Goal: Task Accomplishment & Management: Complete application form

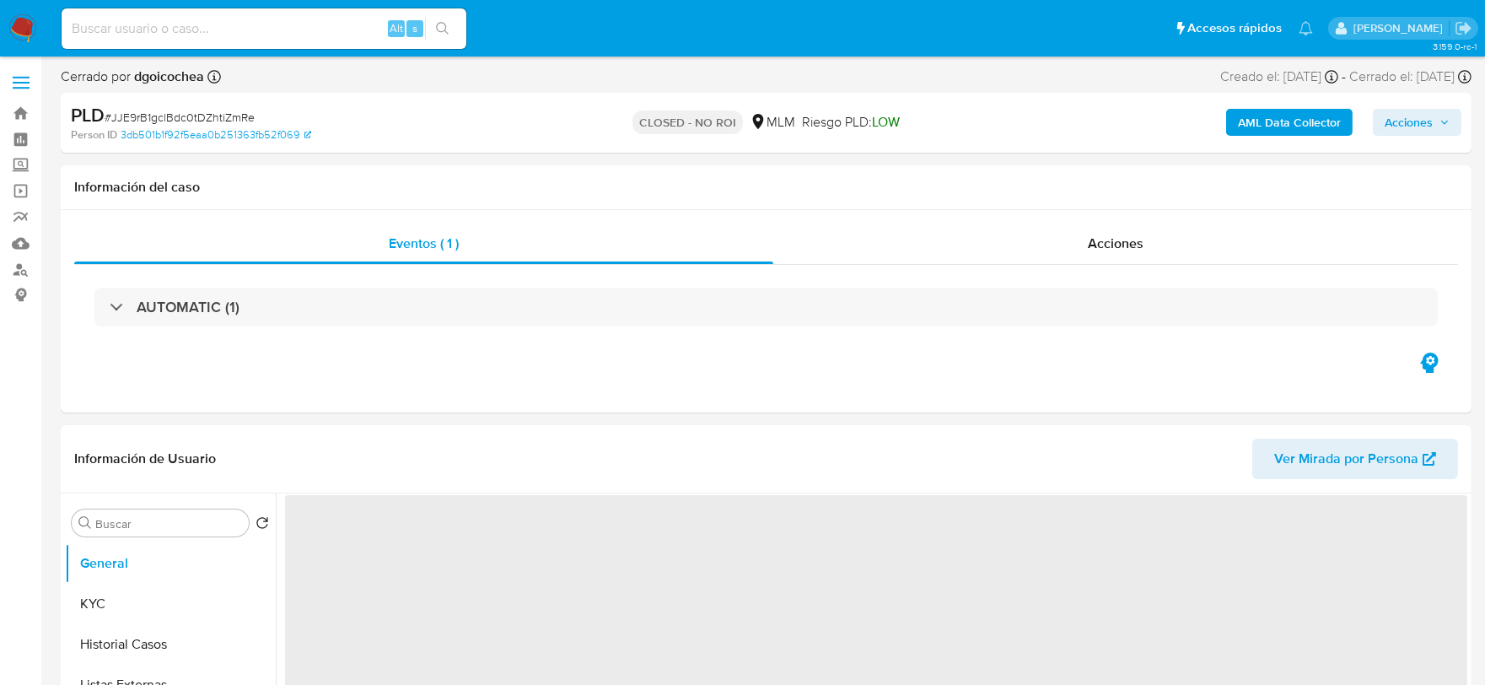
select select "10"
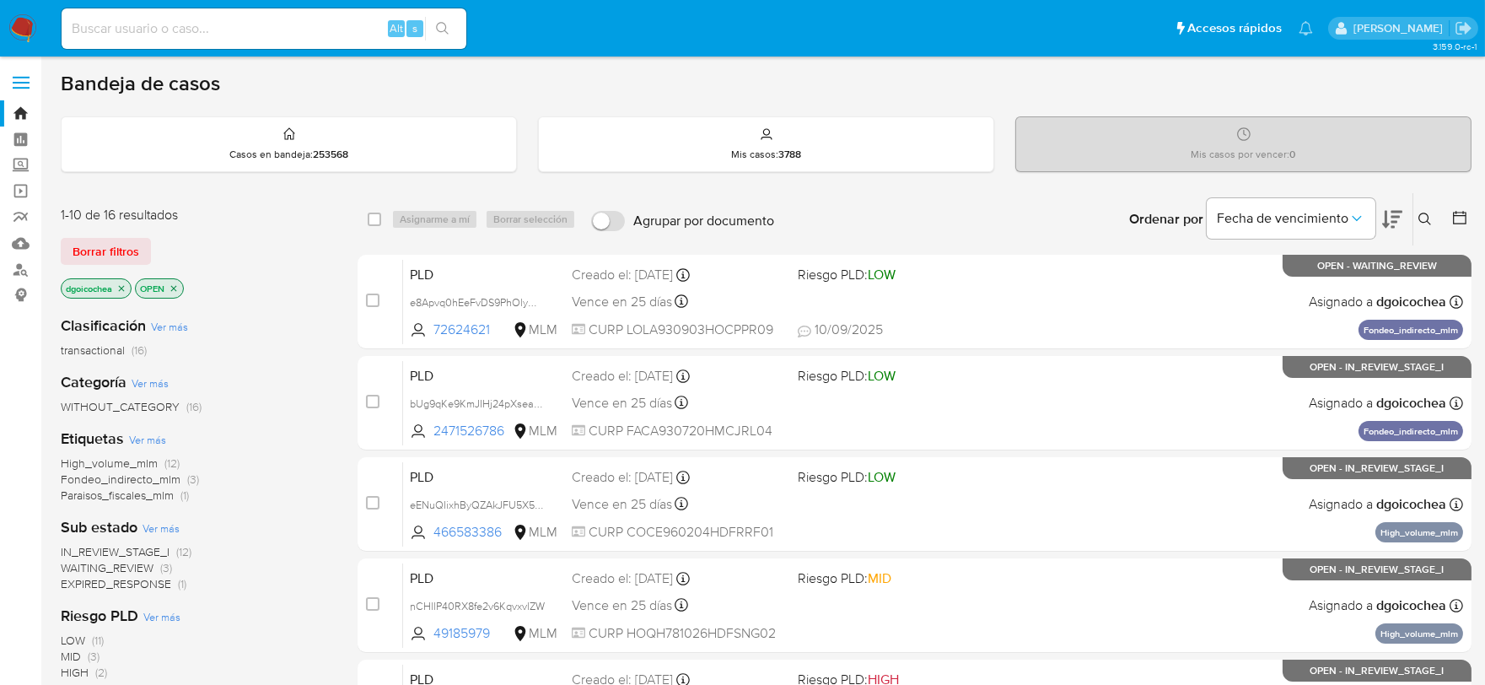
click at [123, 544] on span "IN_REVIEW_STAGE_I" at bounding box center [115, 551] width 109 height 17
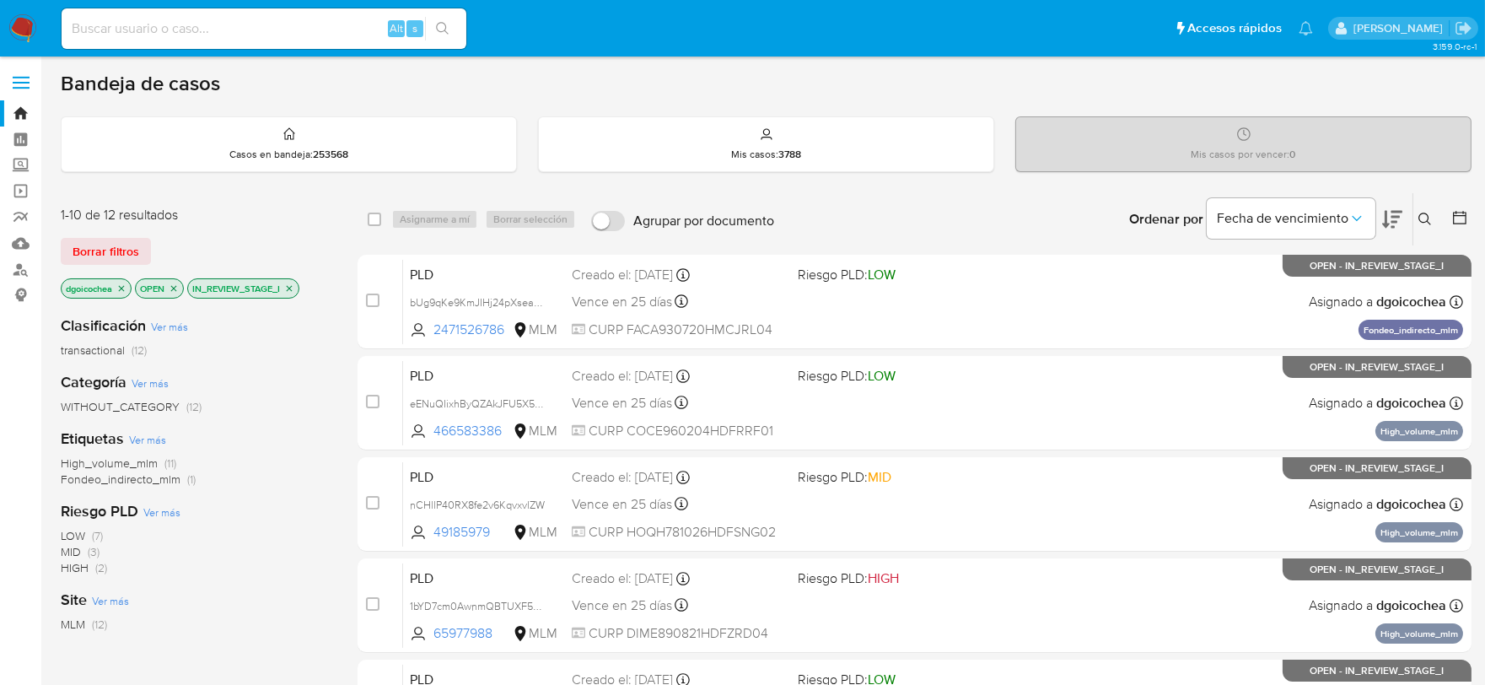
click at [1423, 213] on icon at bounding box center [1425, 219] width 13 height 13
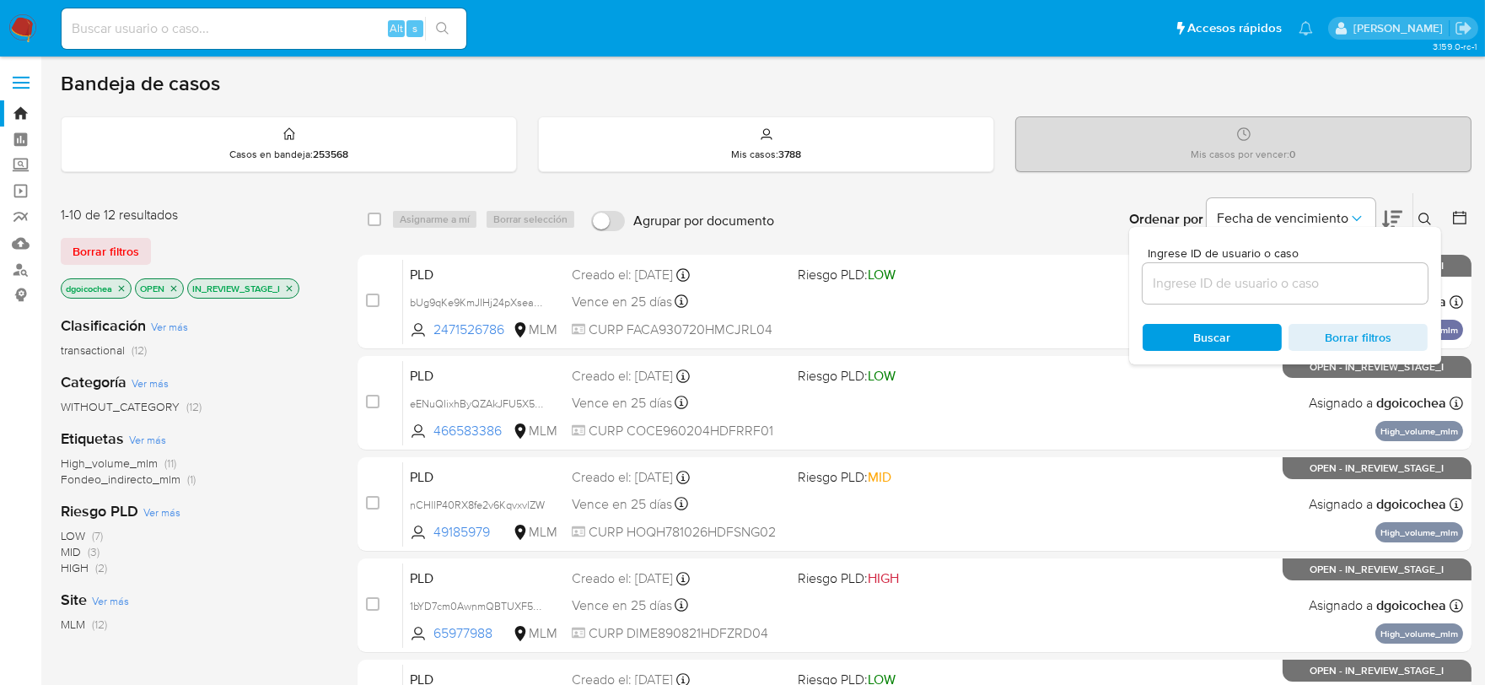
click at [1194, 276] on input at bounding box center [1285, 283] width 285 height 22
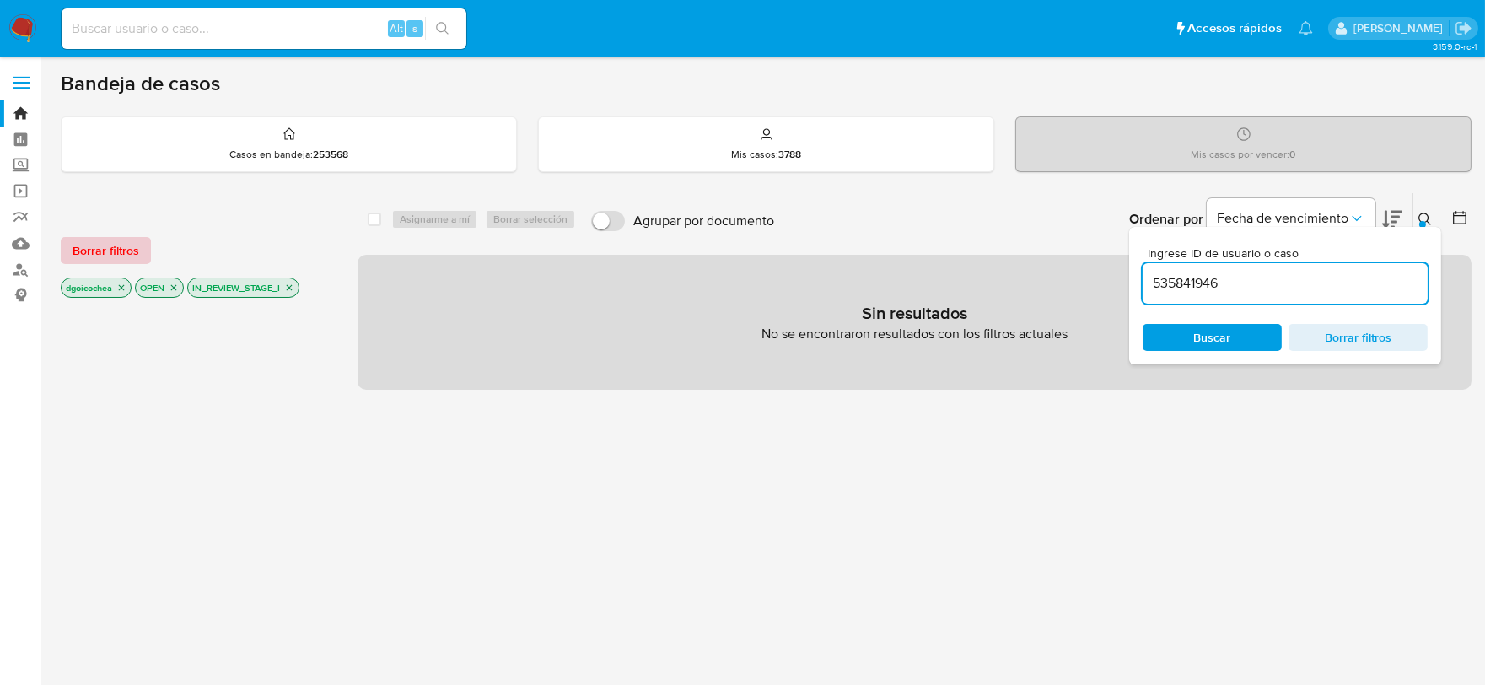
click at [128, 245] on span "Borrar filtros" at bounding box center [106, 251] width 67 height 24
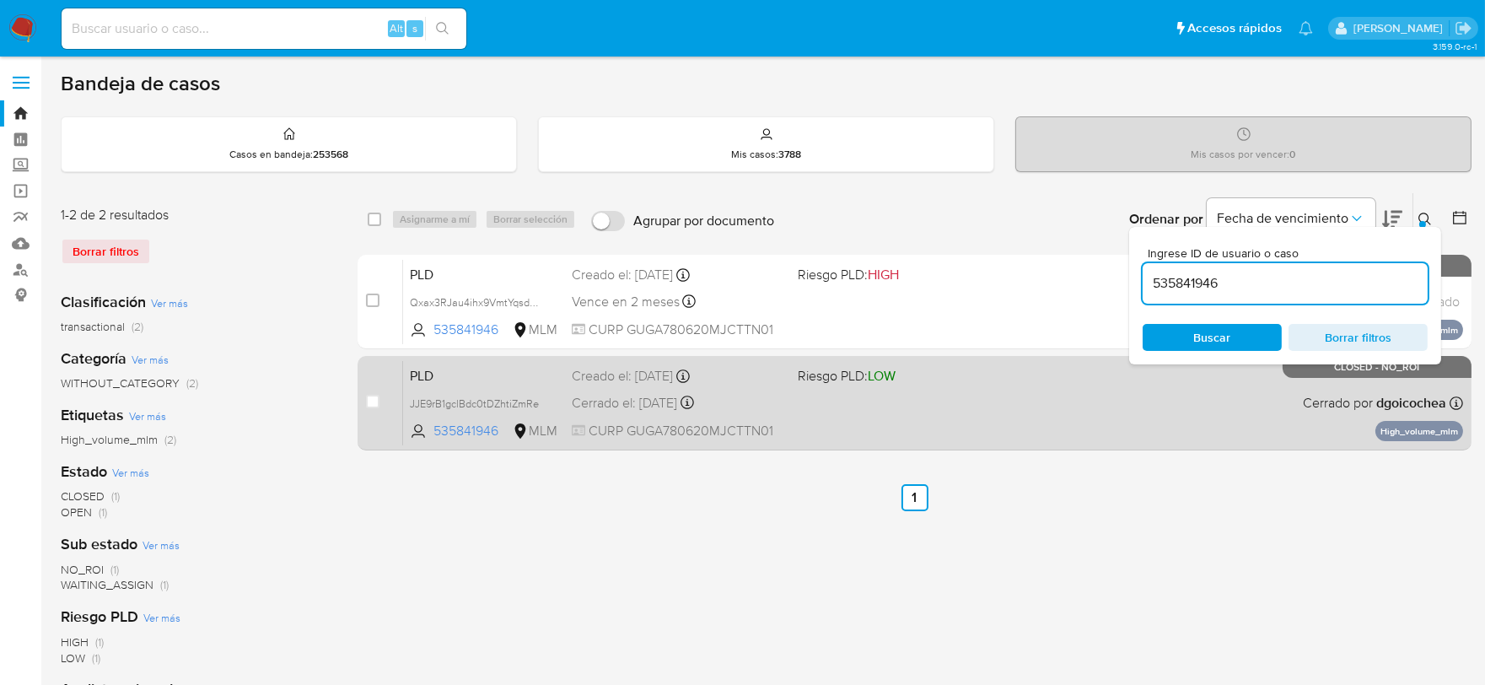
click at [426, 378] on span "PLD" at bounding box center [484, 375] width 148 height 22
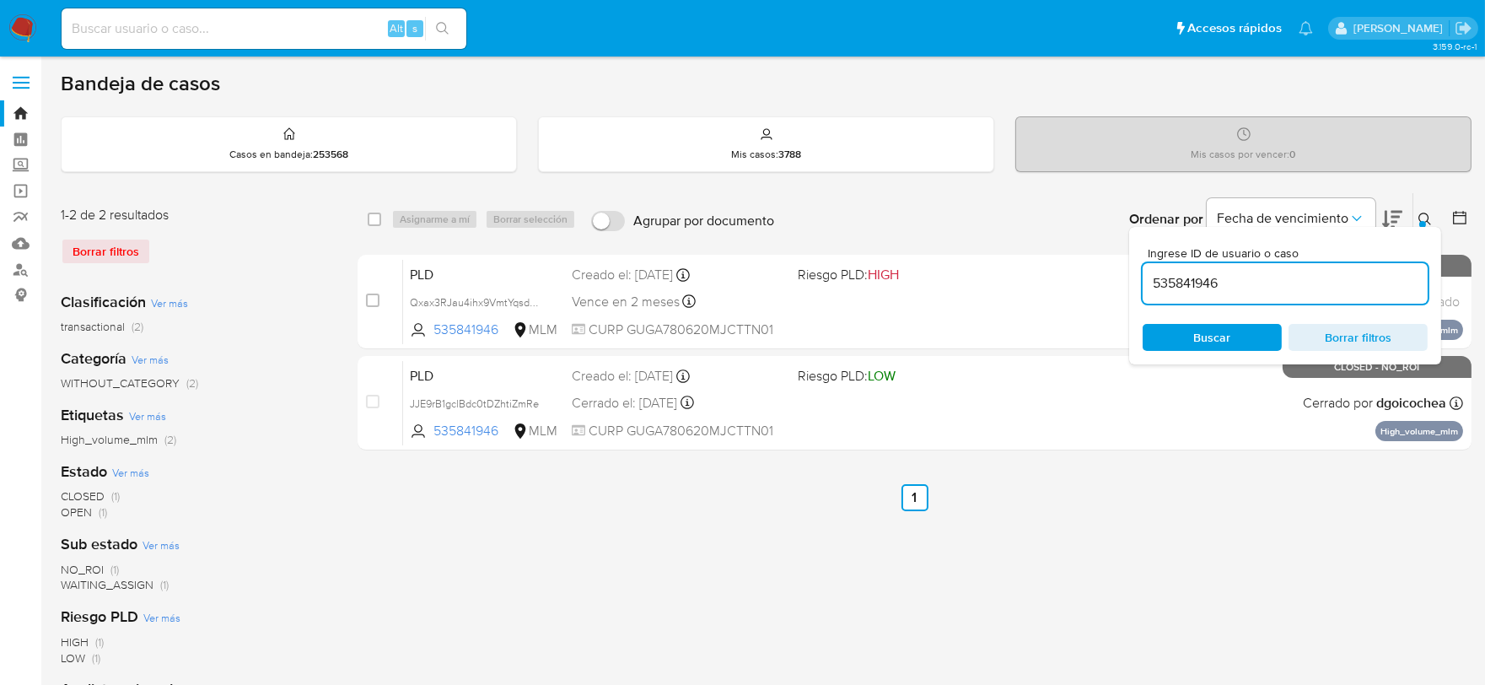
click at [1175, 274] on input "535841946" at bounding box center [1285, 283] width 285 height 22
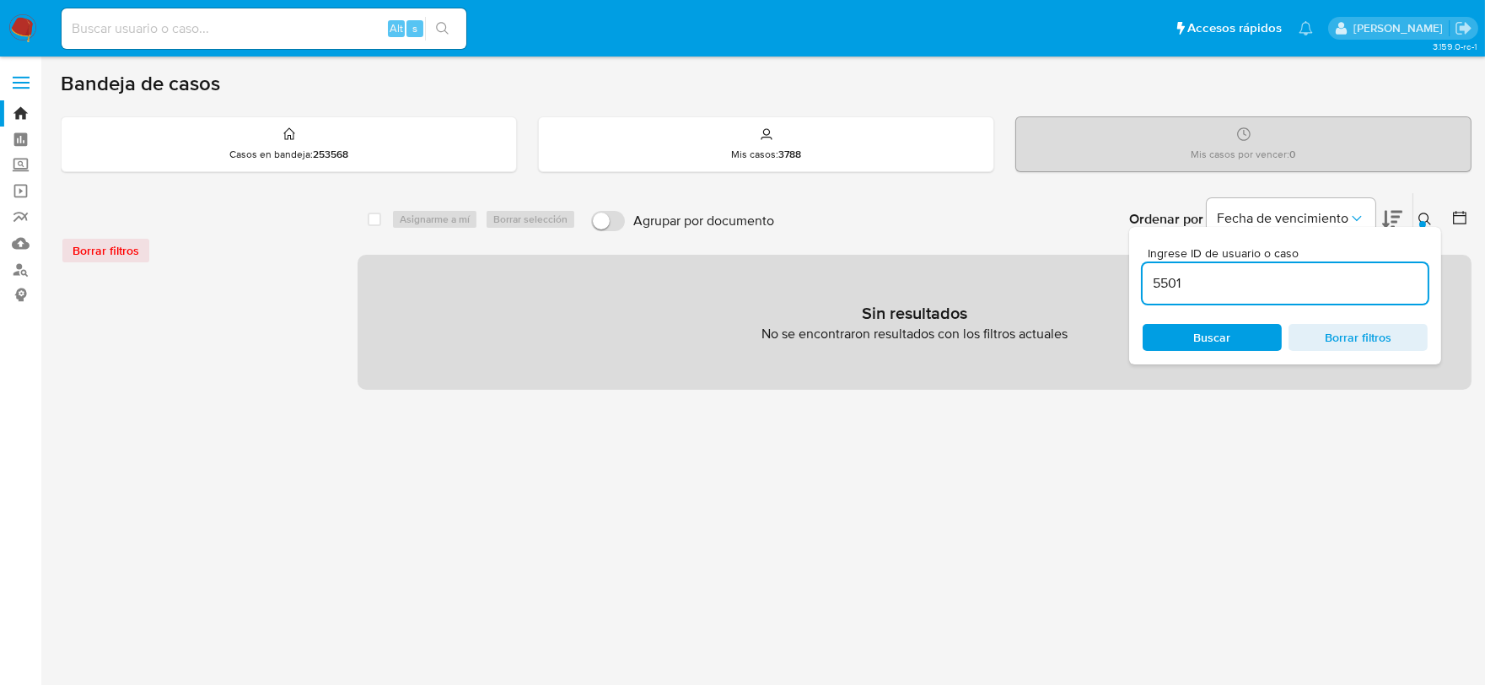
click at [1173, 284] on input "5501" at bounding box center [1285, 283] width 285 height 22
paste input "01985"
type input "550101985"
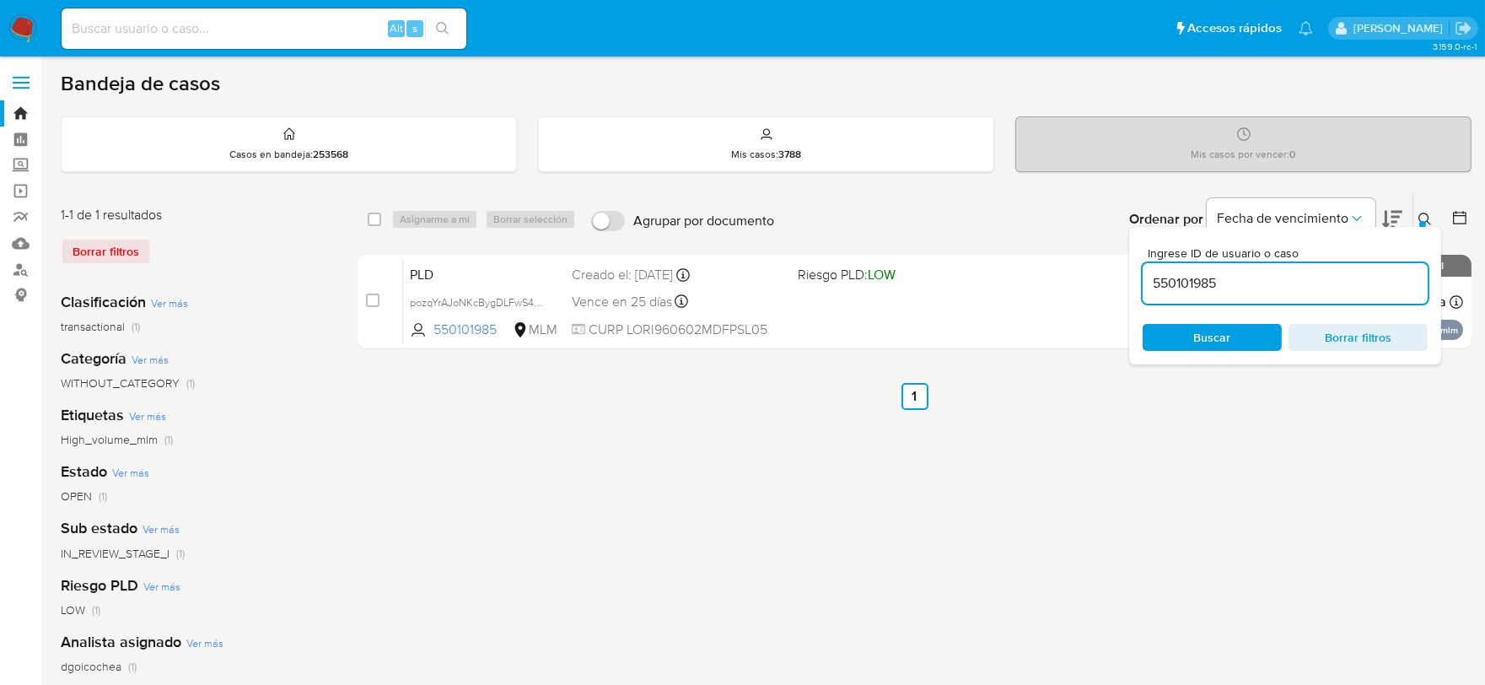
click at [1424, 221] on div at bounding box center [1423, 224] width 7 height 7
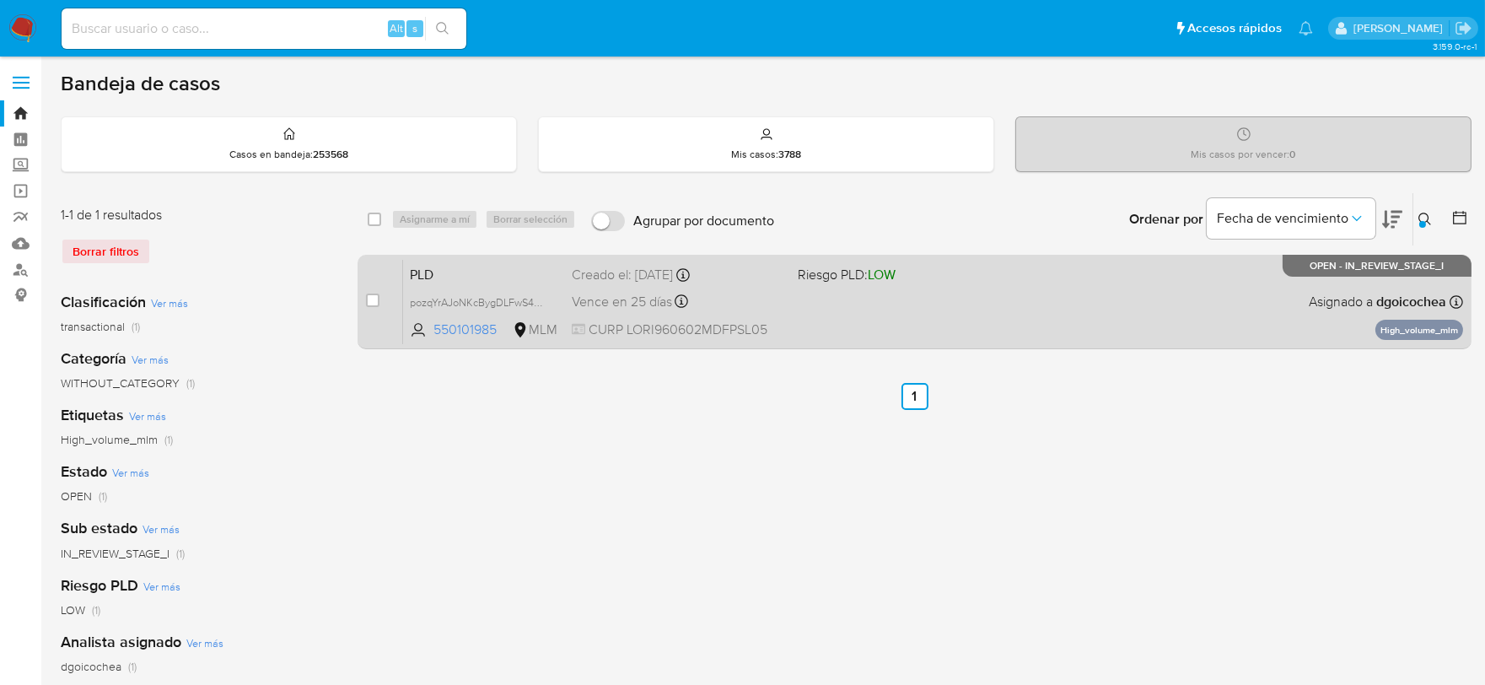
click at [415, 265] on span "PLD" at bounding box center [484, 273] width 148 height 22
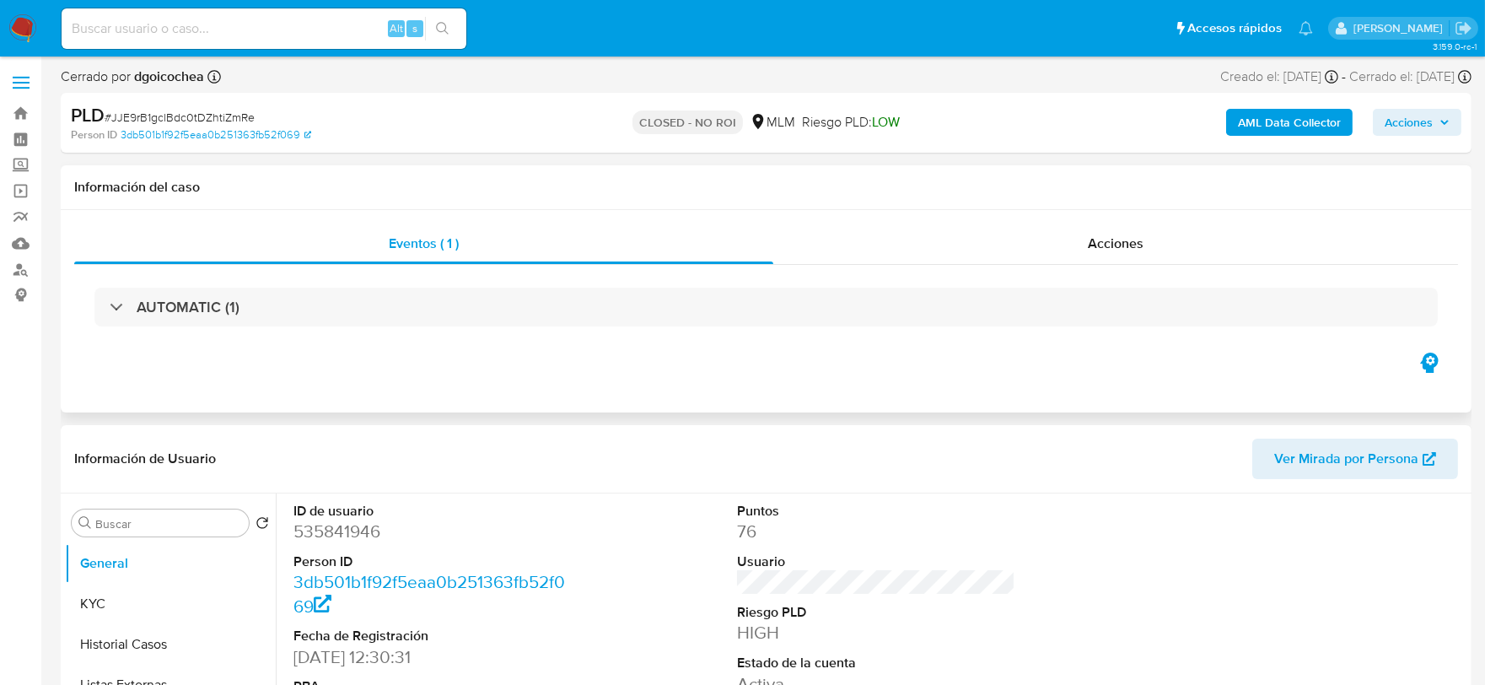
select select "10"
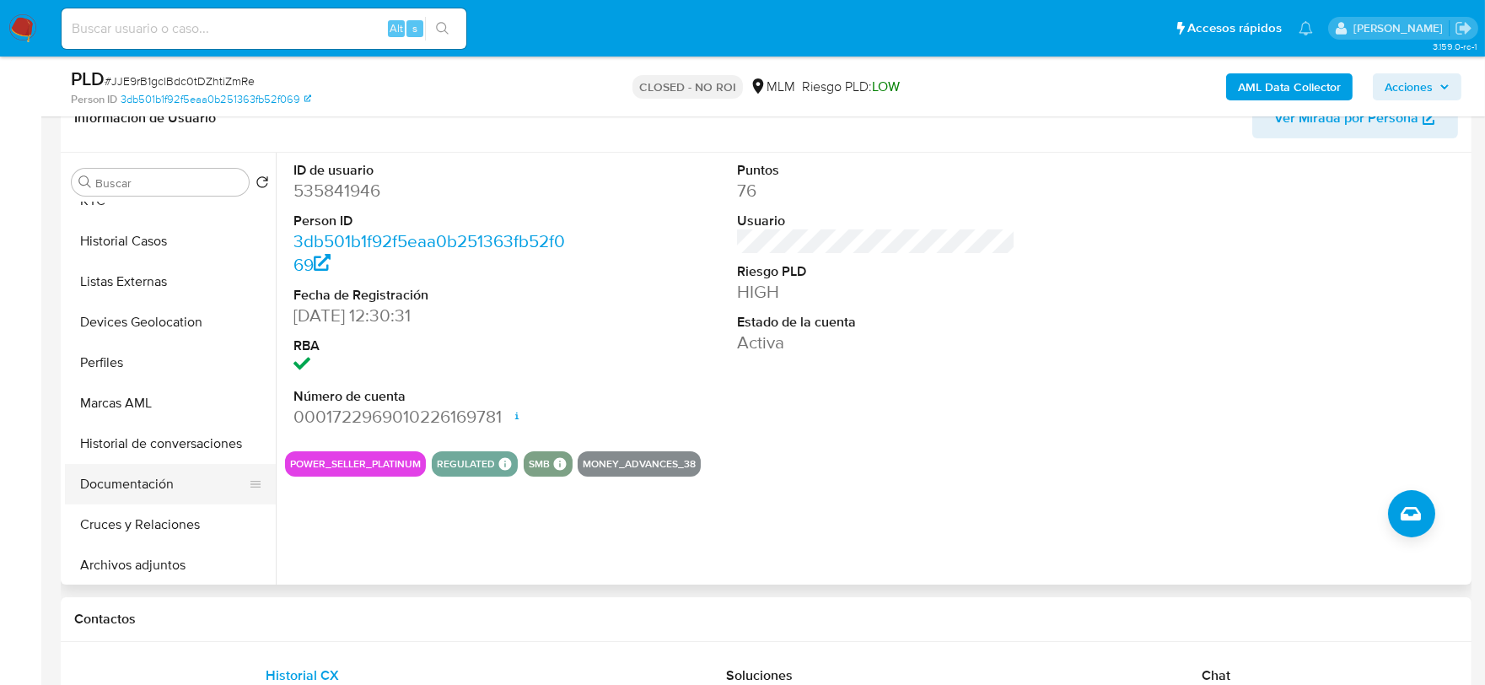
scroll to position [187, 0]
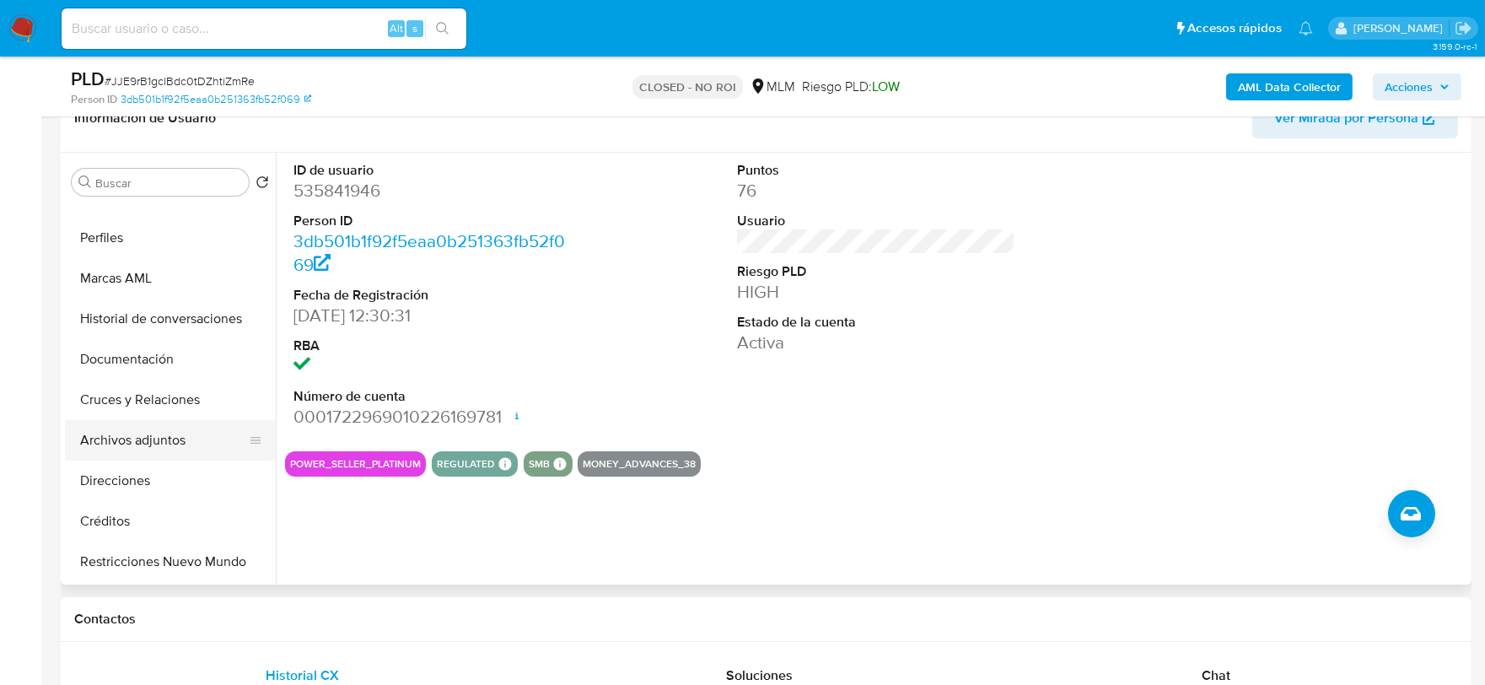
click at [163, 436] on button "Archivos adjuntos" at bounding box center [163, 440] width 197 height 40
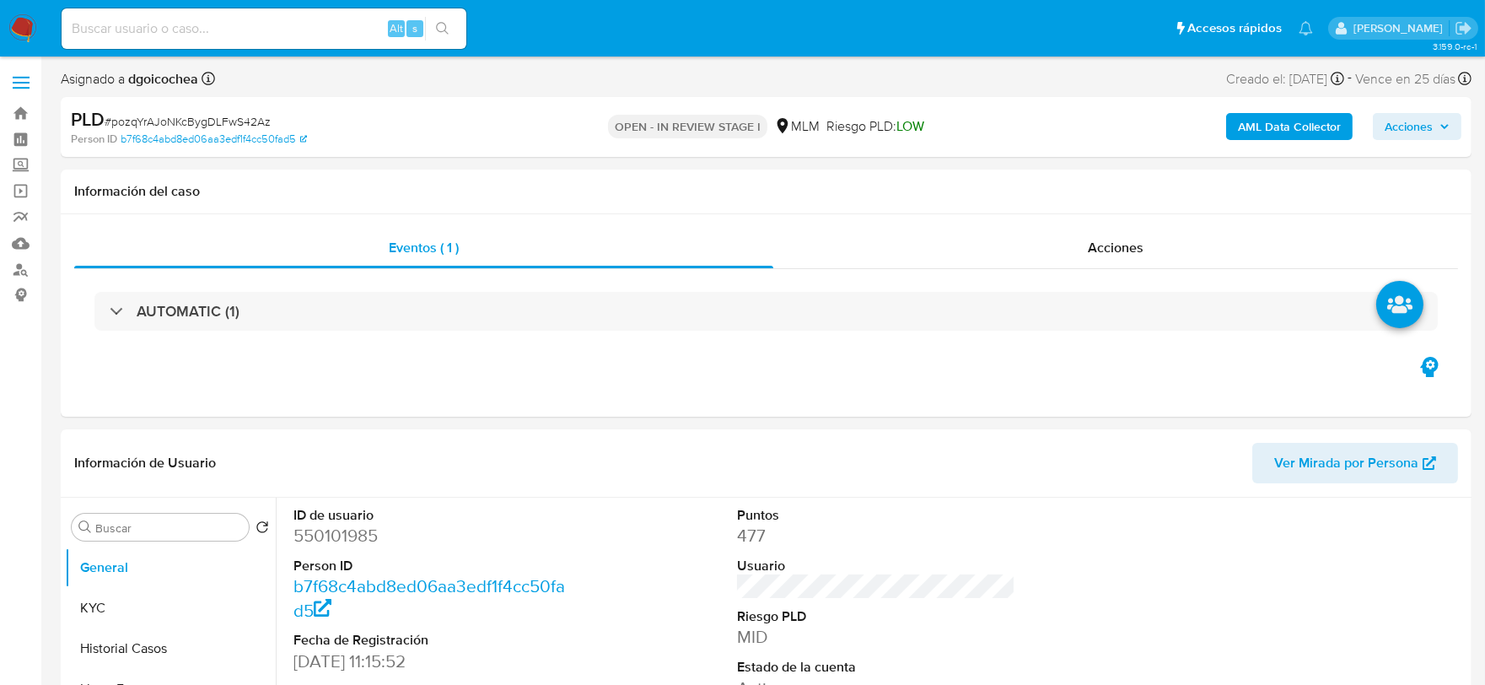
select select "10"
click at [199, 283] on div "AUTOMATIC (1)" at bounding box center [766, 311] width 1384 height 84
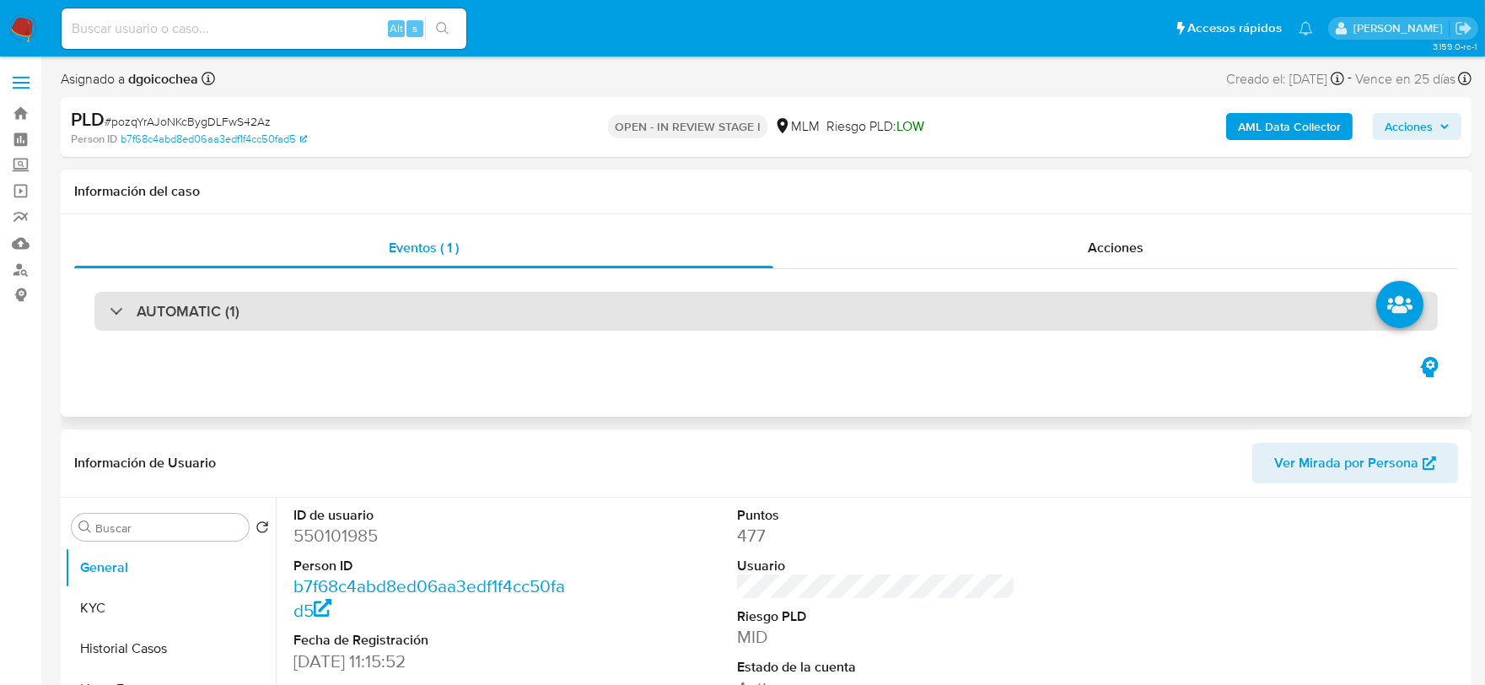
click at [206, 305] on h3 "AUTOMATIC (1)" at bounding box center [188, 311] width 103 height 19
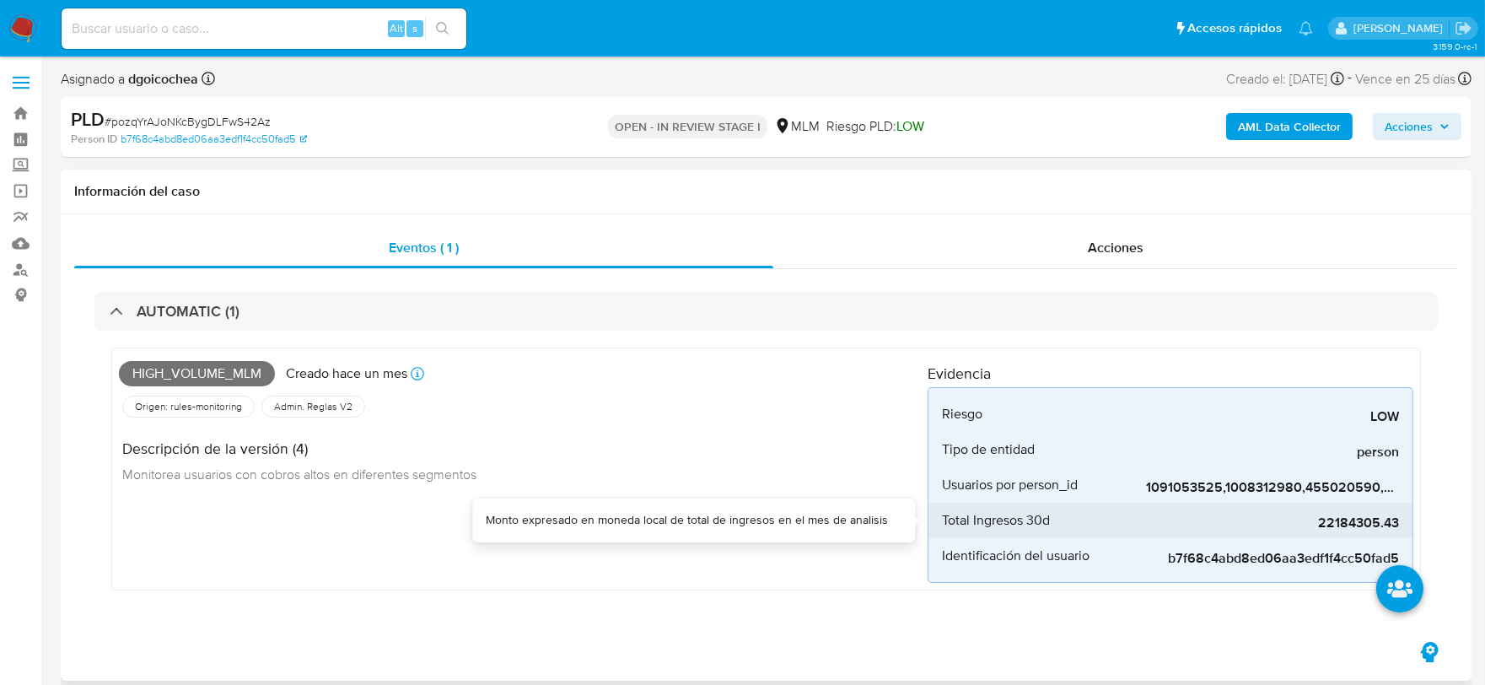
click at [1351, 529] on span "22184305.43" at bounding box center [1272, 523] width 253 height 17
click at [723, 542] on div "High_volume_mlm Creado hace un mes Creado: 12/08/2025 03:05:51 Origen: rules-mo…" at bounding box center [523, 469] width 809 height 228
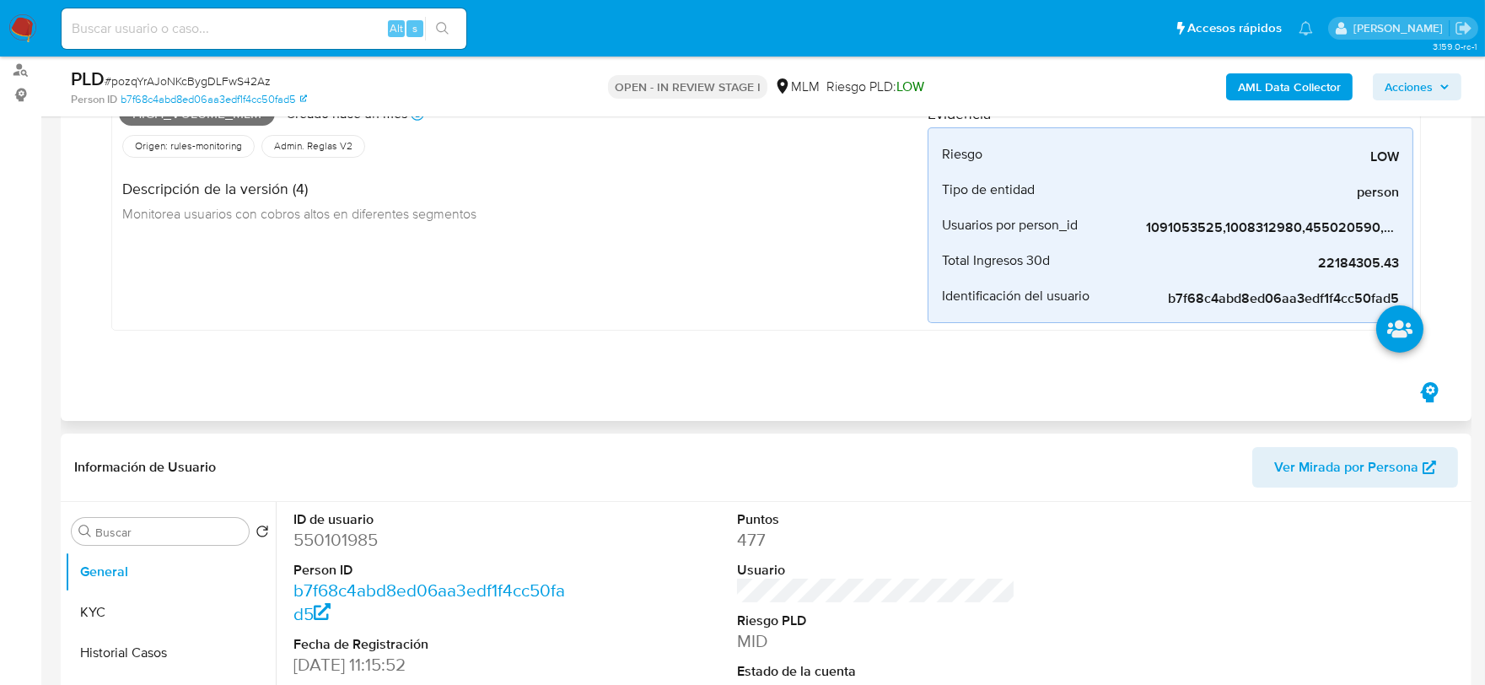
scroll to position [562, 0]
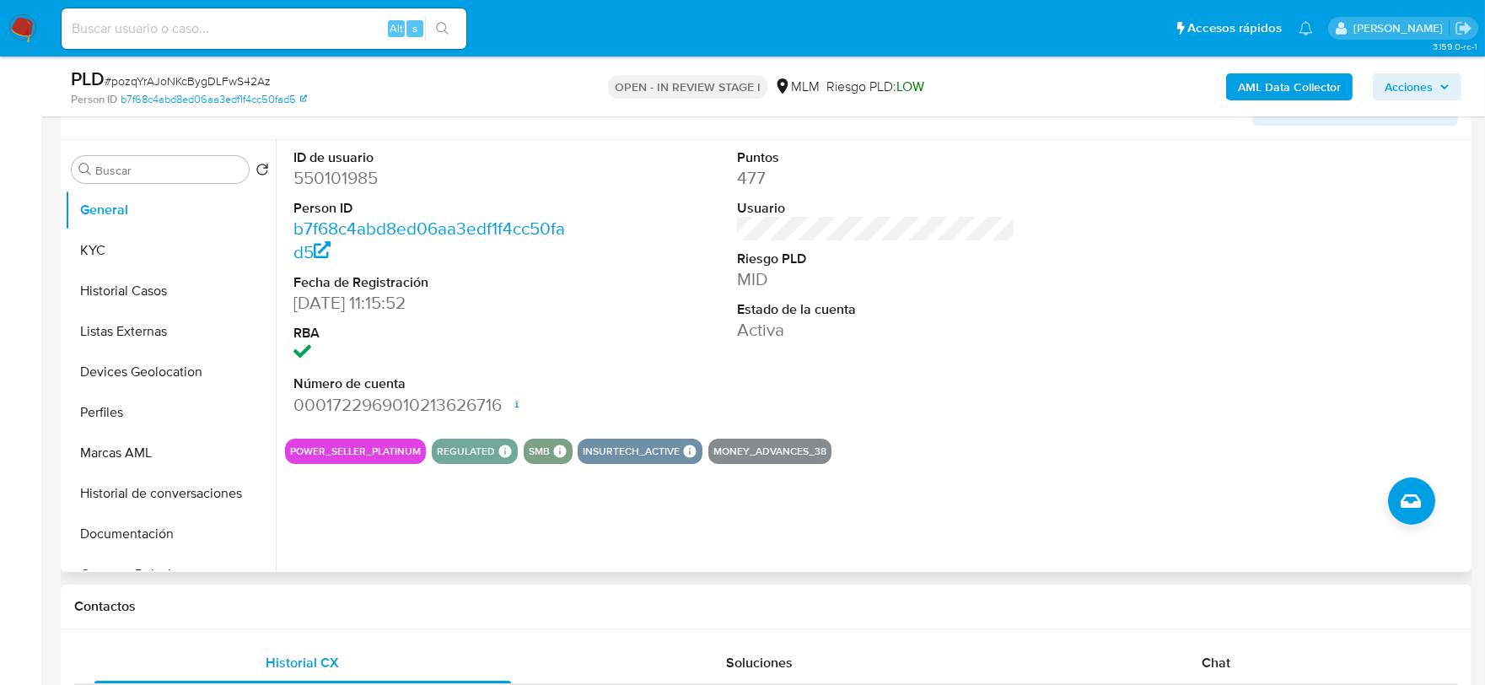
click at [993, 412] on div "Puntos 477 Usuario Riesgo PLD MID Estado de la cuenta Activa" at bounding box center [877, 282] width 296 height 285
click at [127, 254] on button "KYC" at bounding box center [170, 250] width 211 height 40
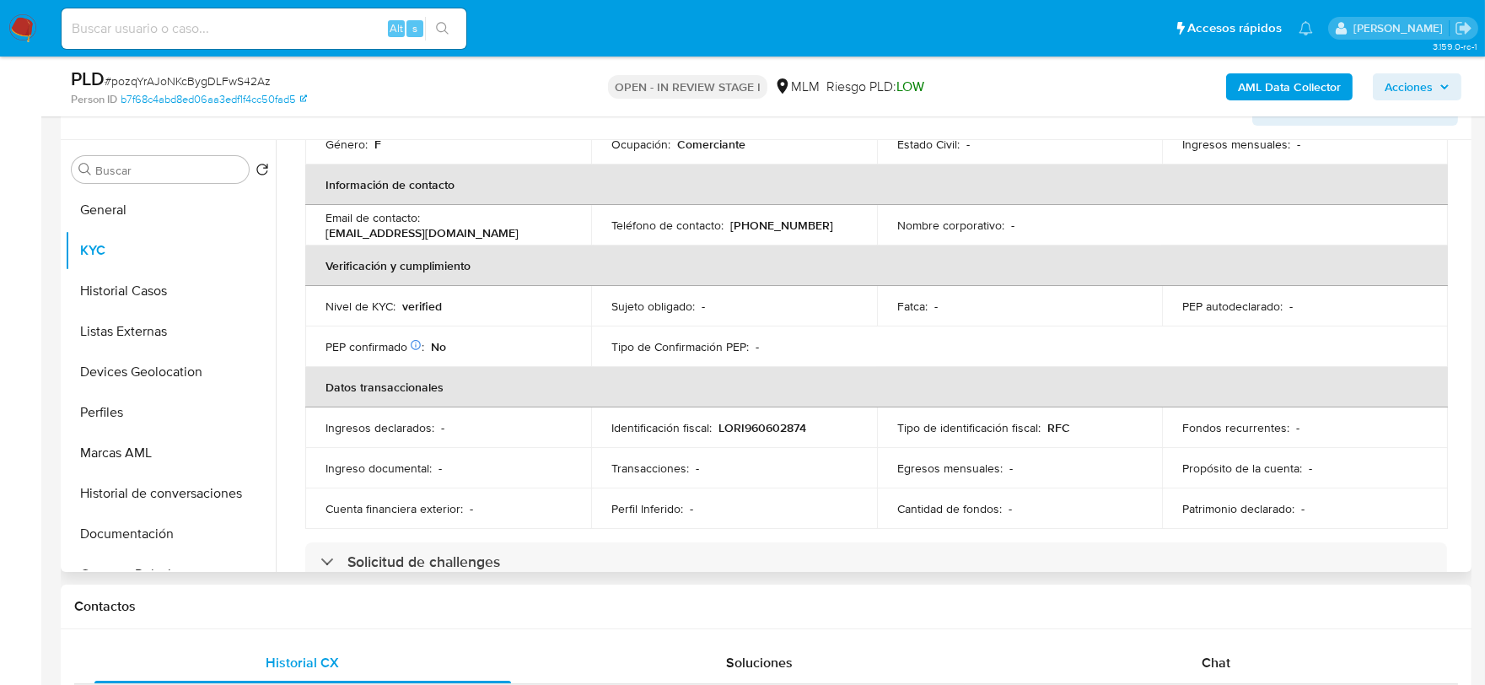
scroll to position [468, 0]
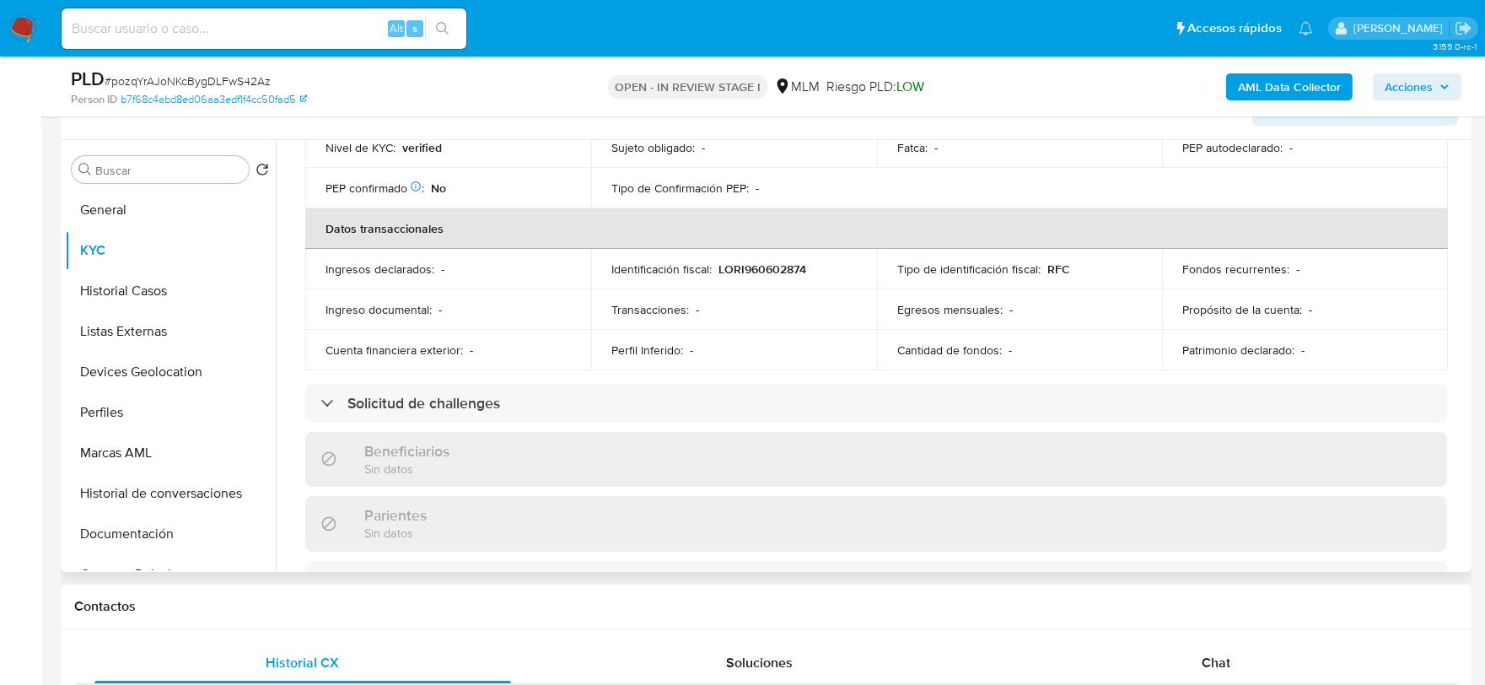
click at [290, 258] on div "Actualizado hace 2 meses Creado: 07/05/2020 17:37:11 Actualizado: 30/07/2025 16…" at bounding box center [876, 435] width 1183 height 1444
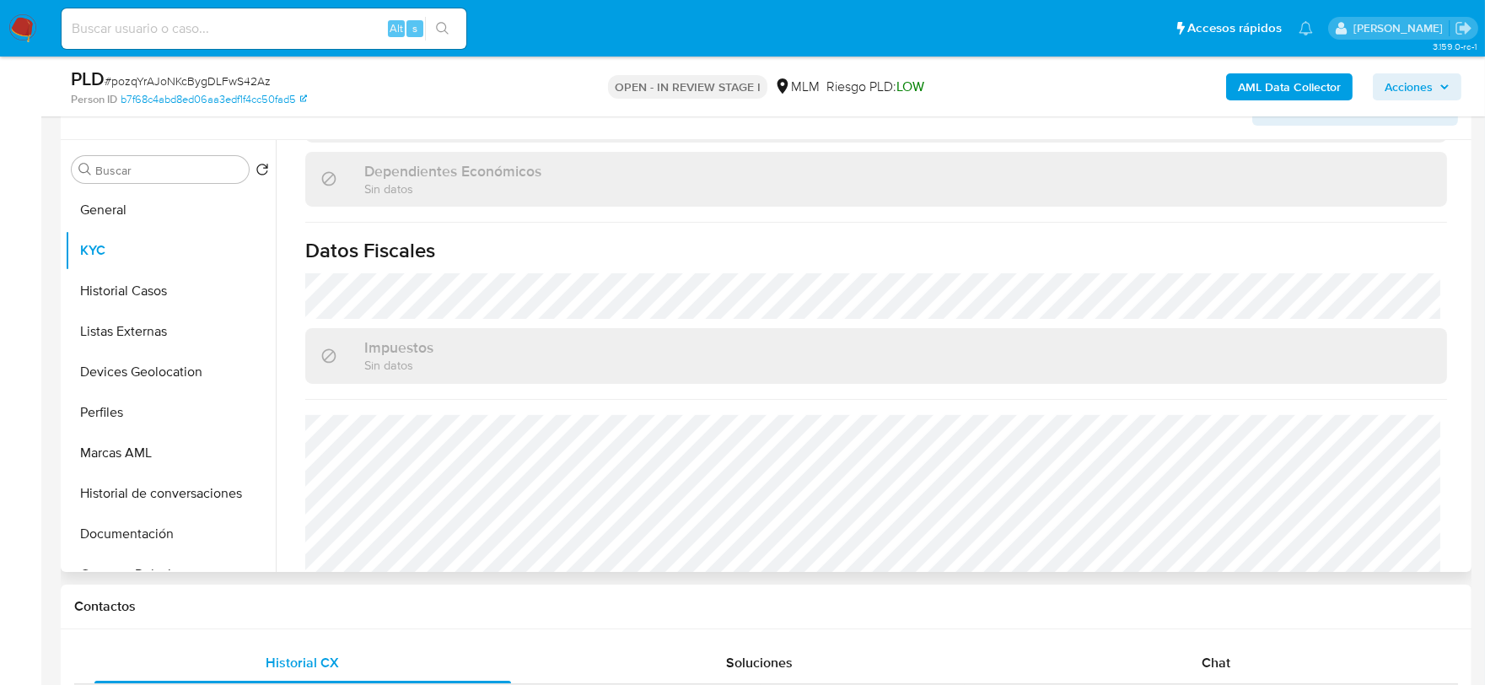
scroll to position [1043, 0]
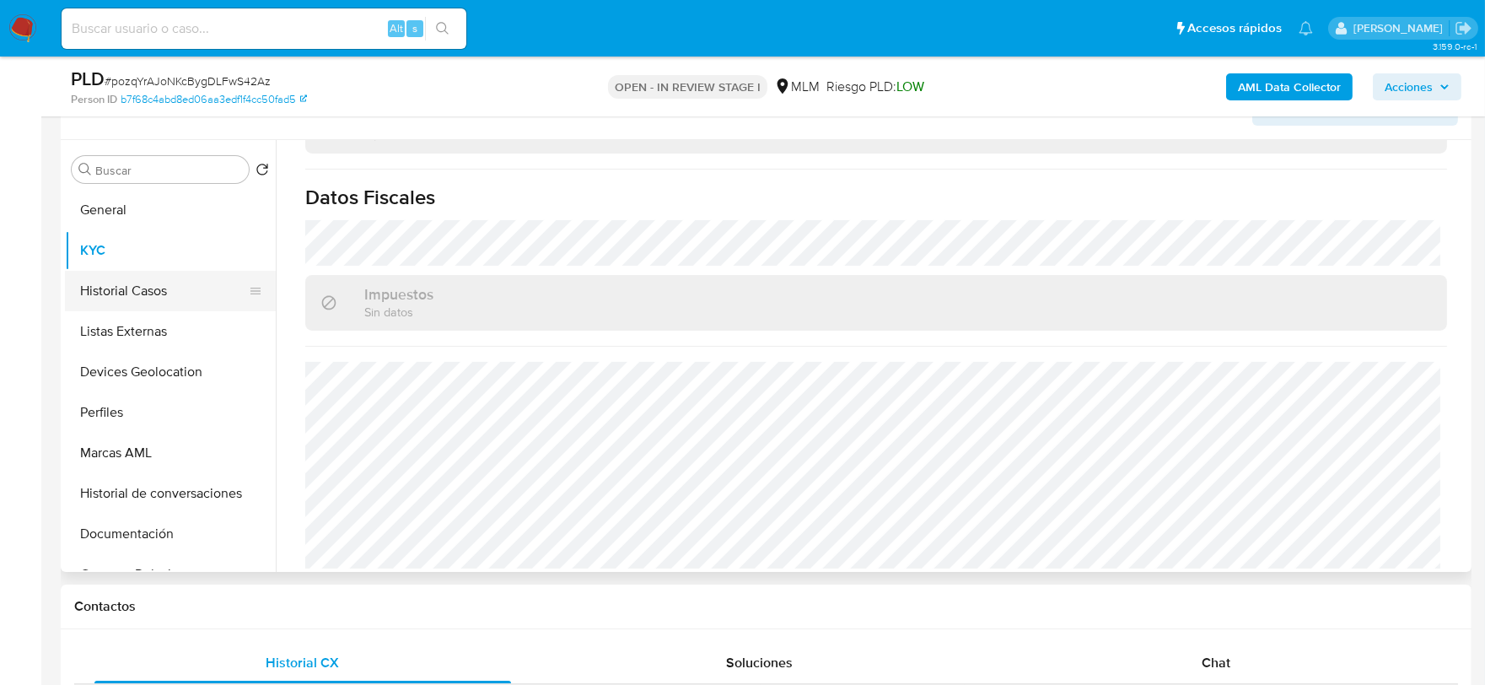
click at [173, 283] on button "Historial Casos" at bounding box center [163, 291] width 197 height 40
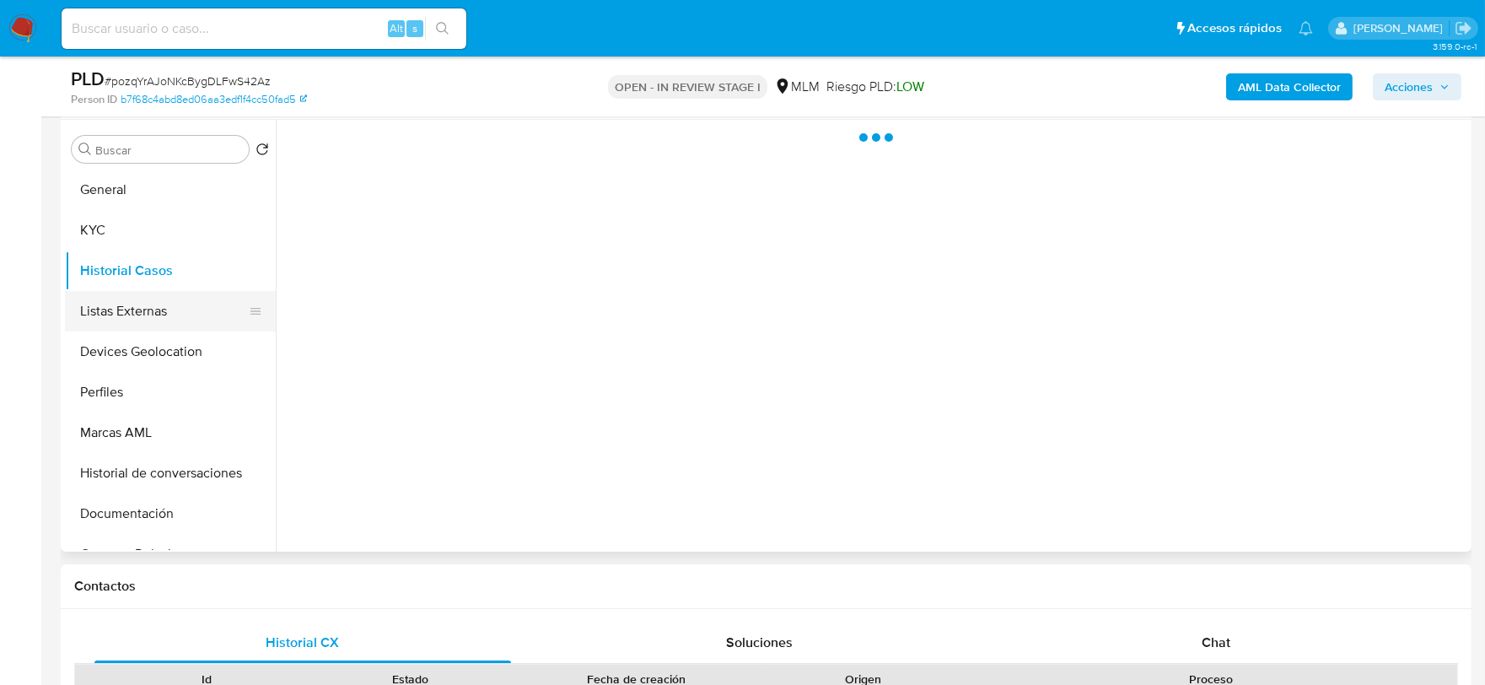
scroll to position [0, 0]
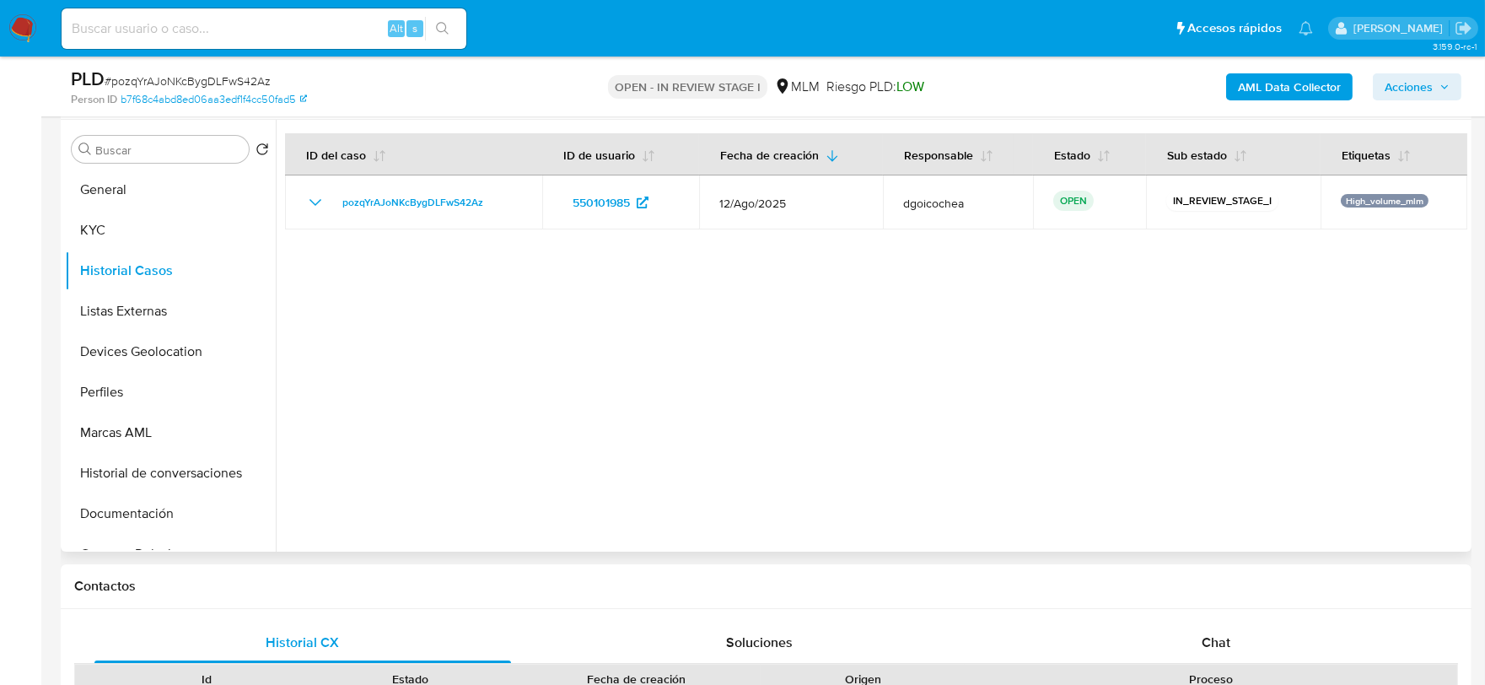
click at [848, 405] on div at bounding box center [872, 336] width 1192 height 432
click at [135, 316] on button "Listas Externas" at bounding box center [163, 311] width 197 height 40
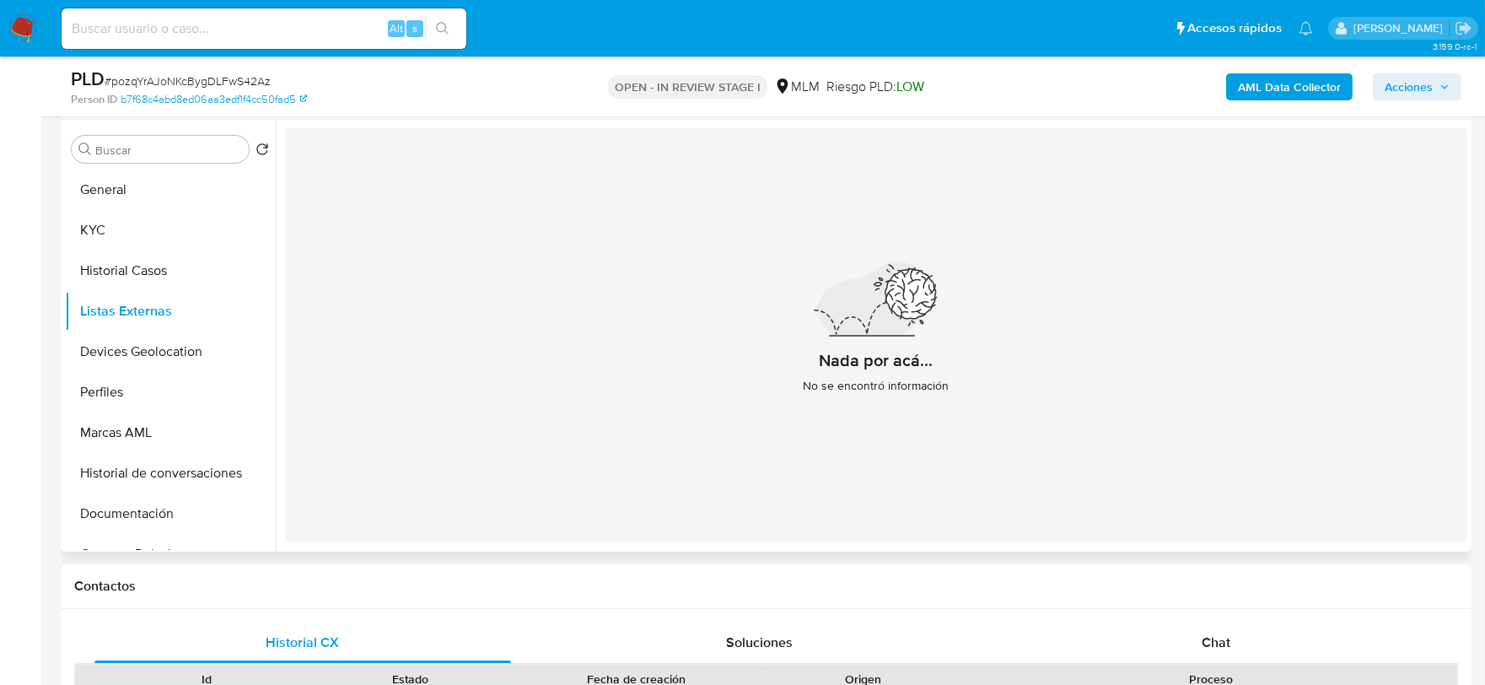
click at [515, 415] on div "Nada por acá... No se encontró información" at bounding box center [876, 334] width 1183 height 413
click at [211, 356] on button "Devices Geolocation" at bounding box center [163, 351] width 197 height 40
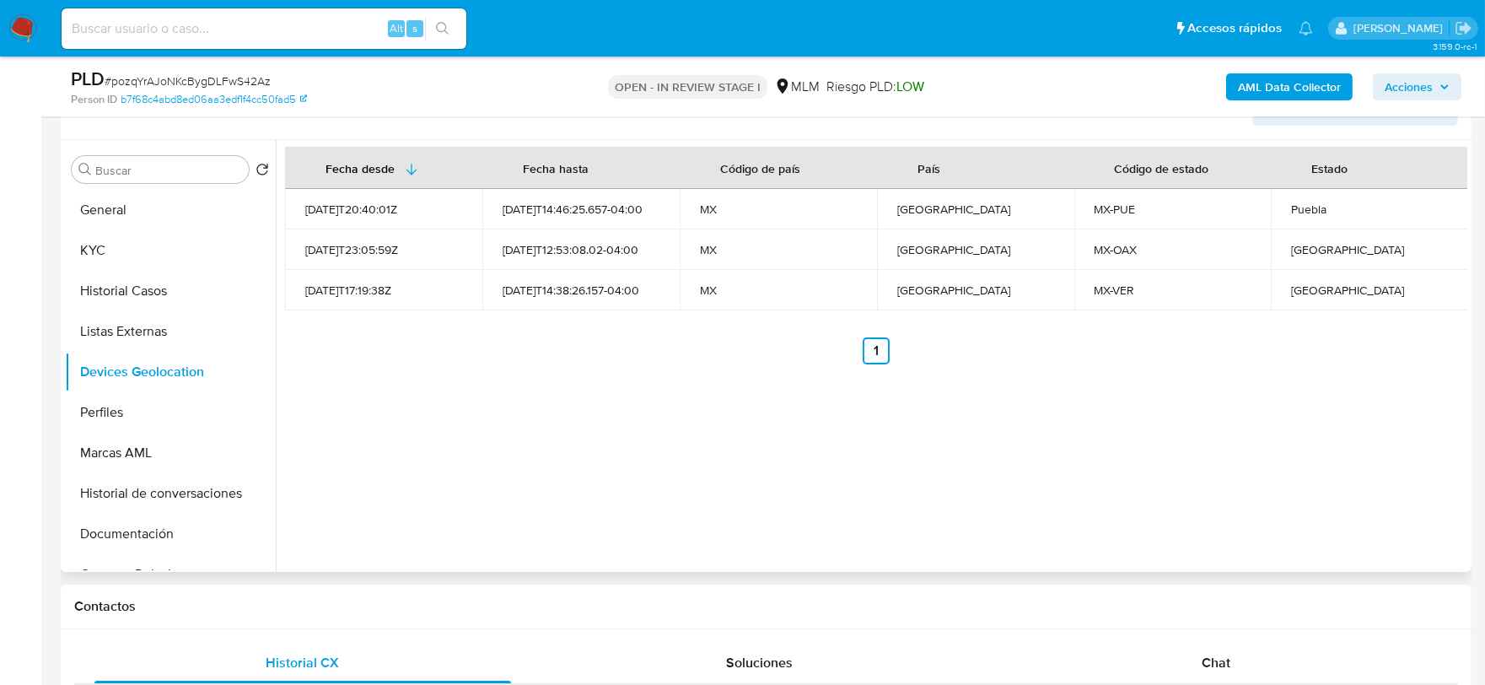
click at [568, 476] on div "Fecha desde Fecha hasta Código de país País Código de estado Estado 2021-09-20T…" at bounding box center [872, 356] width 1192 height 432
click at [154, 412] on button "Perfiles" at bounding box center [163, 412] width 197 height 40
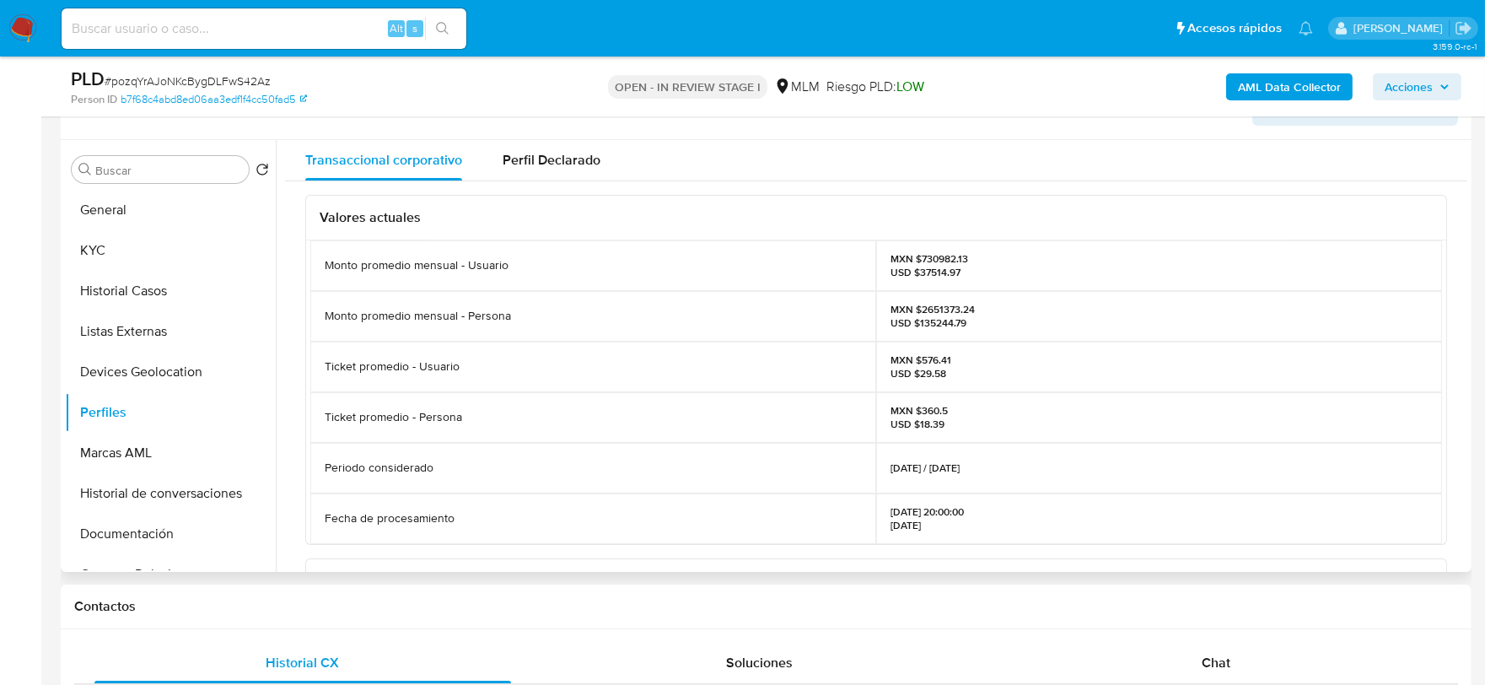
click at [306, 394] on div "Monto promedio mensual - Usuario MXN $730982.13 USD $37514.97 Monto promedio me…" at bounding box center [876, 392] width 1140 height 304
click at [164, 527] on button "Documentación" at bounding box center [163, 534] width 197 height 40
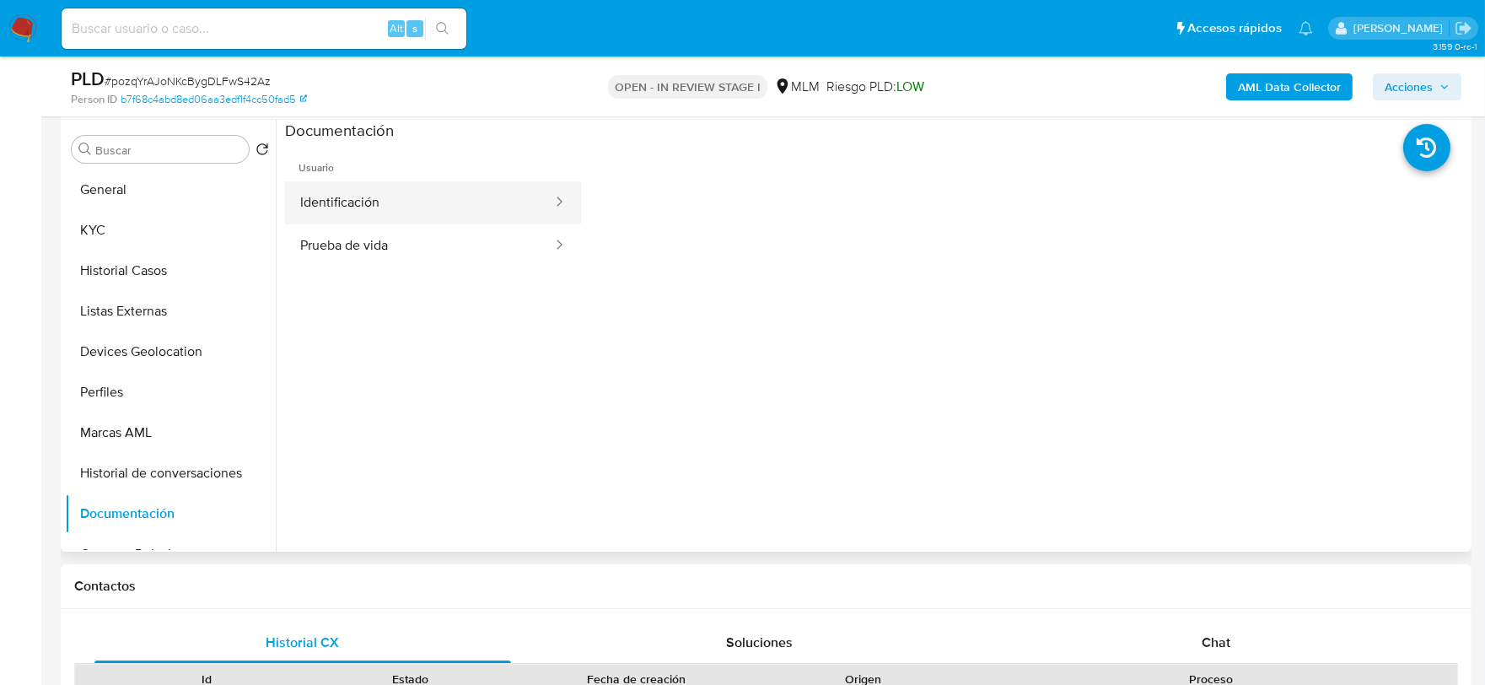
click at [401, 212] on button "Identificación" at bounding box center [419, 202] width 269 height 43
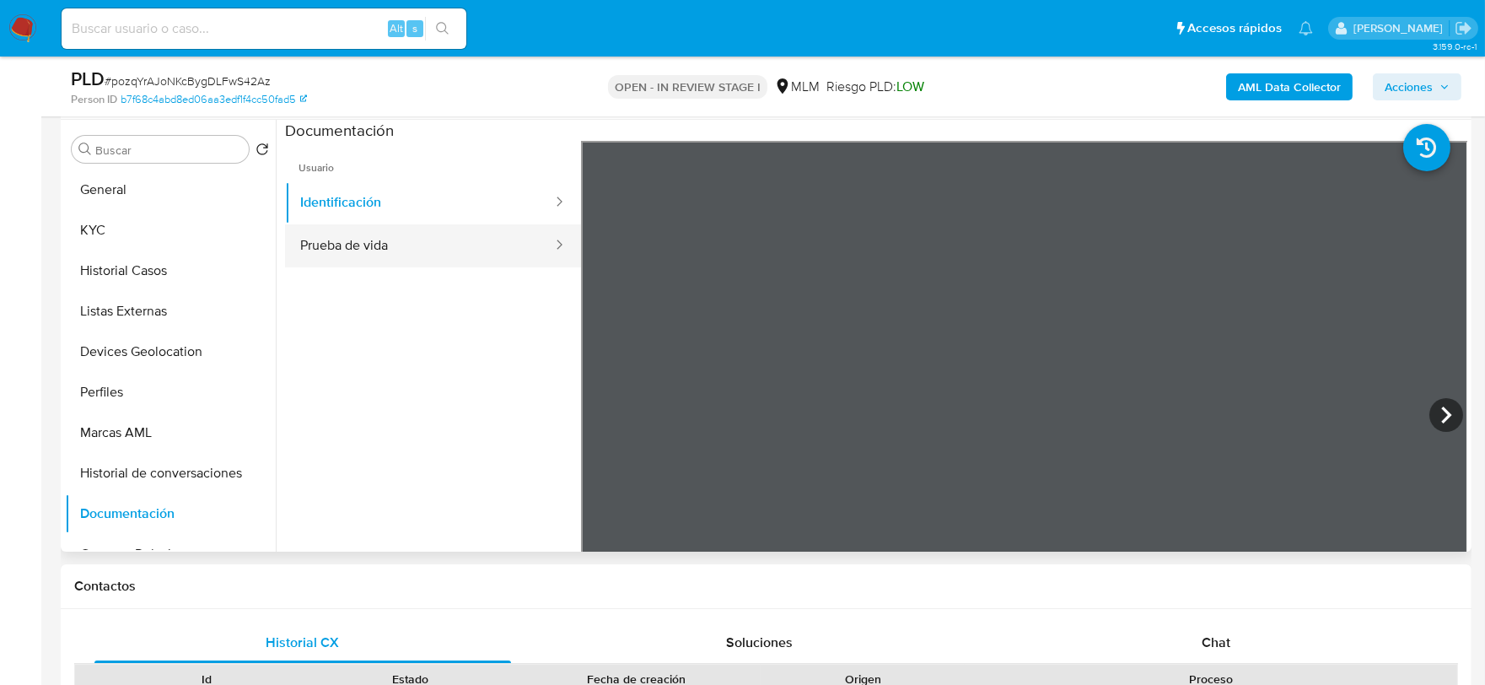
click at [454, 266] on button "Prueba de vida" at bounding box center [419, 245] width 269 height 43
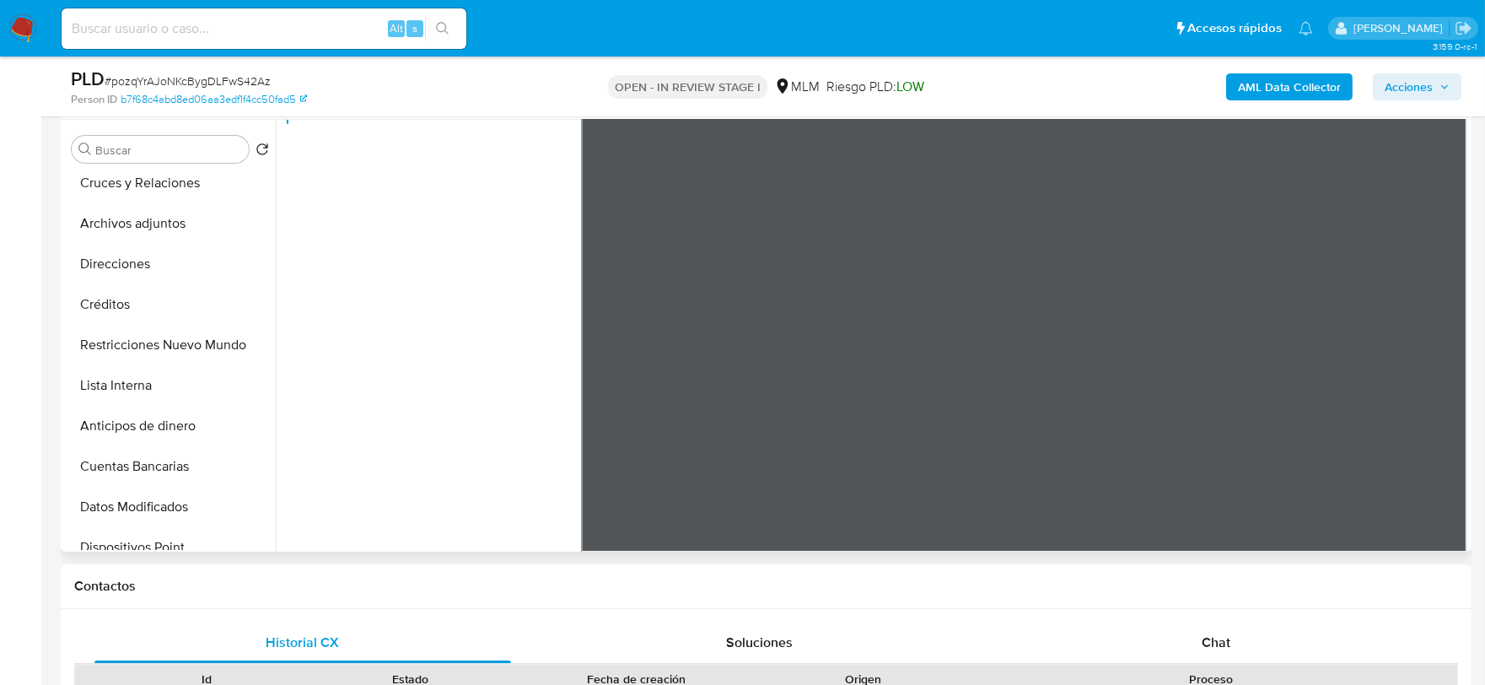
scroll to position [374, 0]
drag, startPoint x: 209, startPoint y: 351, endPoint x: 197, endPoint y: 350, distance: 12.7
click at [208, 351] on button "Restricciones Nuevo Mundo" at bounding box center [163, 341] width 197 height 40
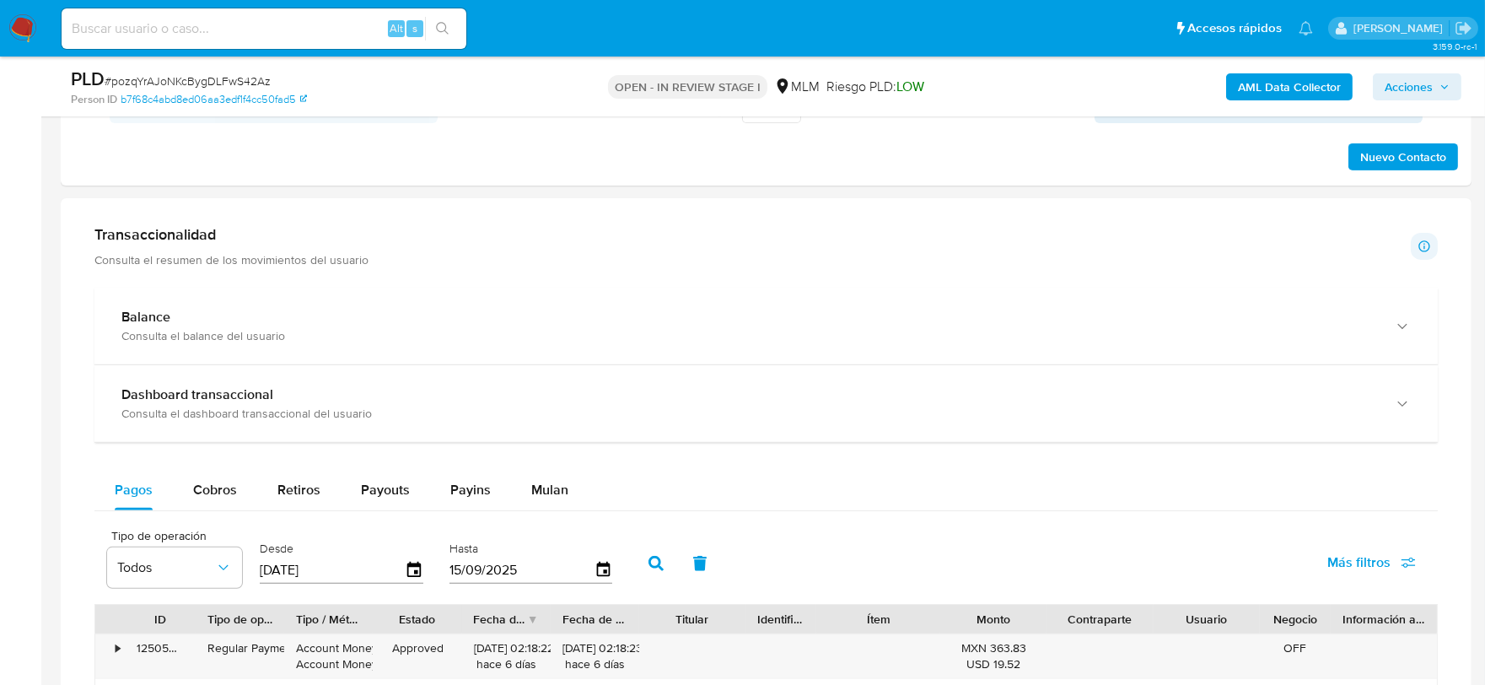
scroll to position [1312, 0]
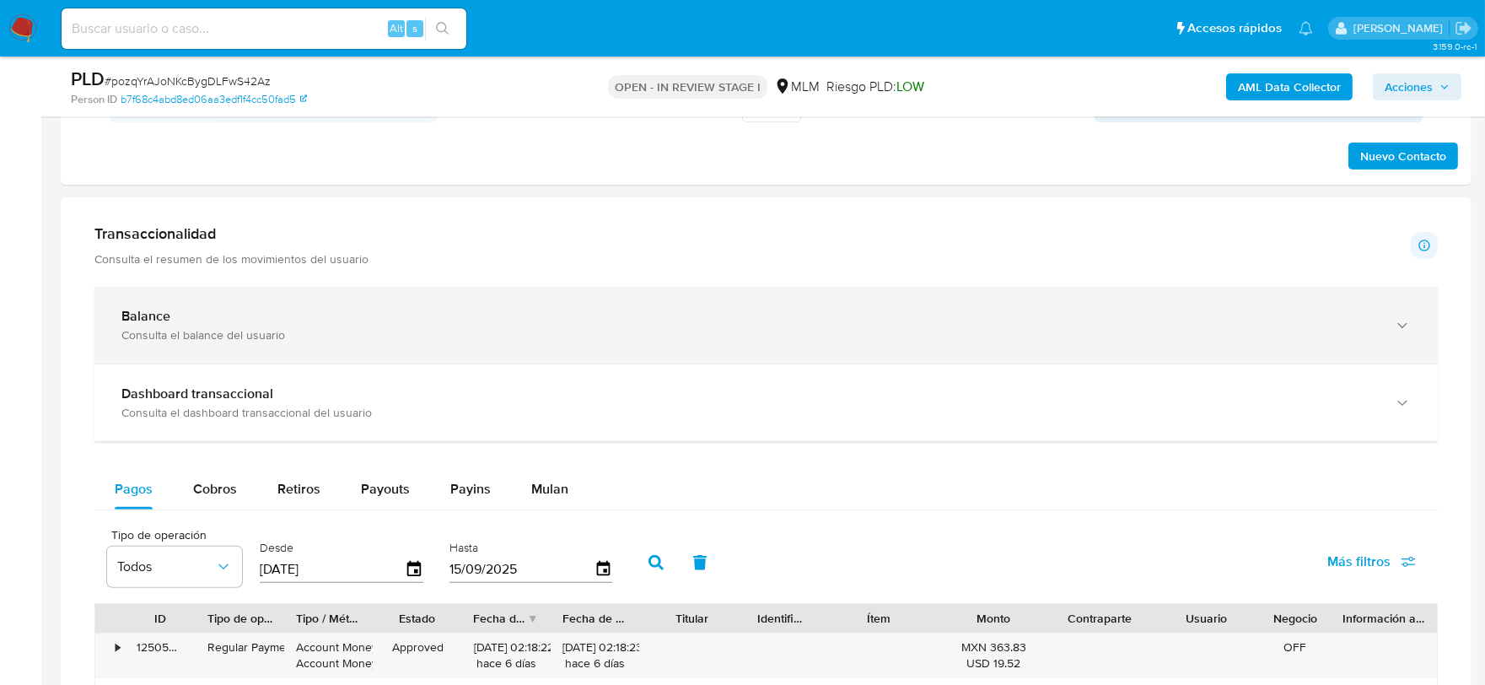
click at [1389, 325] on div "Balance Consulta el balance del usuario" at bounding box center [766, 325] width 1344 height 77
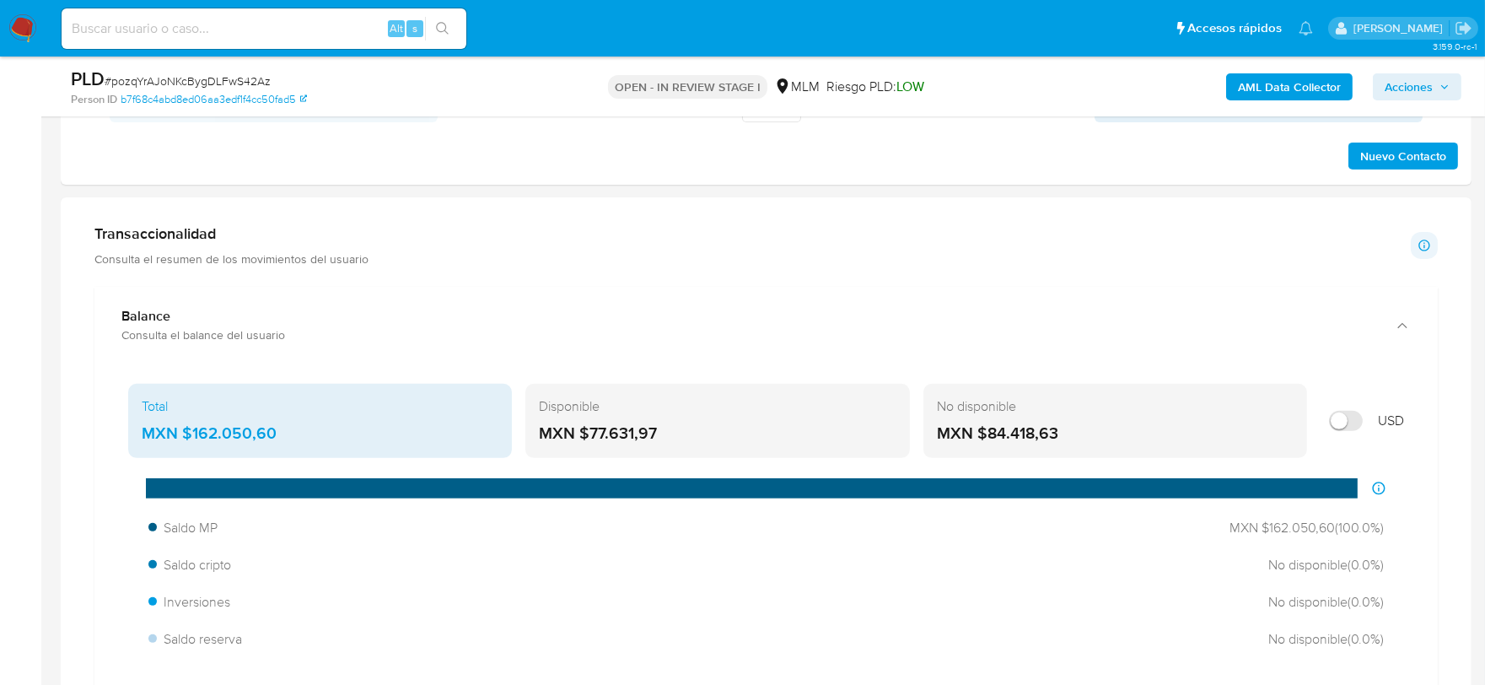
drag, startPoint x: 678, startPoint y: 434, endPoint x: 590, endPoint y: 425, distance: 88.2
click at [590, 425] on div "MXN $77.631,97" at bounding box center [717, 434] width 357 height 22
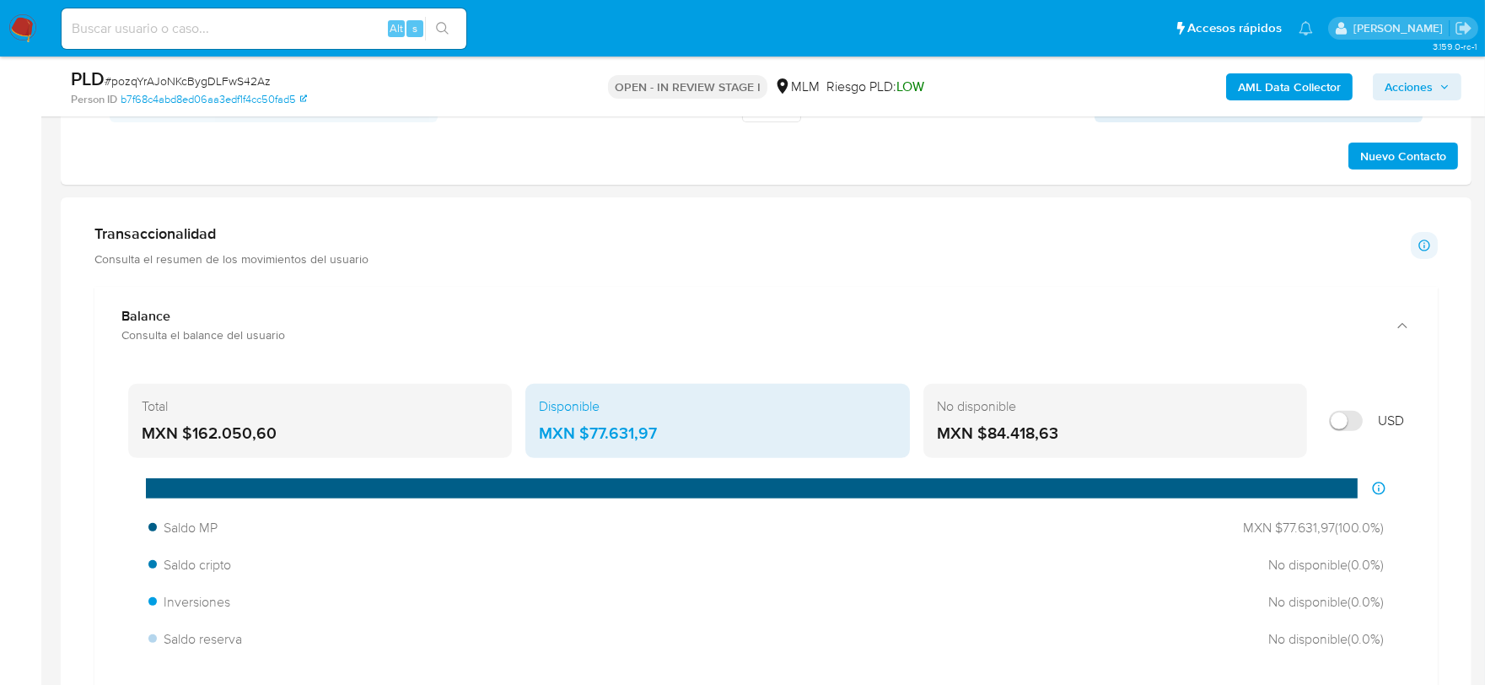
click at [105, 515] on div "Total MXN $162.050,60 Disponible MXN $77.631,97 No disponible MXN $84.418,63 US…" at bounding box center [766, 643] width 1344 height 558
drag, startPoint x: 672, startPoint y: 430, endPoint x: 593, endPoint y: 435, distance: 79.4
click at [593, 435] on div "MXN $77.631,97" at bounding box center [717, 434] width 357 height 22
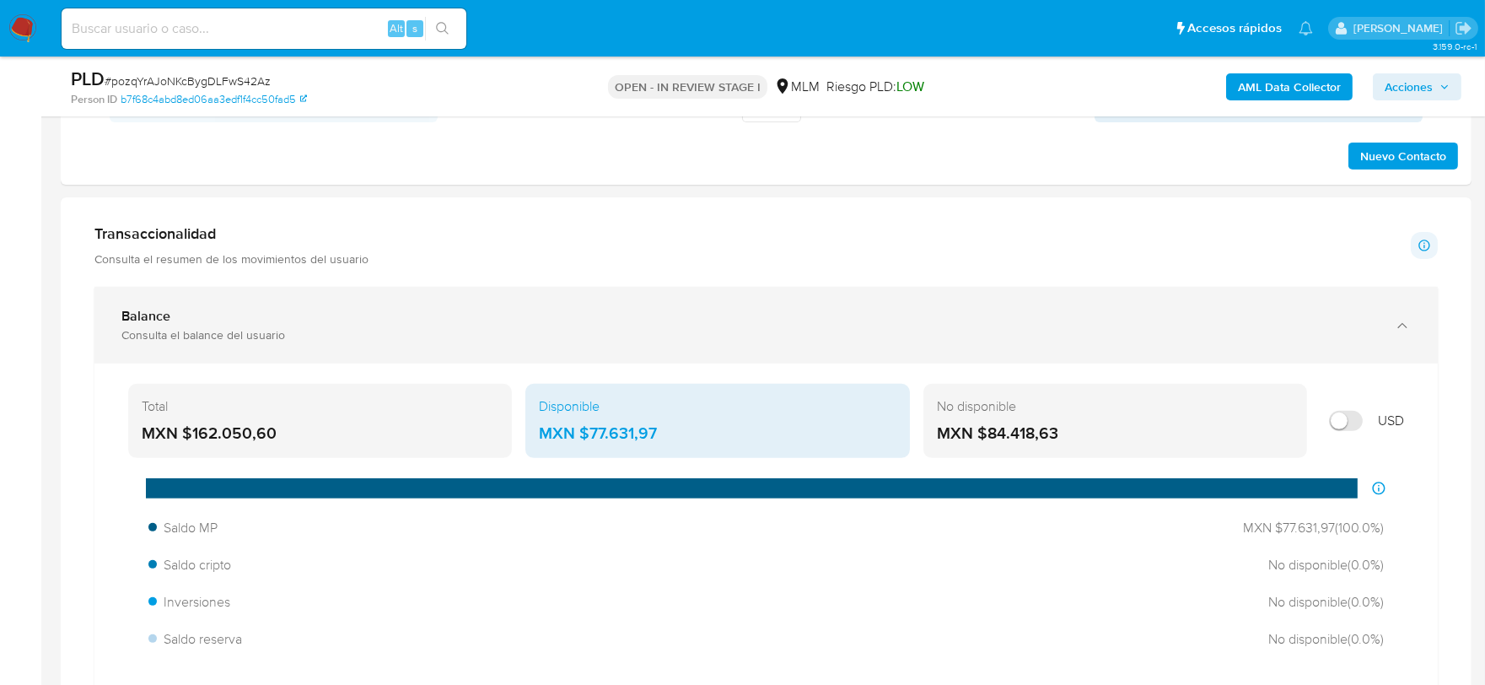
click at [487, 314] on div "Balance" at bounding box center [749, 316] width 1256 height 17
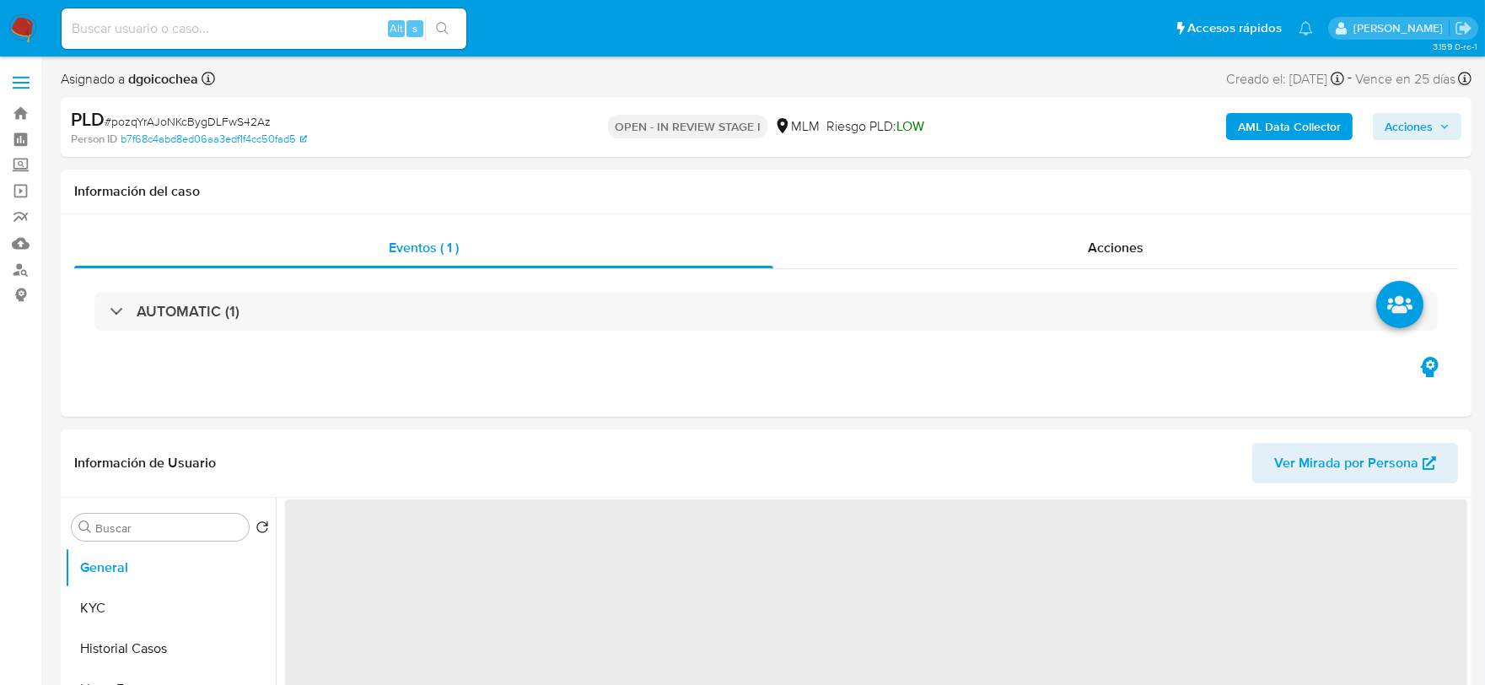
select select "10"
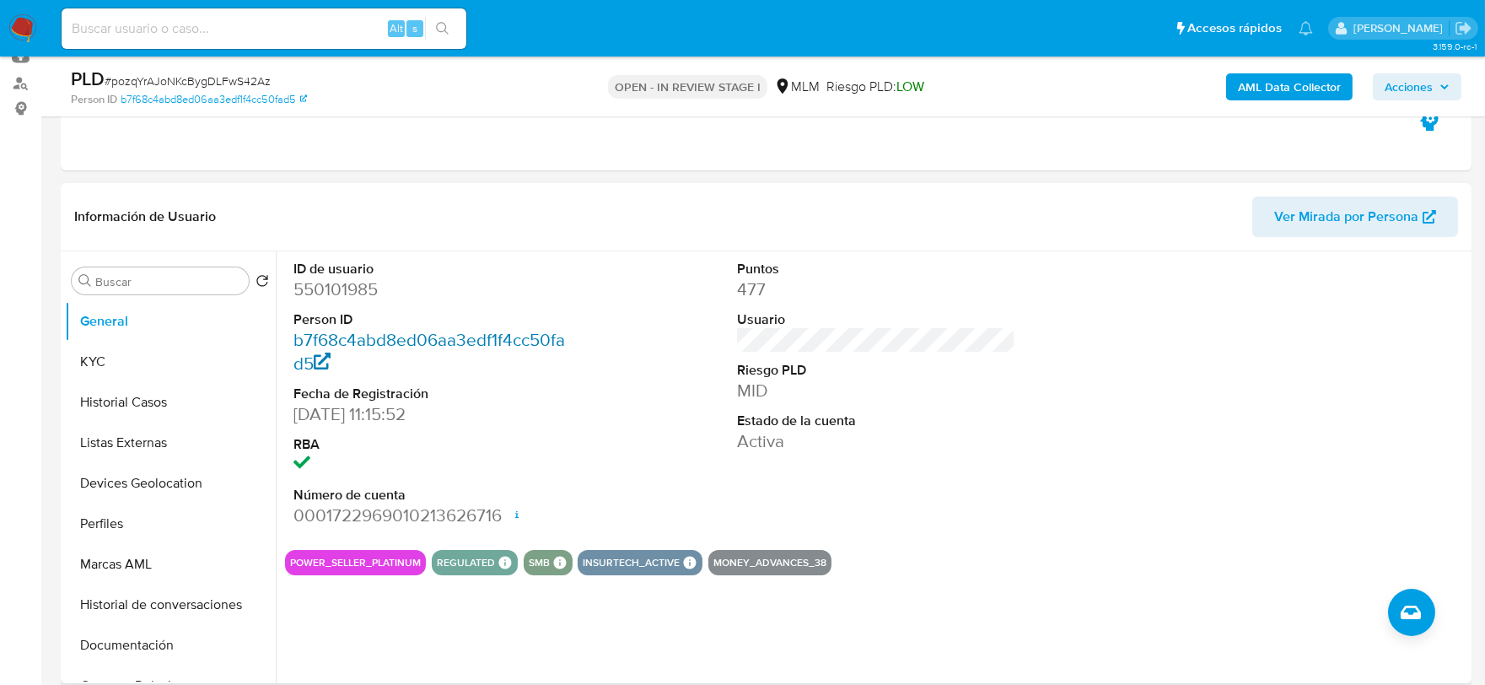
scroll to position [187, 0]
click at [339, 283] on dd "550101985" at bounding box center [433, 289] width 279 height 24
copy dd "550101985"
click at [154, 410] on button "Historial Casos" at bounding box center [163, 401] width 197 height 40
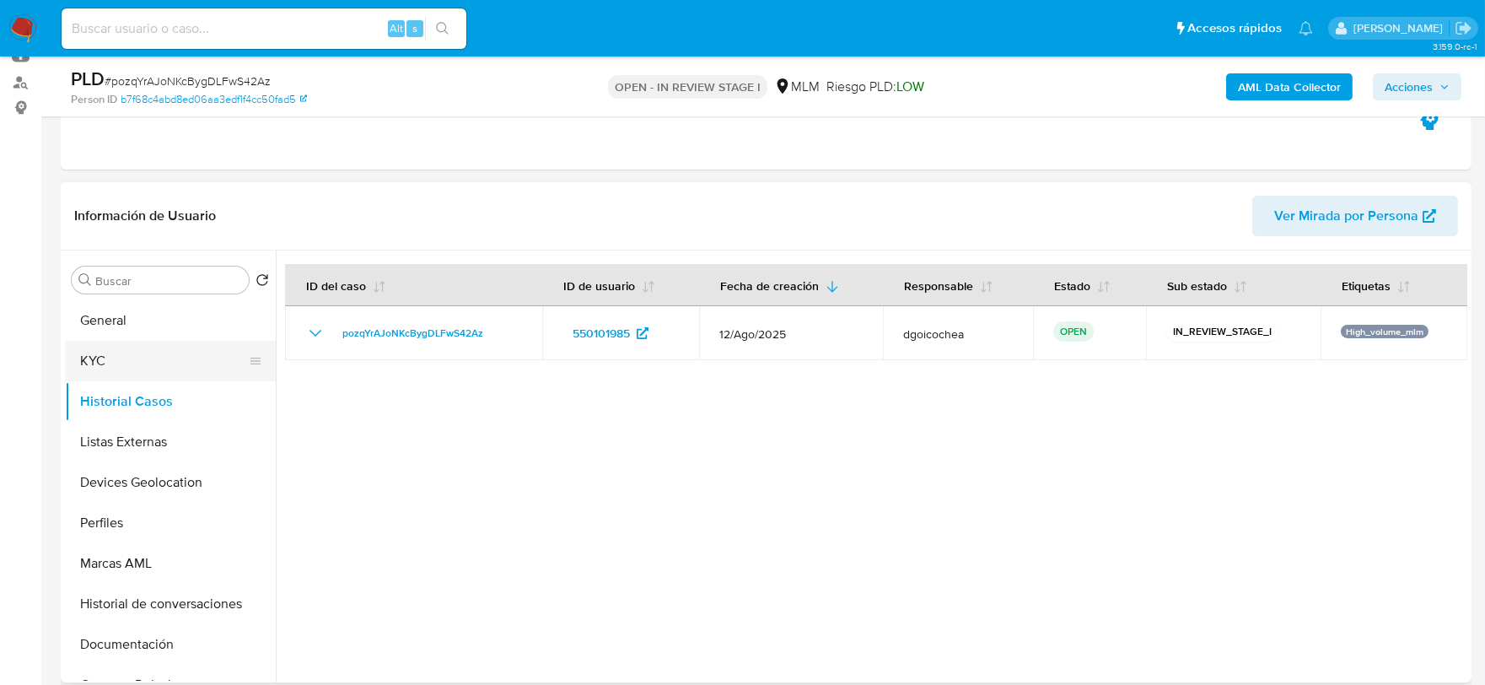
click at [105, 360] on button "KYC" at bounding box center [163, 361] width 197 height 40
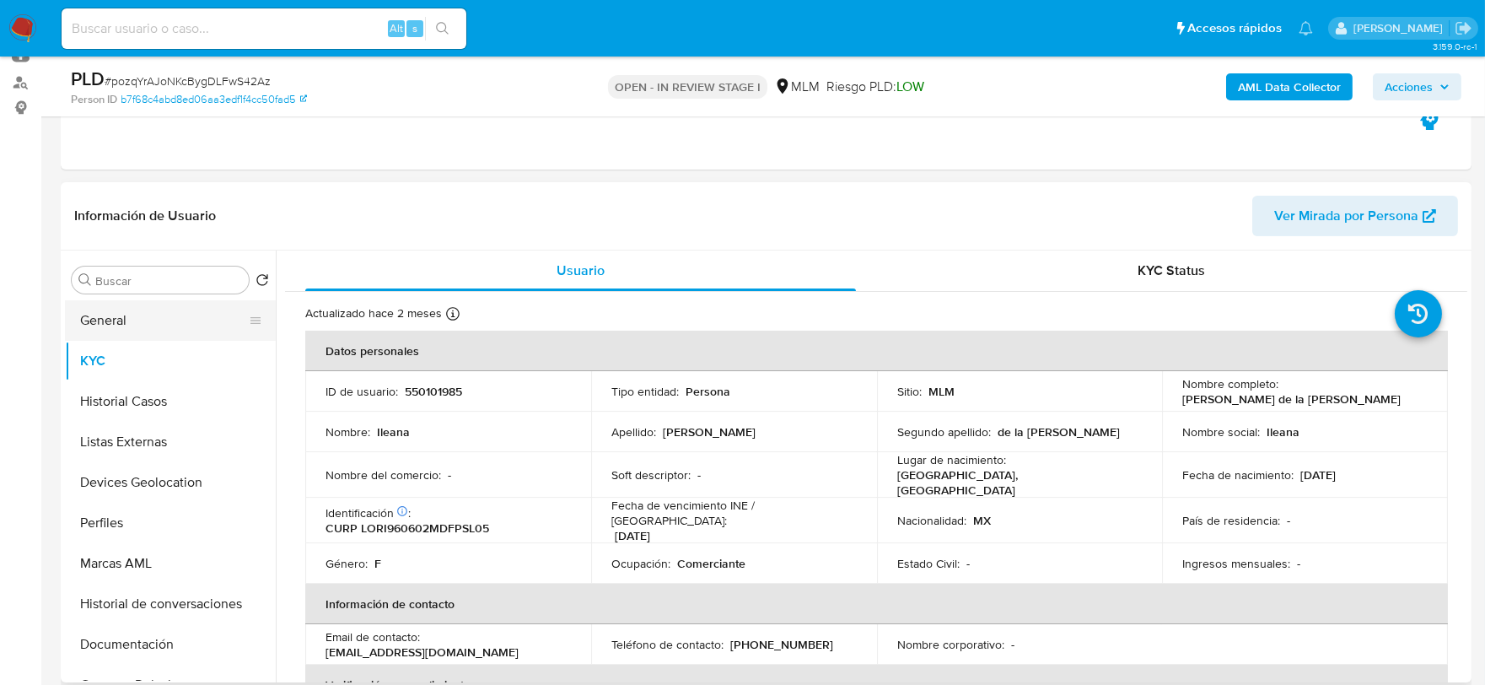
click at [84, 325] on button "General" at bounding box center [163, 320] width 197 height 40
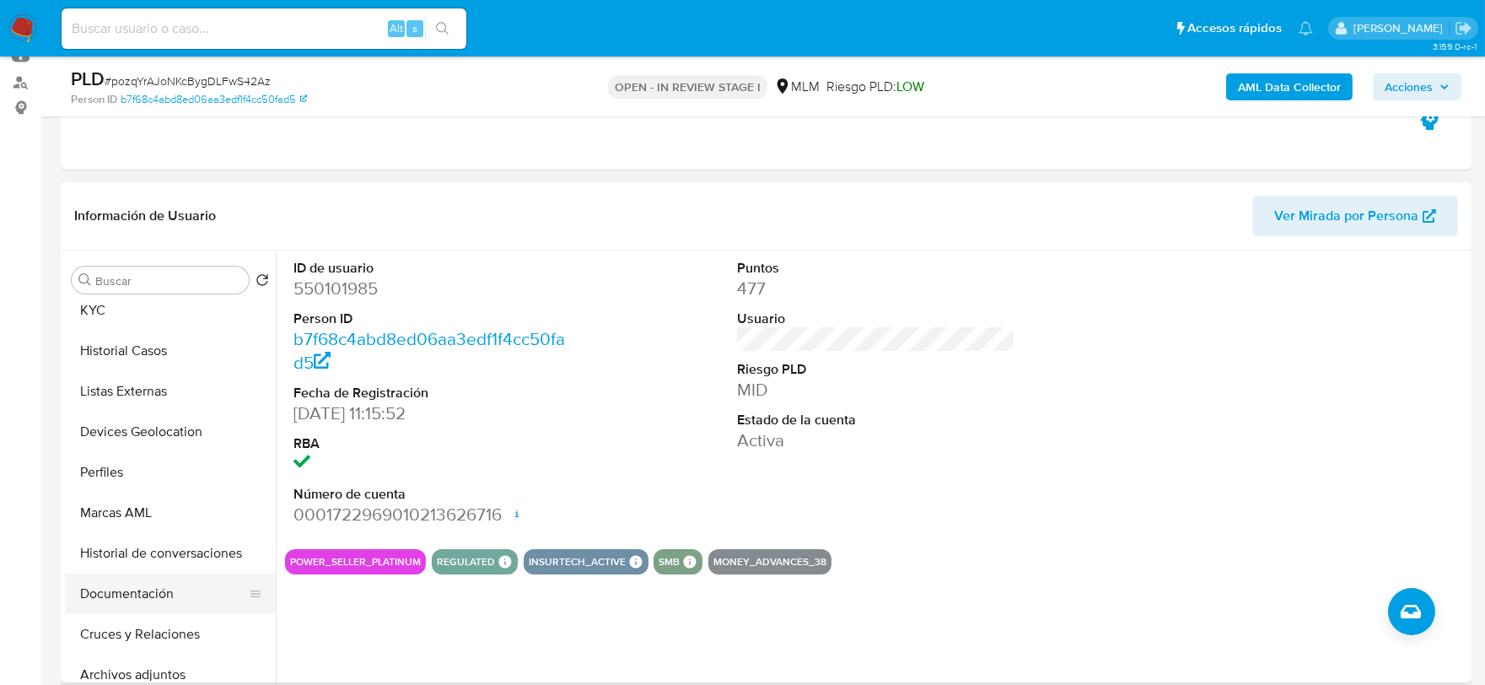
scroll to position [94, 0]
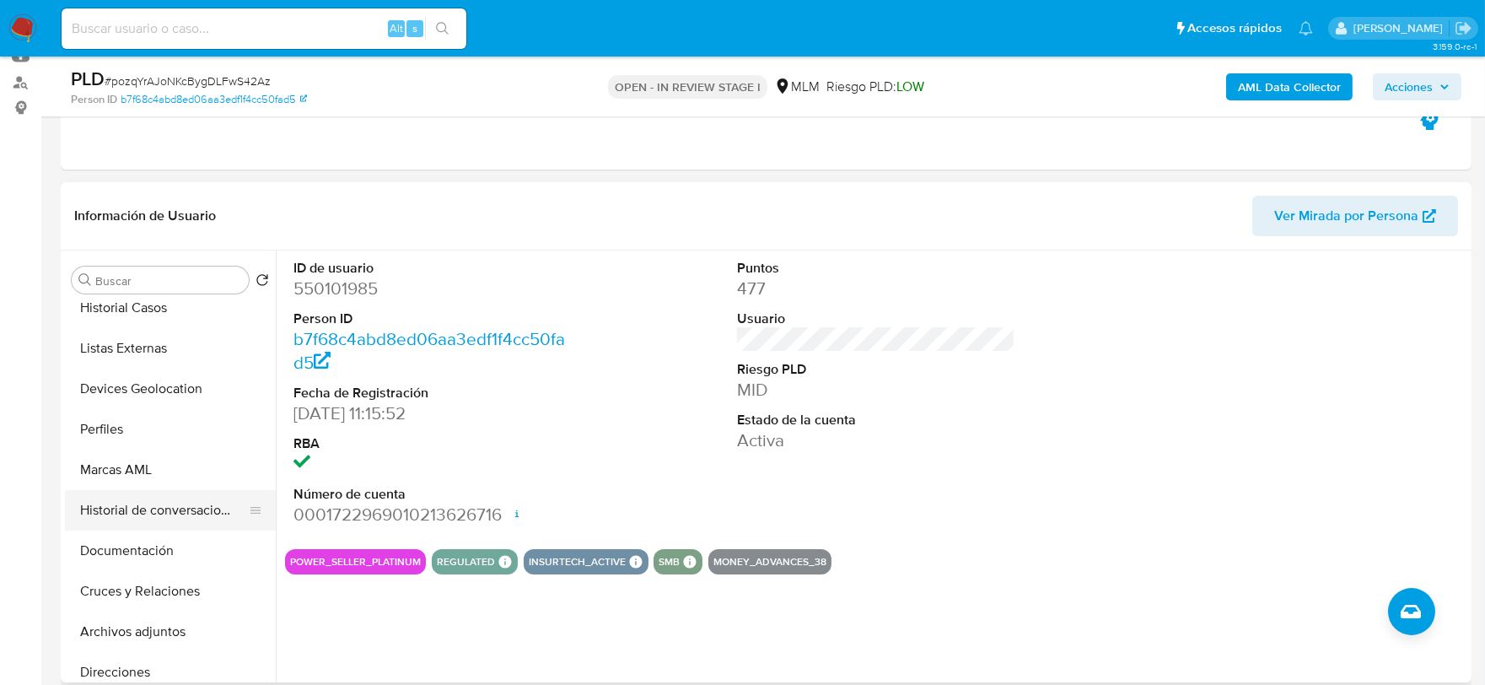
click at [175, 507] on button "Historial de conversaciones" at bounding box center [163, 510] width 197 height 40
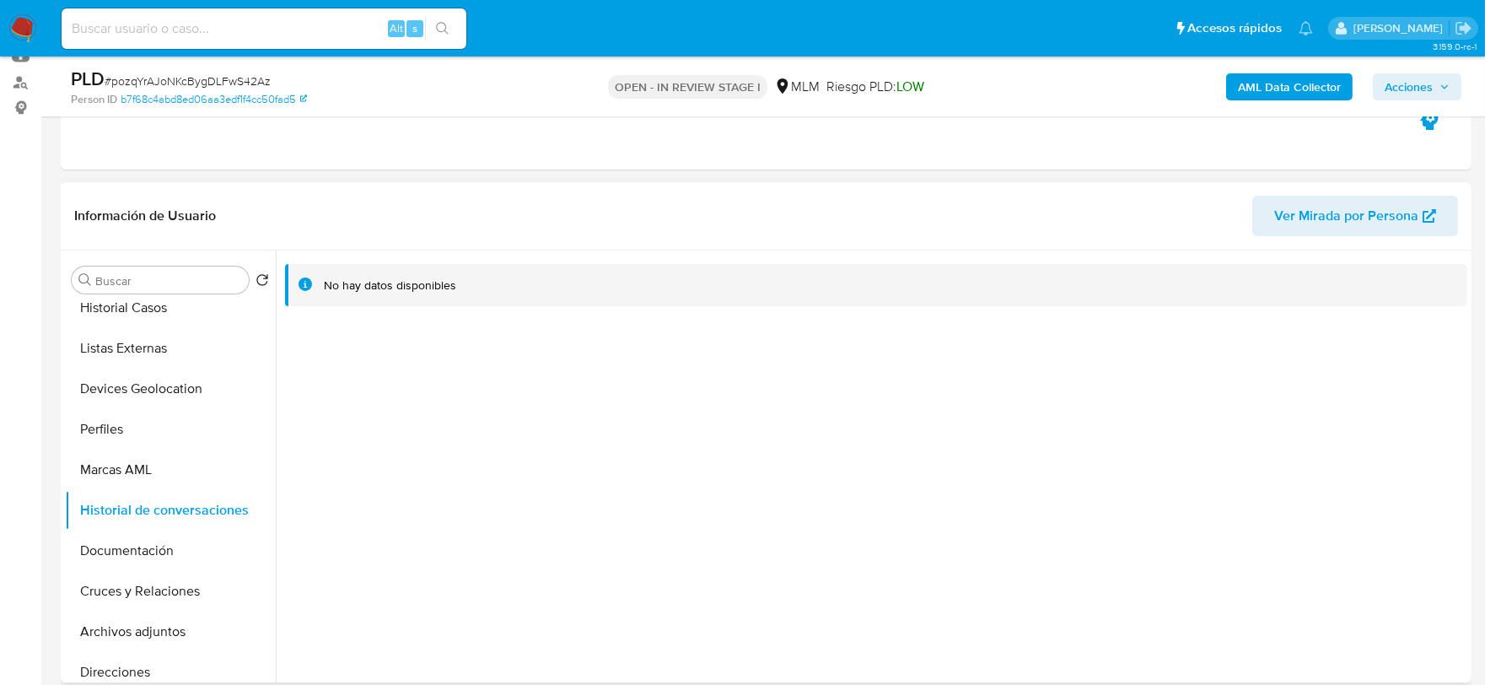
click at [738, 471] on div at bounding box center [872, 467] width 1192 height 432
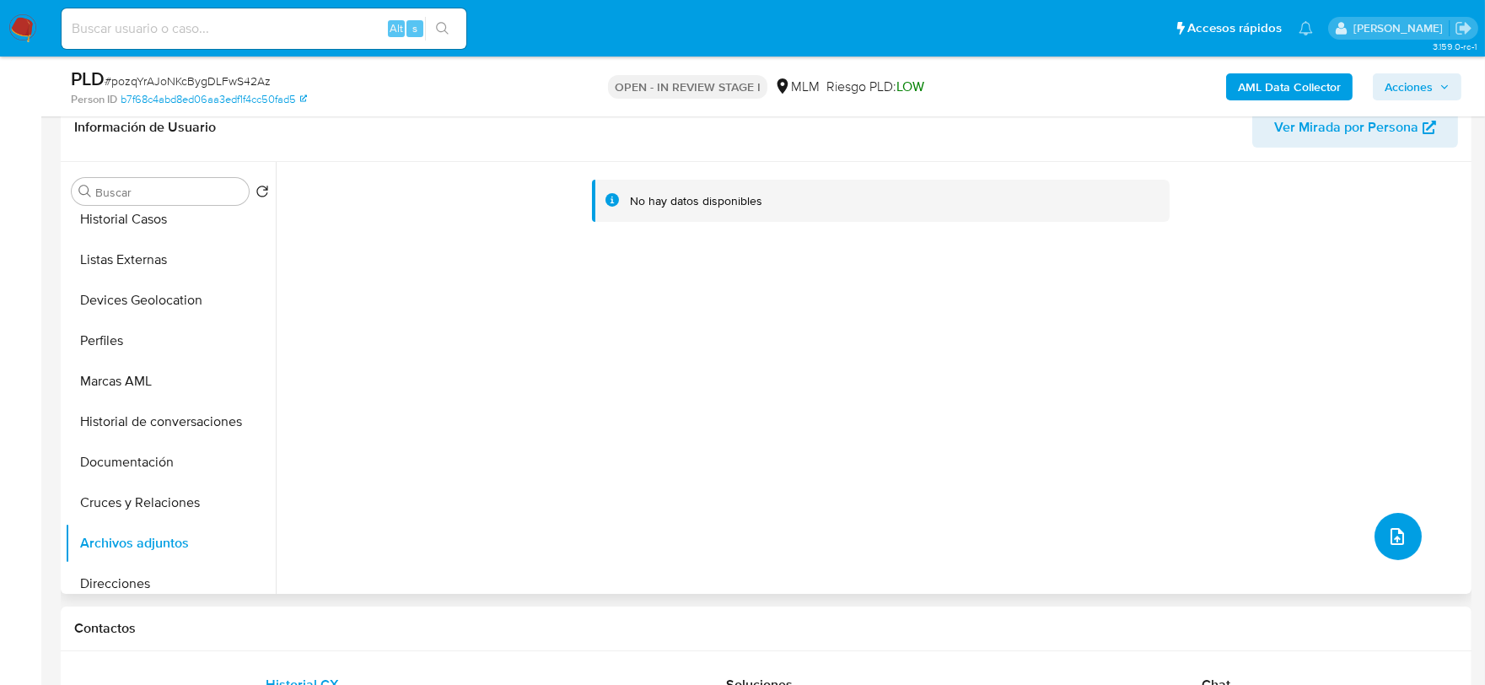
click at [1396, 534] on icon "upload-file" at bounding box center [1397, 536] width 13 height 17
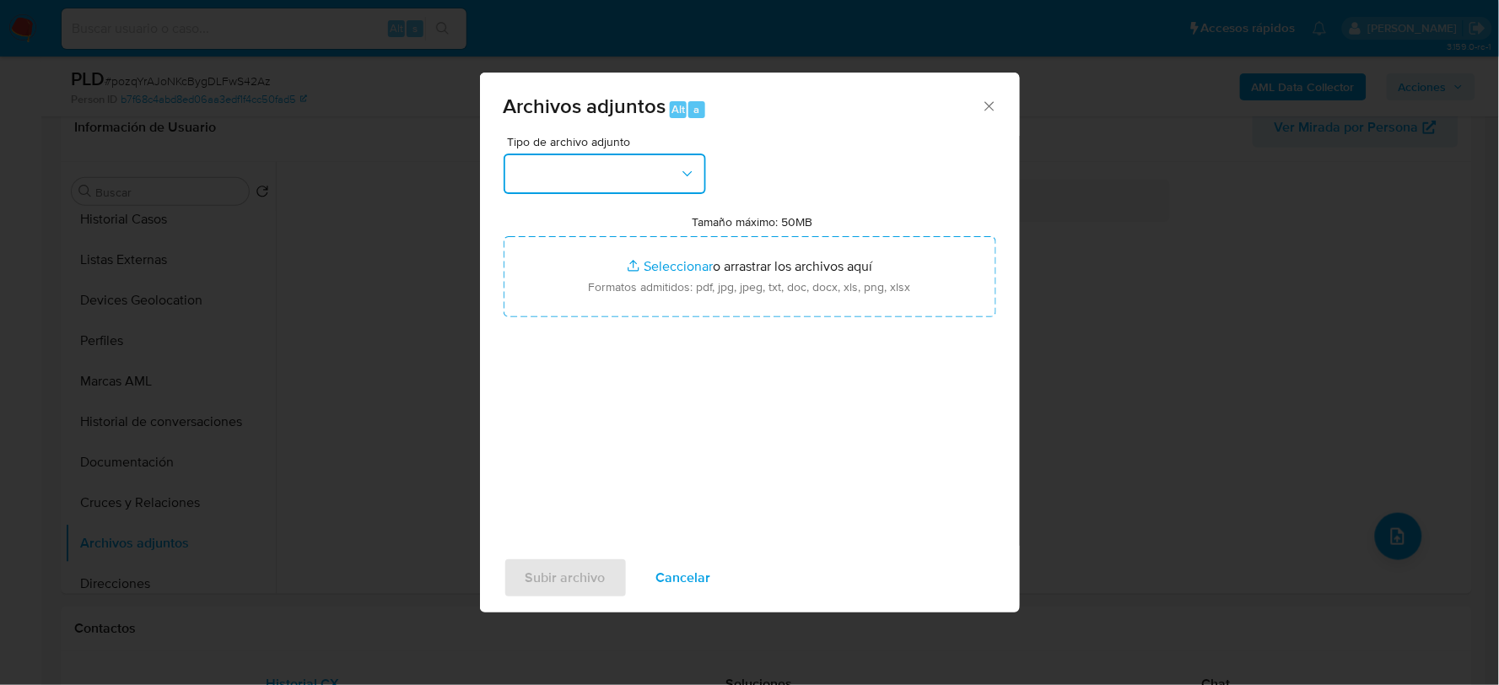
click at [561, 164] on button "button" at bounding box center [605, 174] width 202 height 40
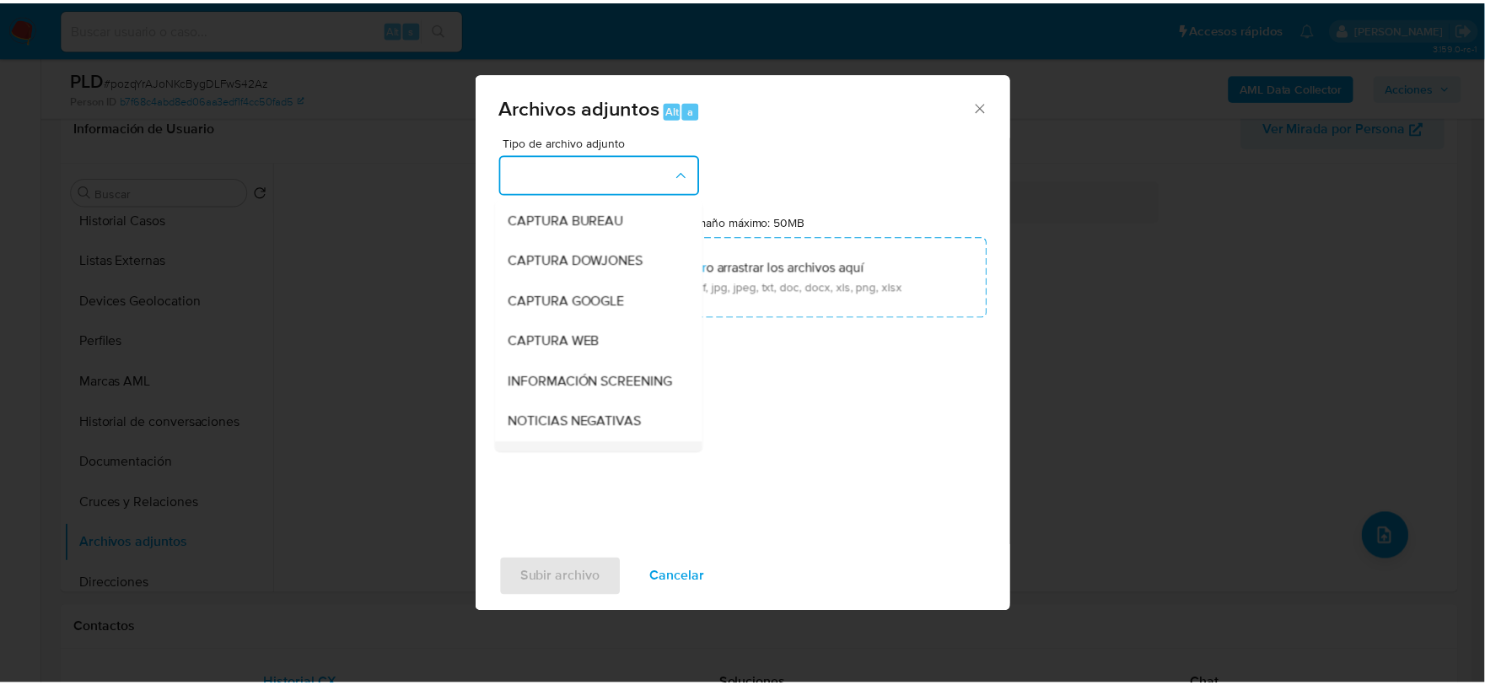
scroll to position [128, 0]
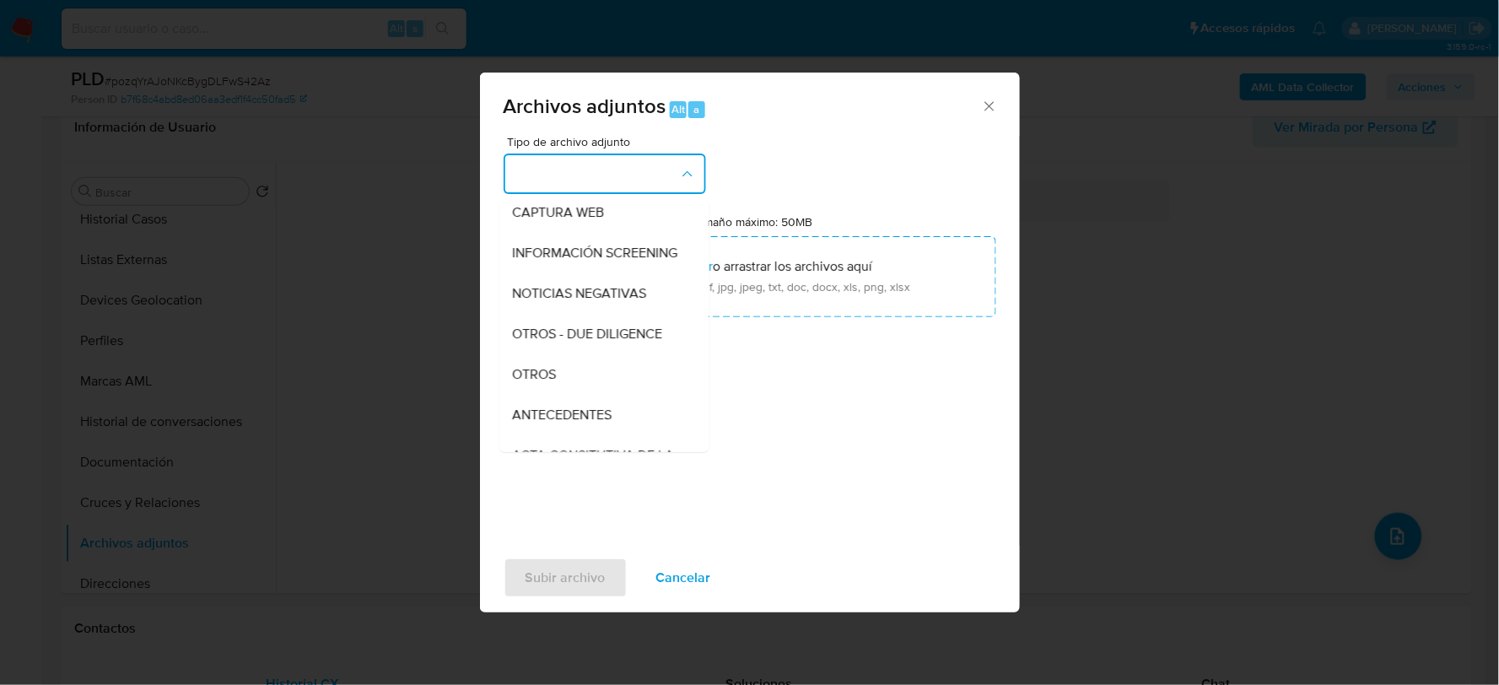
click at [541, 382] on span "OTROS" at bounding box center [535, 373] width 44 height 17
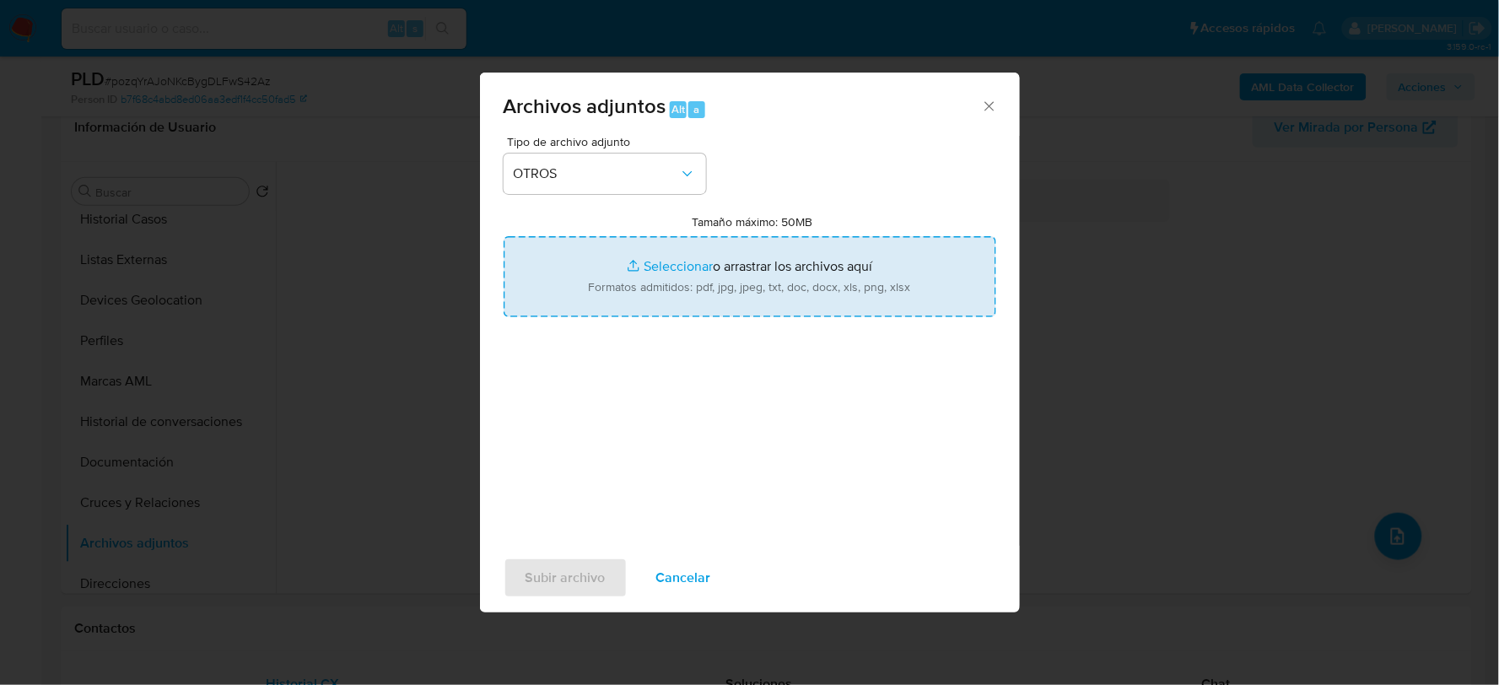
type input "C:\fakepath\550101985_ILEANA LOPEZ_AGO2025.xlsx"
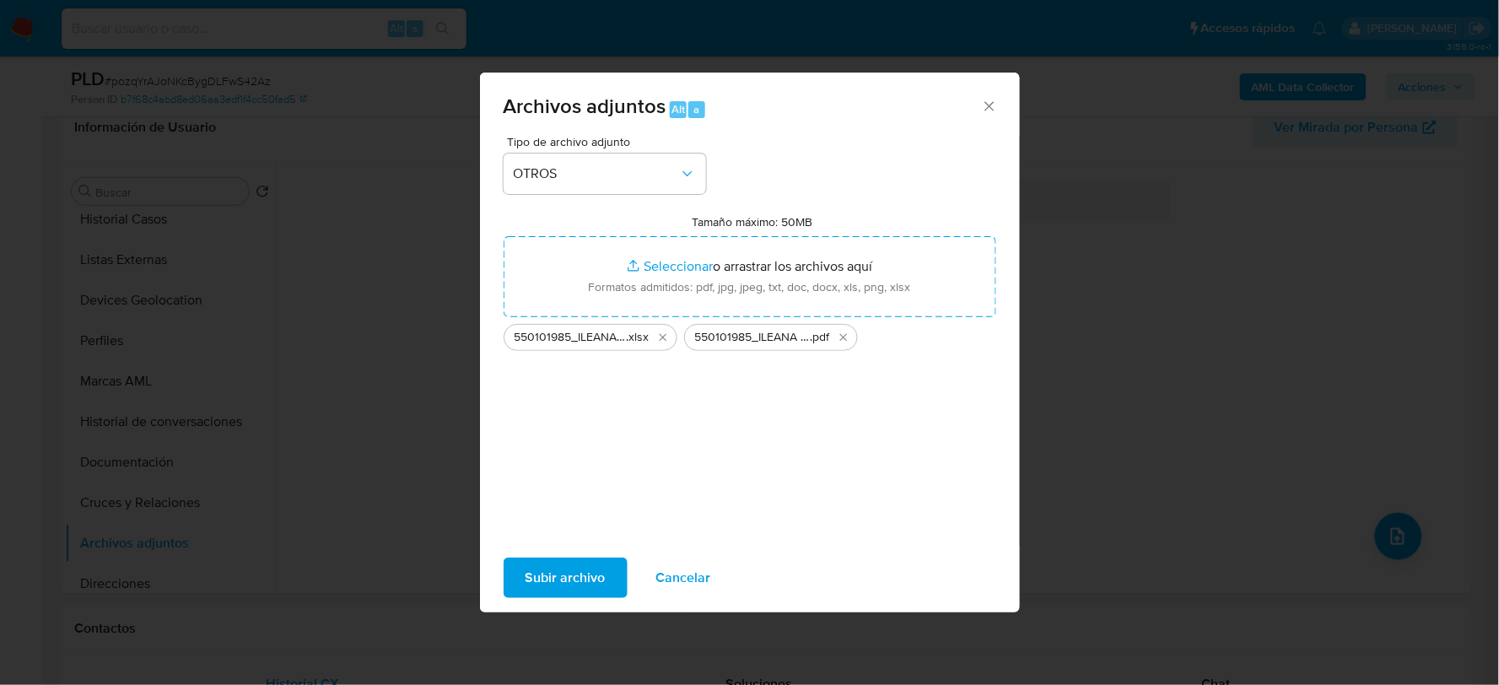
click at [567, 577] on span "Subir archivo" at bounding box center [565, 577] width 80 height 37
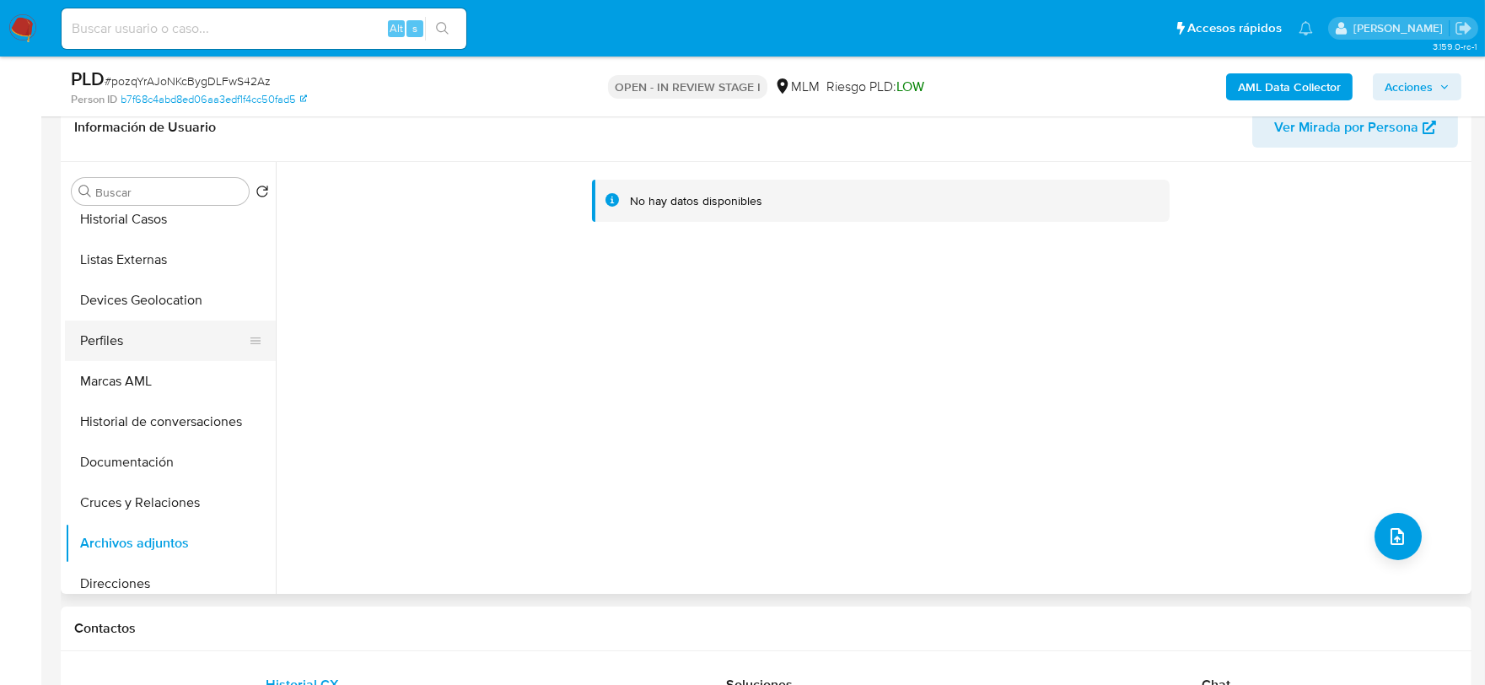
click at [172, 352] on button "Perfiles" at bounding box center [163, 341] width 197 height 40
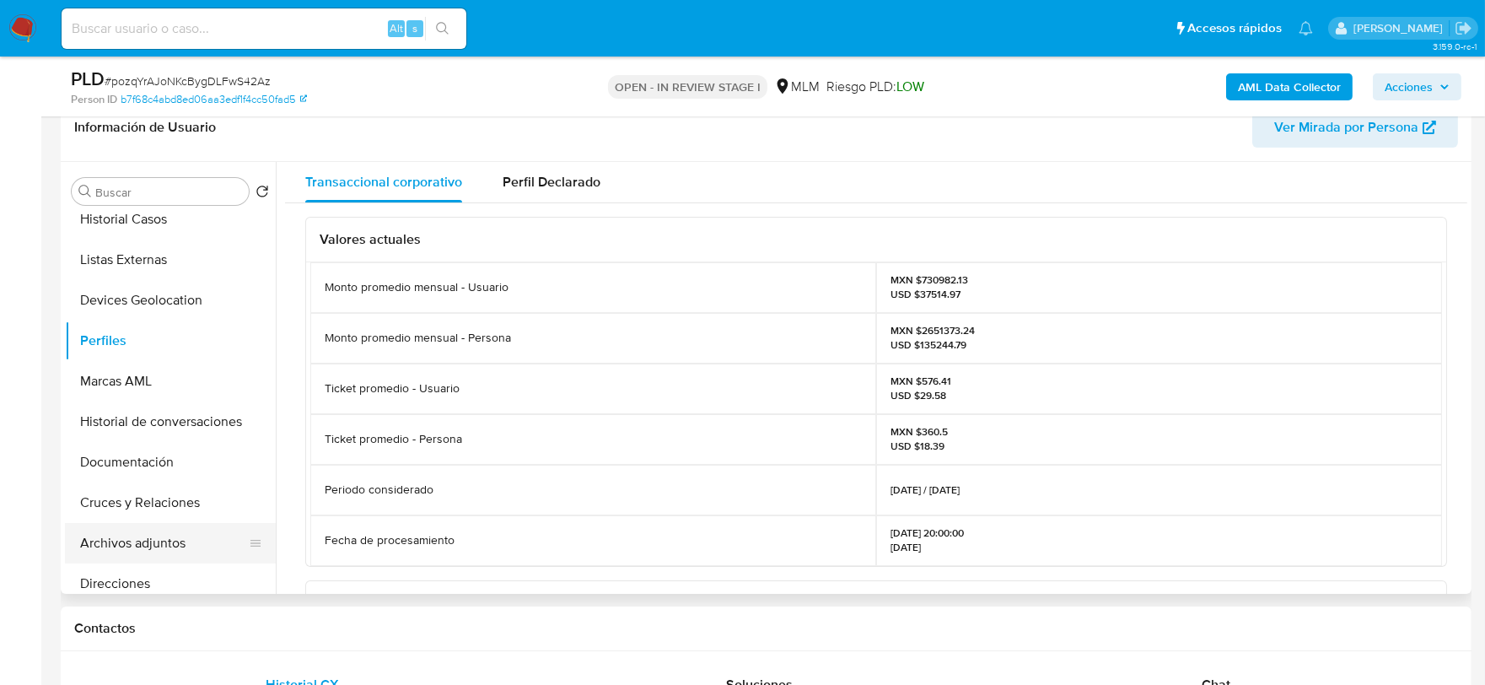
click at [167, 530] on button "Archivos adjuntos" at bounding box center [163, 543] width 197 height 40
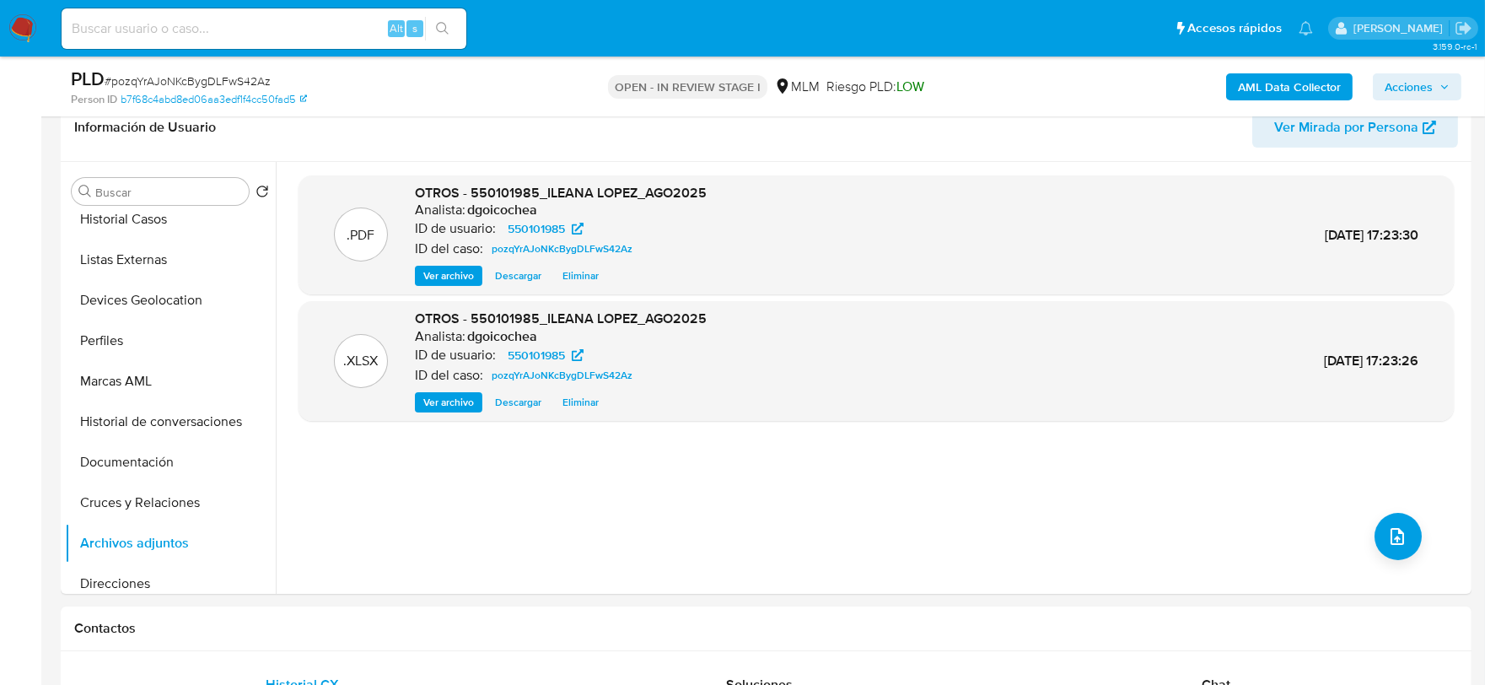
click at [1436, 101] on div "AML Data Collector Acciones" at bounding box center [1232, 87] width 459 height 40
click at [1392, 91] on span "Acciones" at bounding box center [1409, 86] width 48 height 27
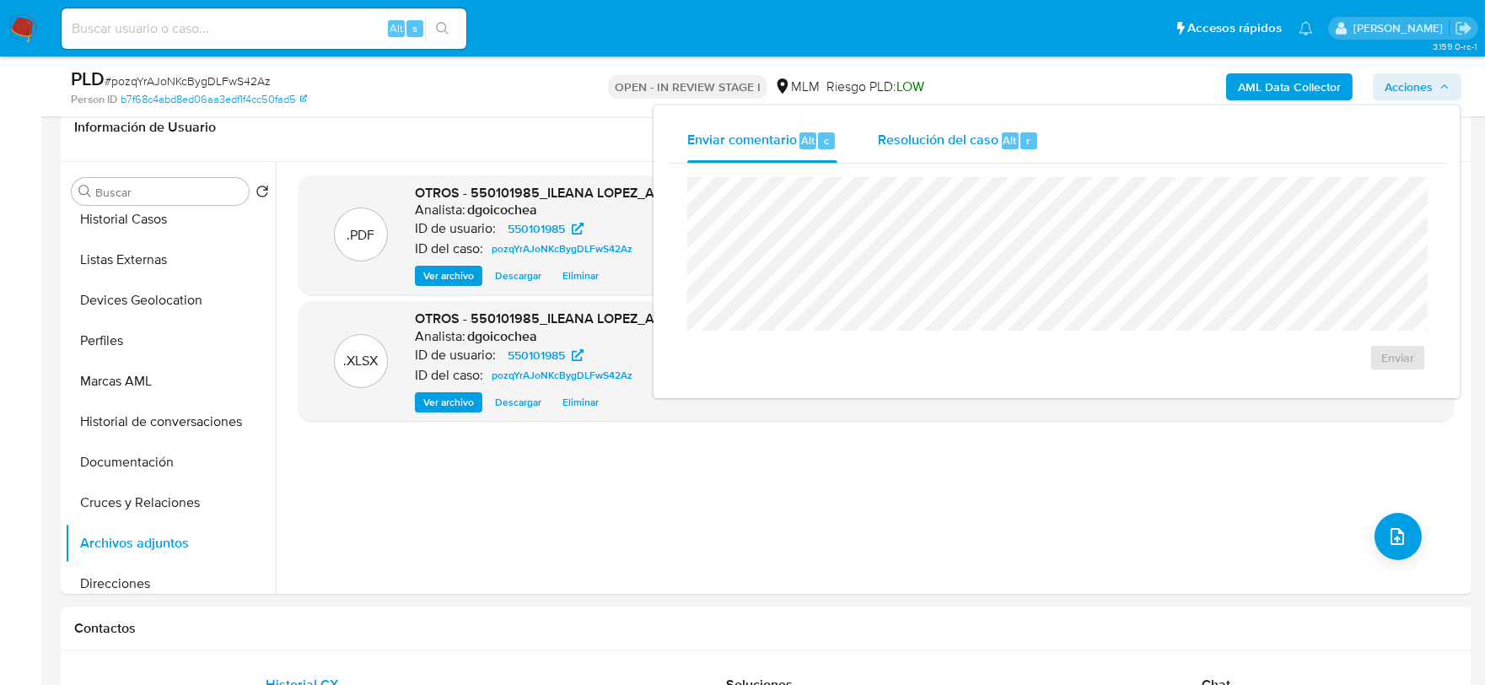
click at [890, 139] on span "Resolución del caso" at bounding box center [938, 139] width 121 height 19
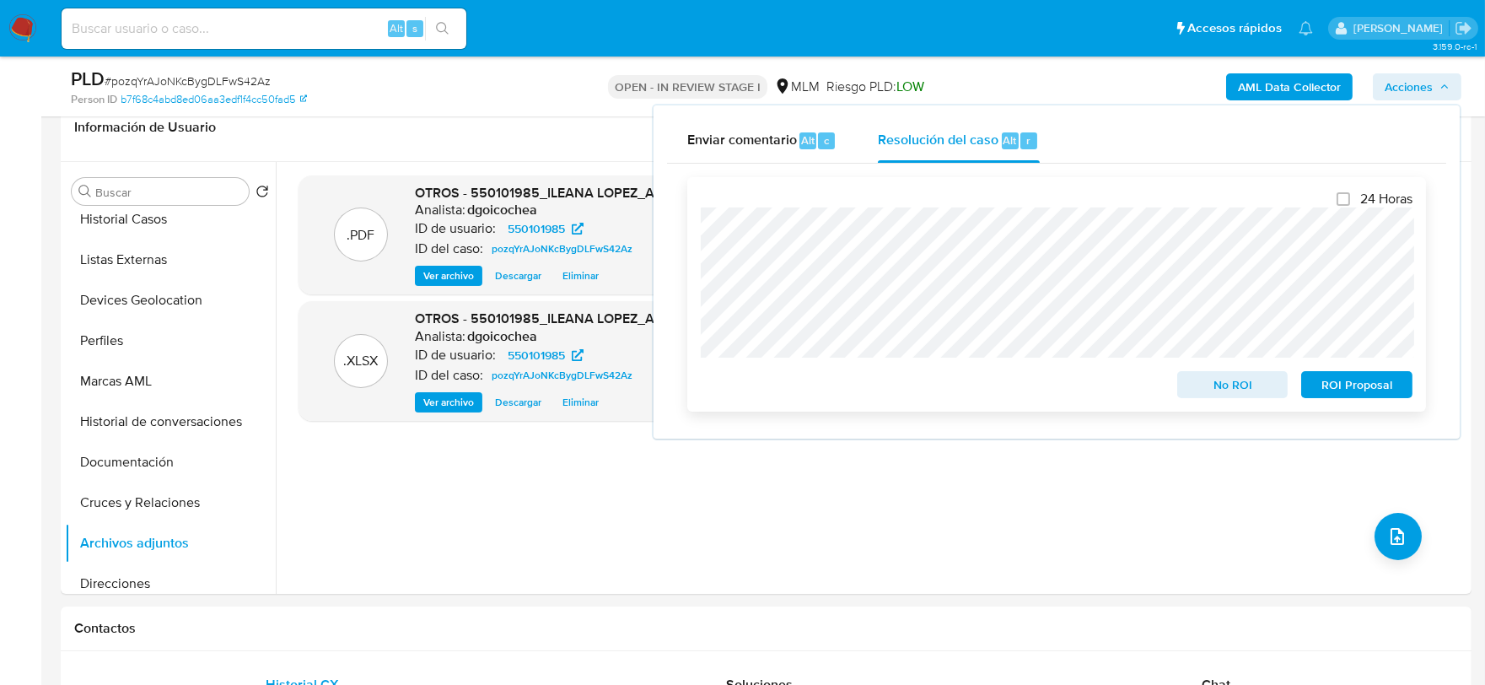
click at [1219, 376] on span "No ROI" at bounding box center [1233, 385] width 88 height 24
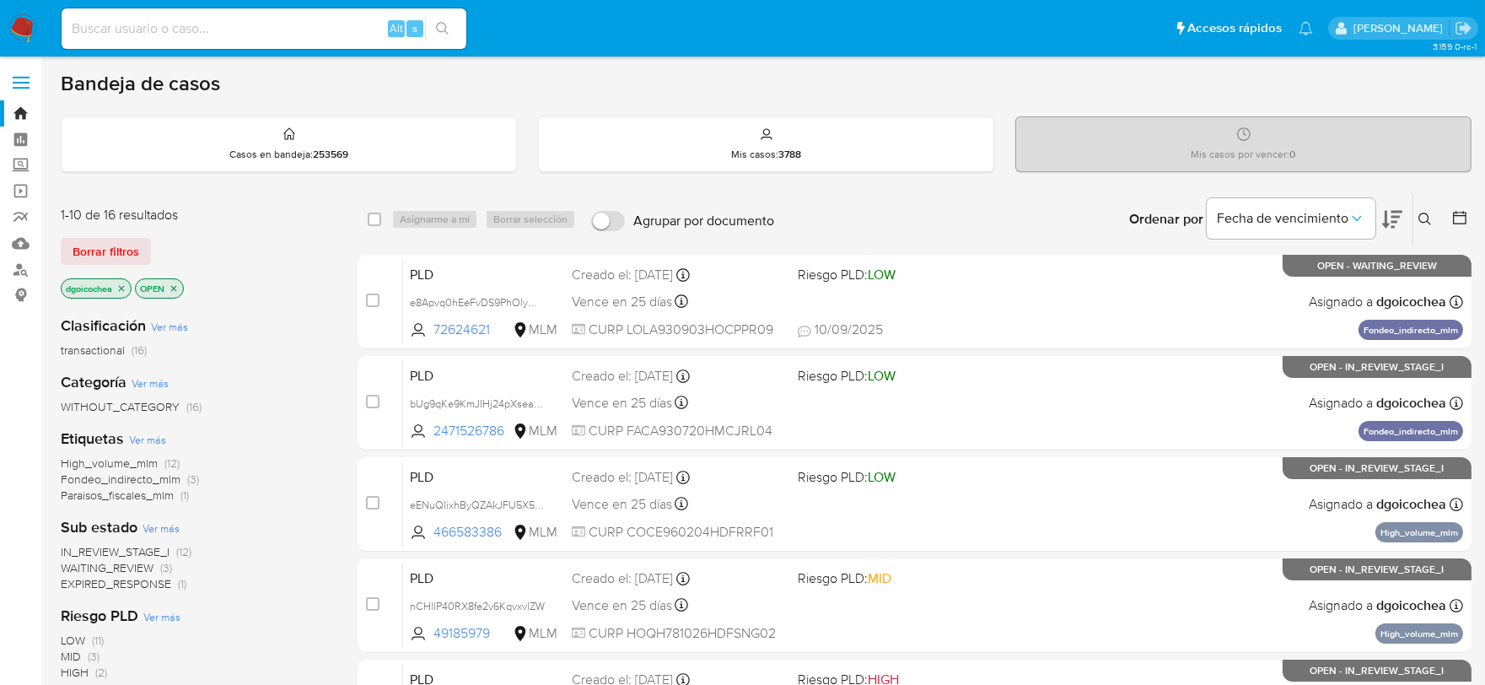
click at [1349, 217] on icon at bounding box center [1425, 219] width 13 height 13
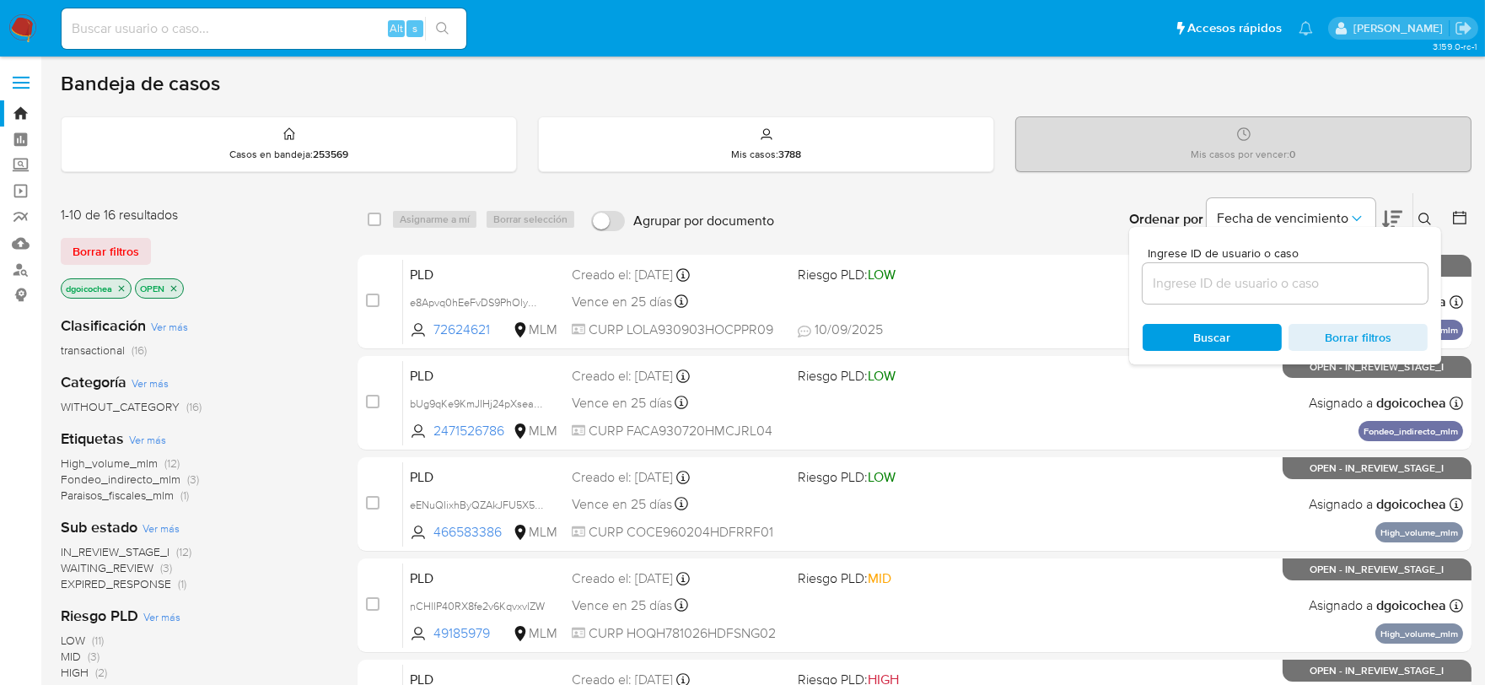
click at [1323, 291] on input at bounding box center [1285, 283] width 285 height 22
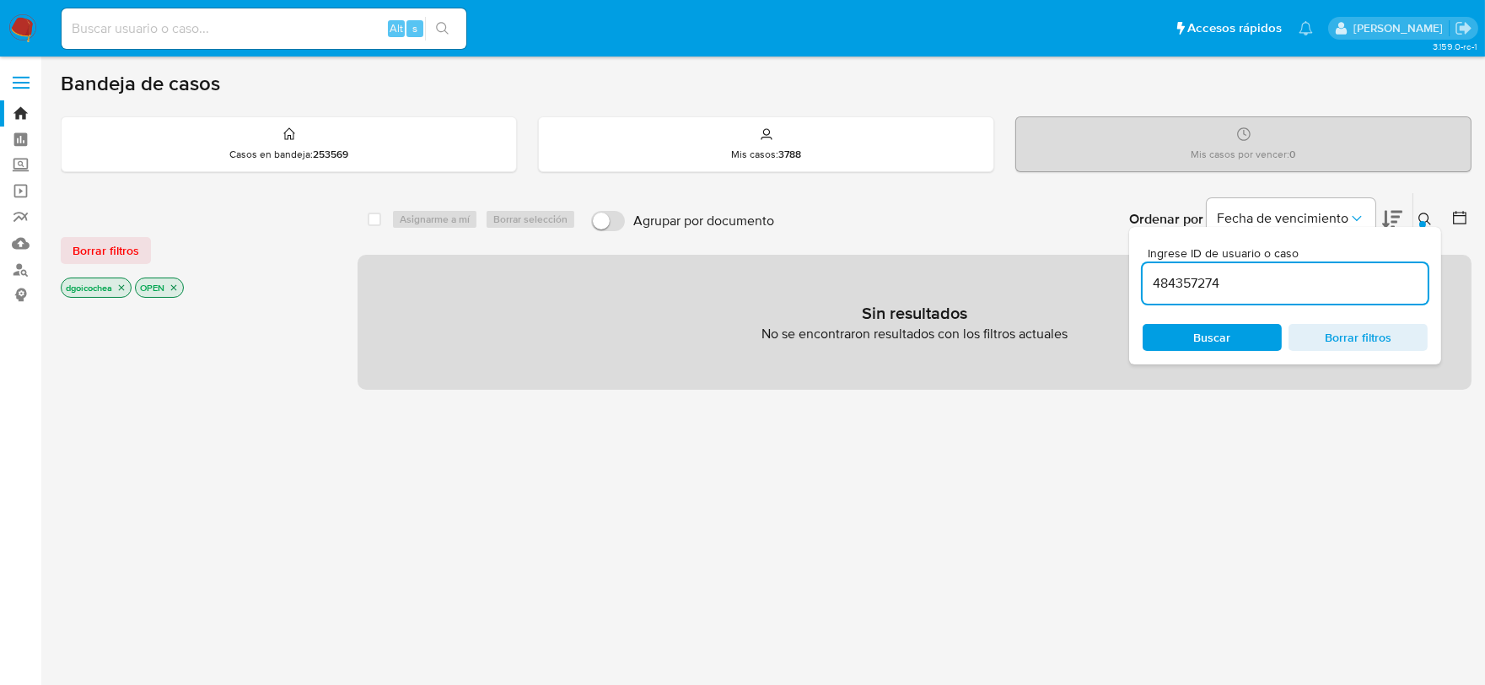
click at [1318, 290] on input "484357274" at bounding box center [1285, 283] width 285 height 22
click at [115, 239] on span "Borrar filtros" at bounding box center [106, 251] width 67 height 24
click at [127, 245] on div "Borrar filtros" at bounding box center [196, 250] width 270 height 27
click at [1292, 267] on div "484357274" at bounding box center [1285, 283] width 285 height 40
click at [1271, 284] on input "484357274" at bounding box center [1285, 283] width 285 height 22
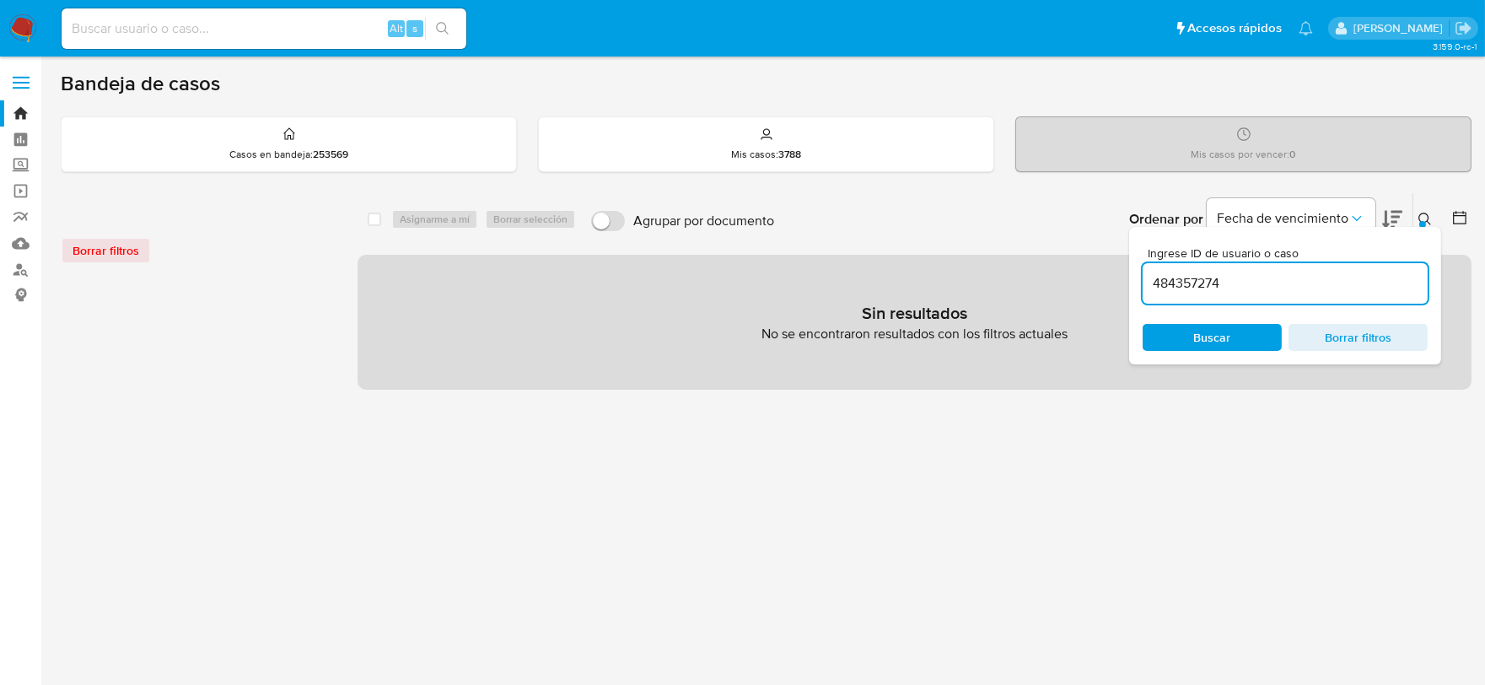
drag, startPoint x: 1148, startPoint y: 282, endPoint x: 1193, endPoint y: 290, distance: 45.5
click at [1150, 282] on input "484357274" at bounding box center [1285, 283] width 285 height 22
click at [1185, 272] on input "484357274" at bounding box center [1285, 283] width 285 height 22
click at [1184, 276] on input "484357274" at bounding box center [1285, 283] width 285 height 22
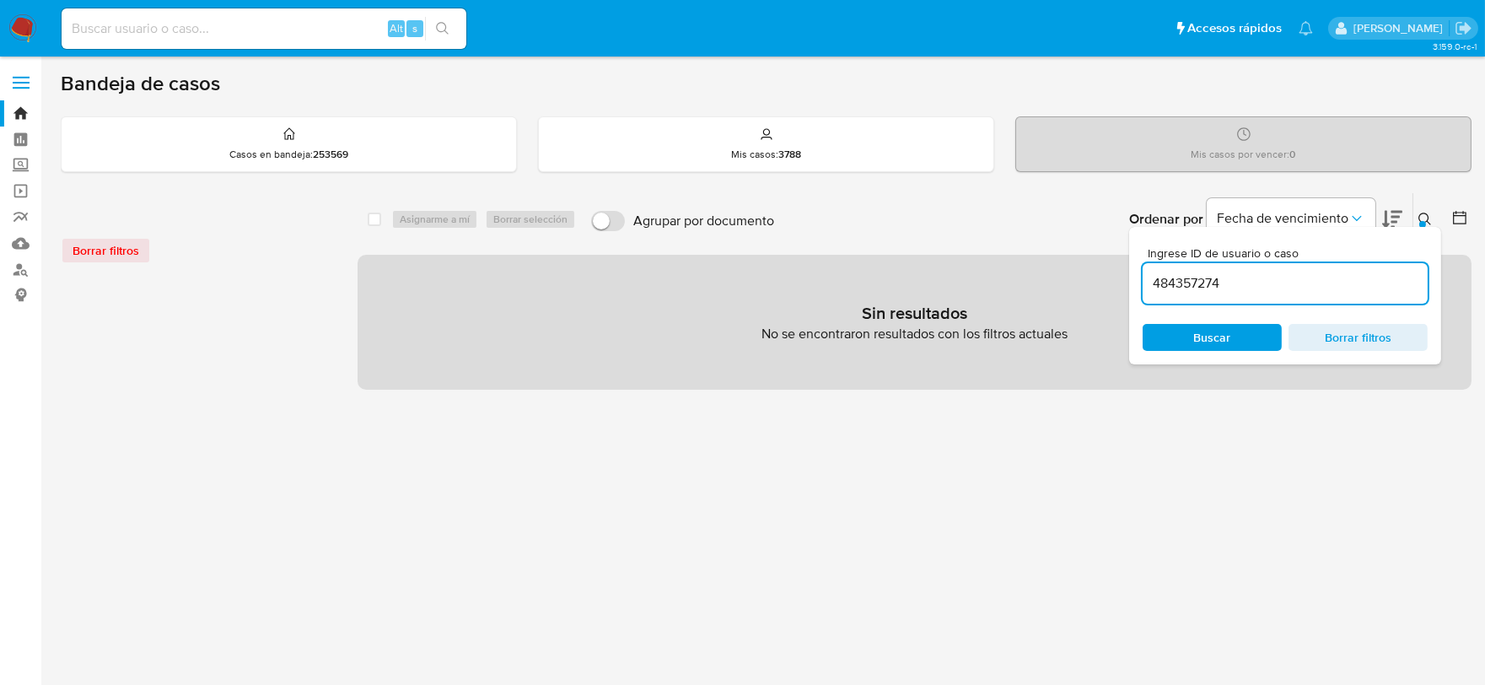
paste input "."
click at [1184, 276] on input "484357274." at bounding box center [1285, 283] width 285 height 22
click at [1213, 277] on input "484357274" at bounding box center [1285, 283] width 285 height 22
paste input "55020590"
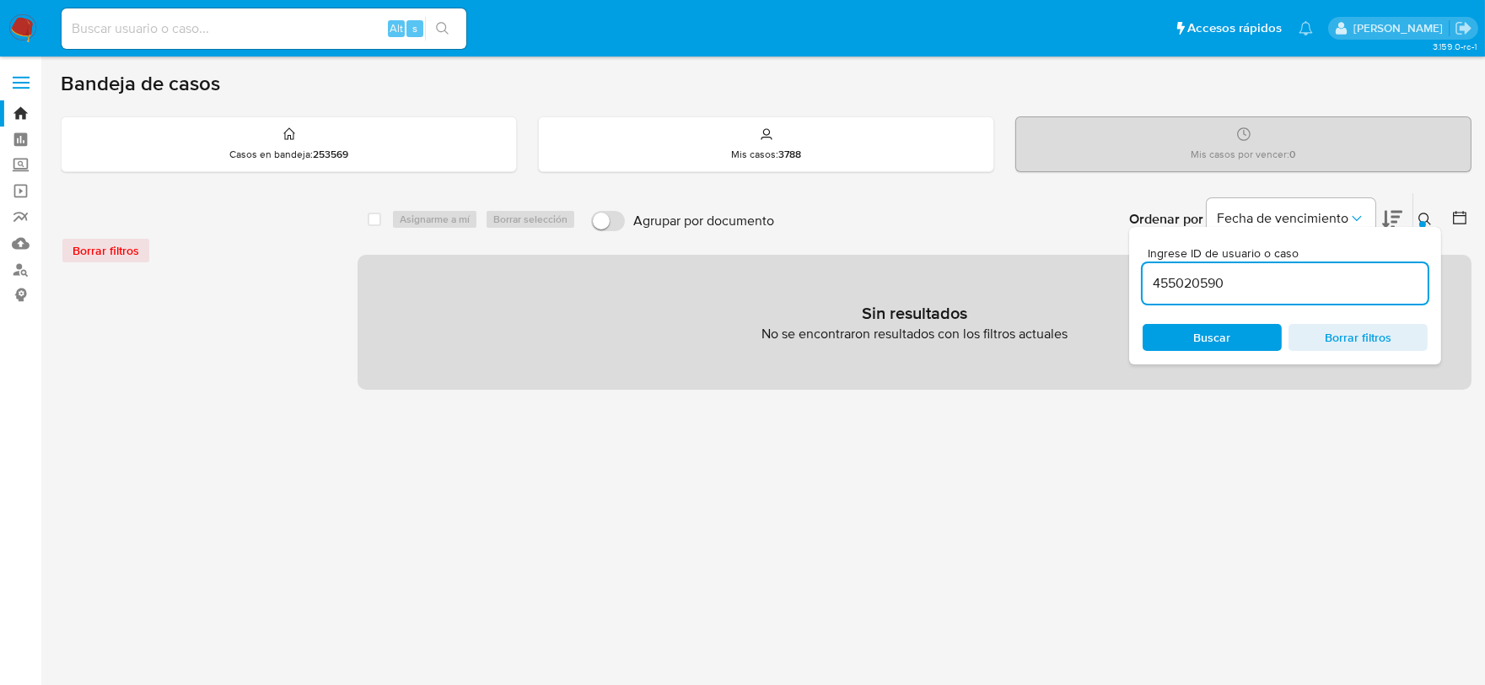
click at [1149, 280] on input "455020590" at bounding box center [1285, 283] width 285 height 22
click at [1183, 277] on input "45502059" at bounding box center [1285, 283] width 285 height 22
paste input "553333700"
click at [1181, 275] on input "553333700" at bounding box center [1285, 283] width 285 height 22
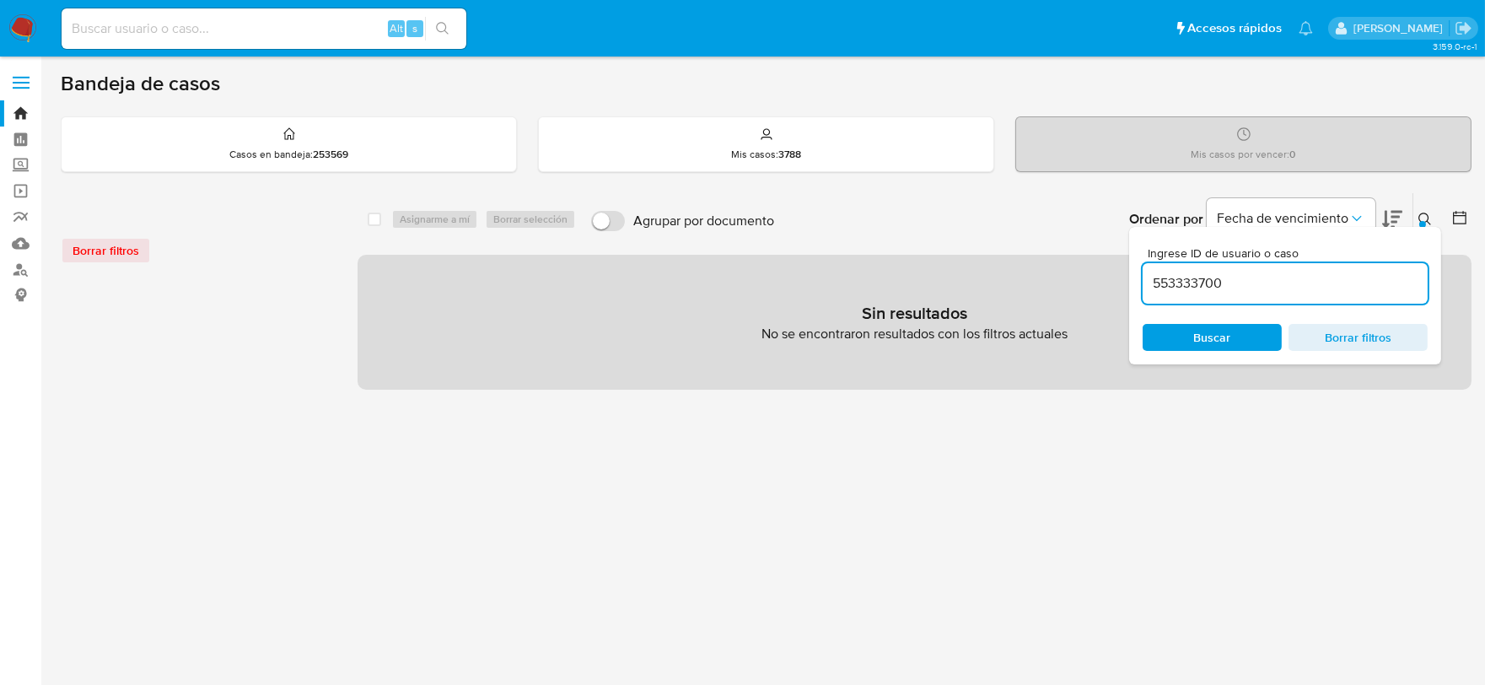
click at [1181, 275] on input "553333700" at bounding box center [1285, 283] width 285 height 22
paste input "623563549"
click at [1277, 282] on input "623563549" at bounding box center [1285, 283] width 285 height 22
click at [1181, 283] on input "623563549" at bounding box center [1285, 283] width 285 height 22
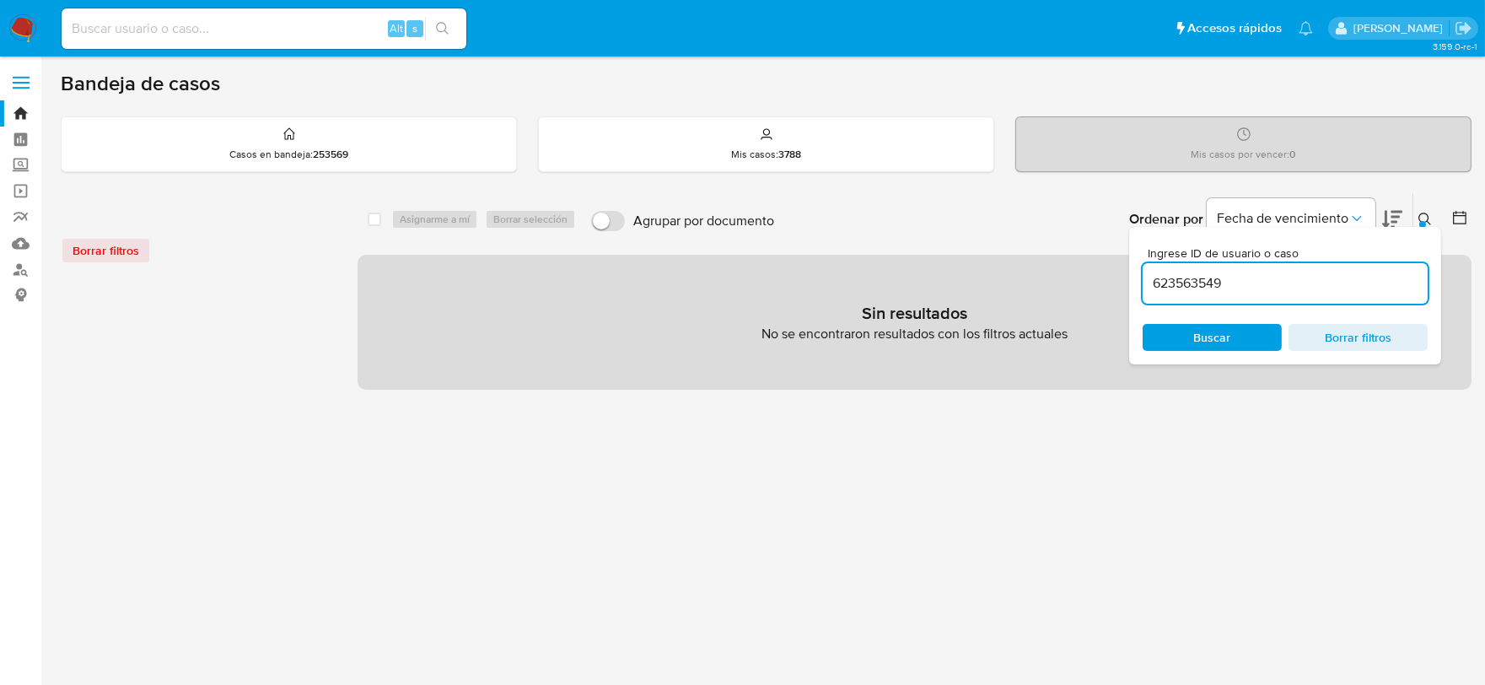
paste input "1091053525"
type input "1091053525"
click at [121, 253] on div "Borrar filtros" at bounding box center [196, 250] width 270 height 27
click at [21, 31] on img at bounding box center [22, 28] width 29 height 29
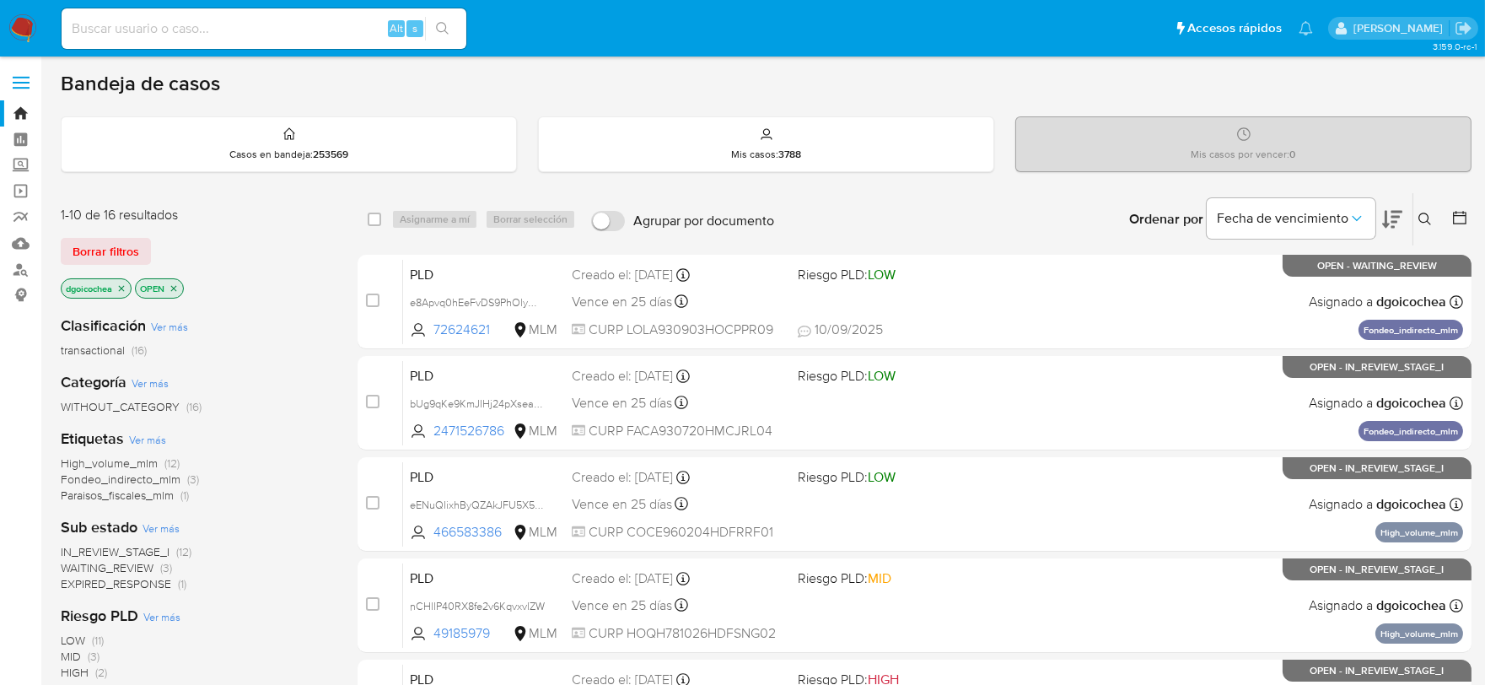
click at [1422, 216] on icon at bounding box center [1425, 219] width 13 height 13
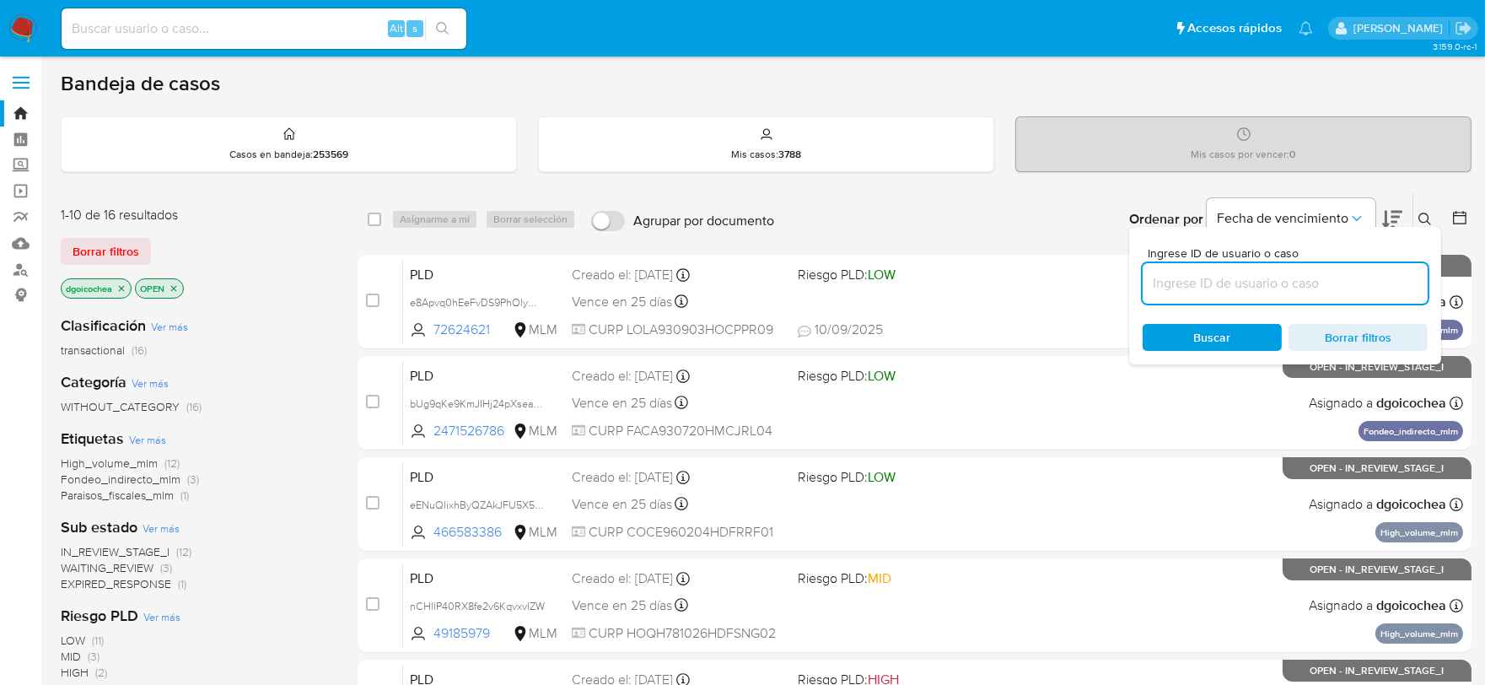
click at [1290, 281] on input at bounding box center [1285, 283] width 285 height 22
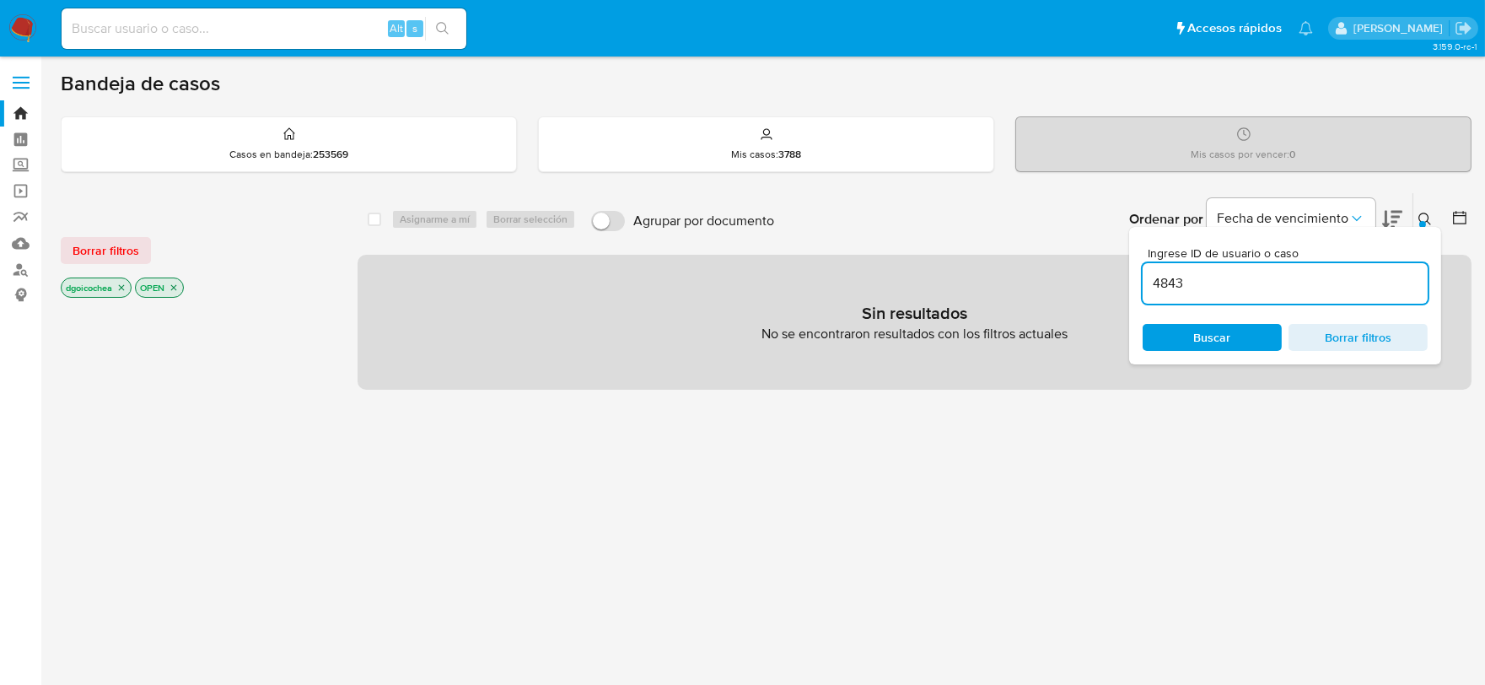
click at [1289, 281] on input "4843" at bounding box center [1285, 283] width 285 height 22
click at [76, 233] on div "Borrar filtros dgoicochea OPEN" at bounding box center [196, 253] width 270 height 95
click at [81, 245] on span "Borrar filtros" at bounding box center [106, 251] width 67 height 24
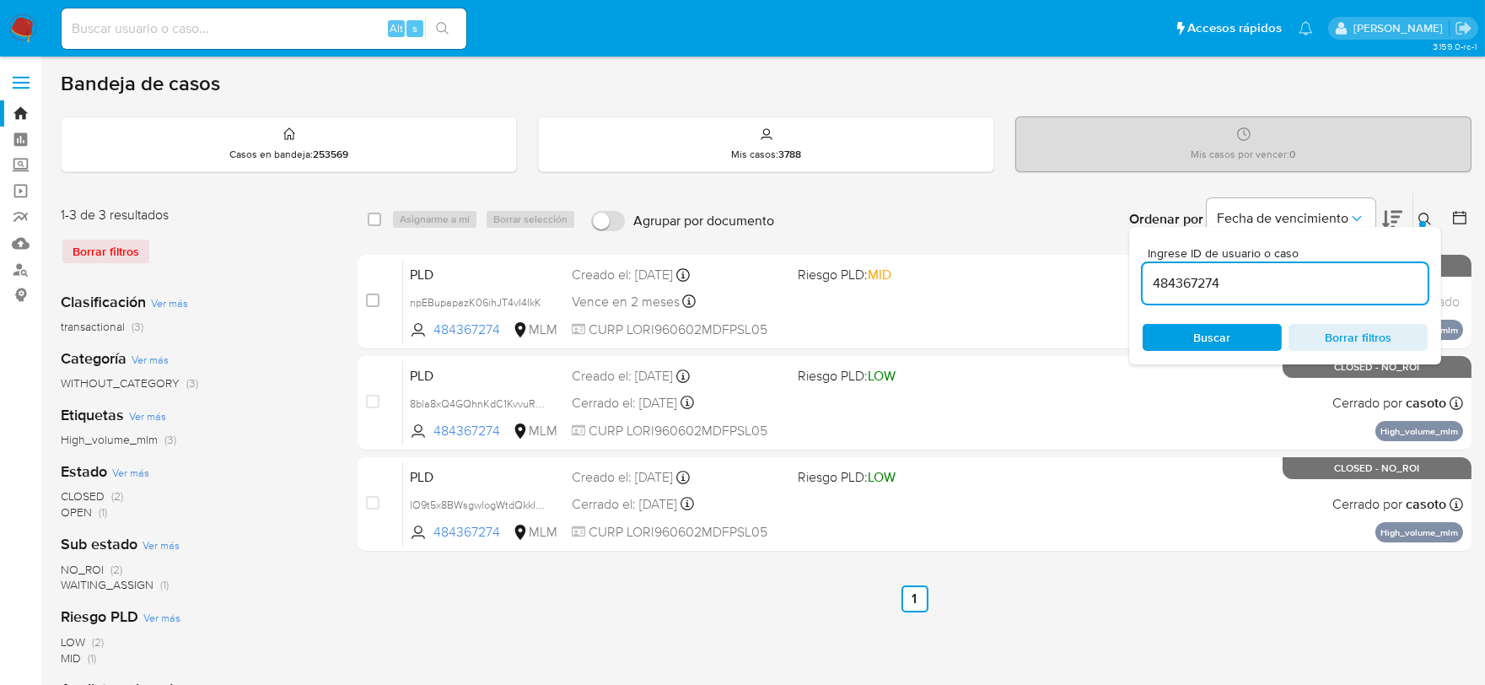
click at [1427, 215] on icon at bounding box center [1425, 219] width 13 height 13
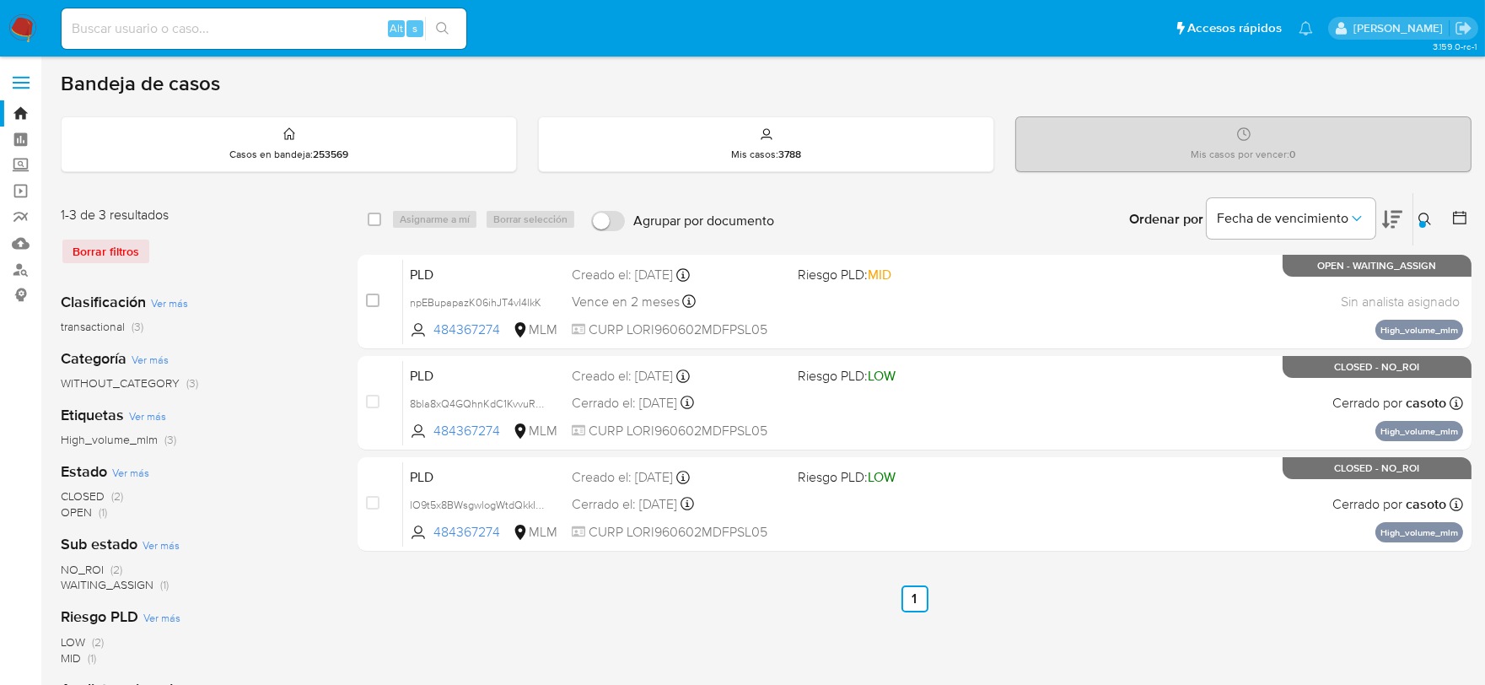
click at [1420, 221] on div at bounding box center [1423, 224] width 7 height 7
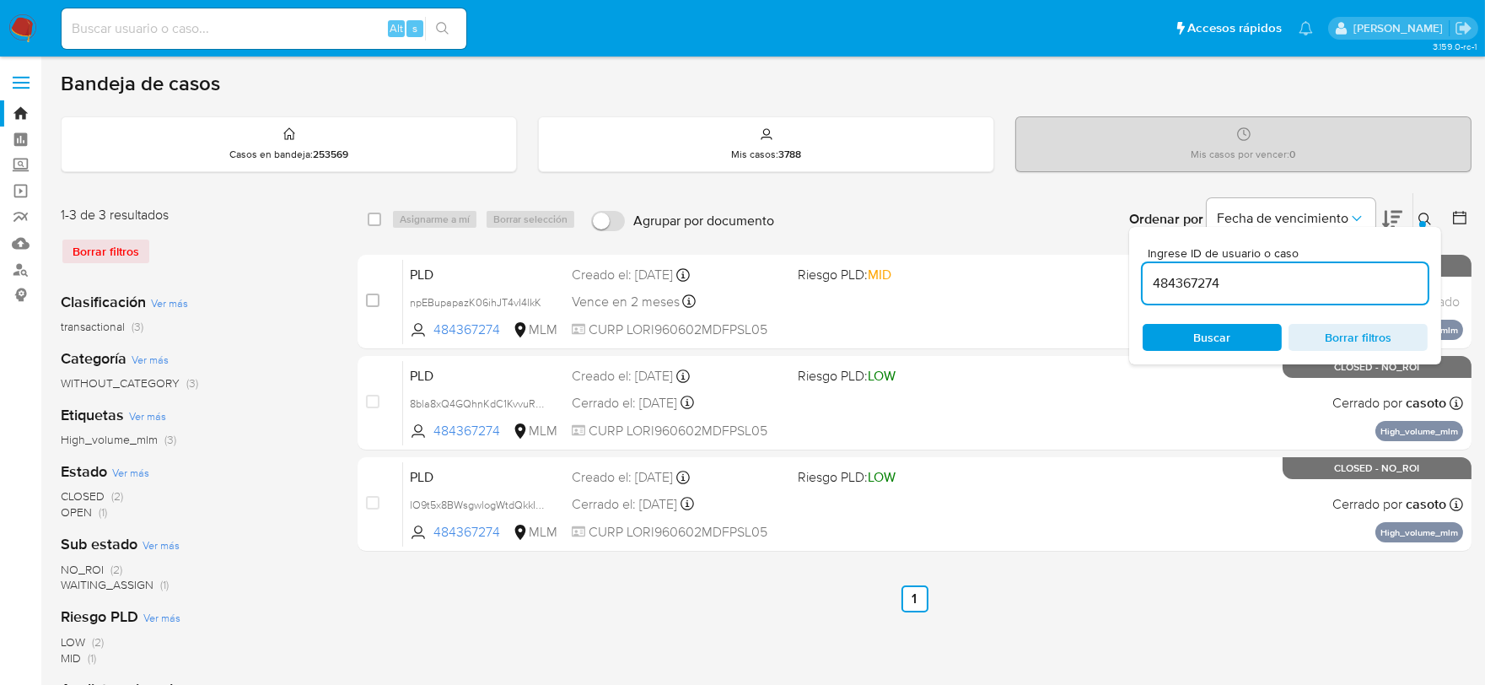
click at [1261, 282] on input "484367274" at bounding box center [1285, 283] width 285 height 22
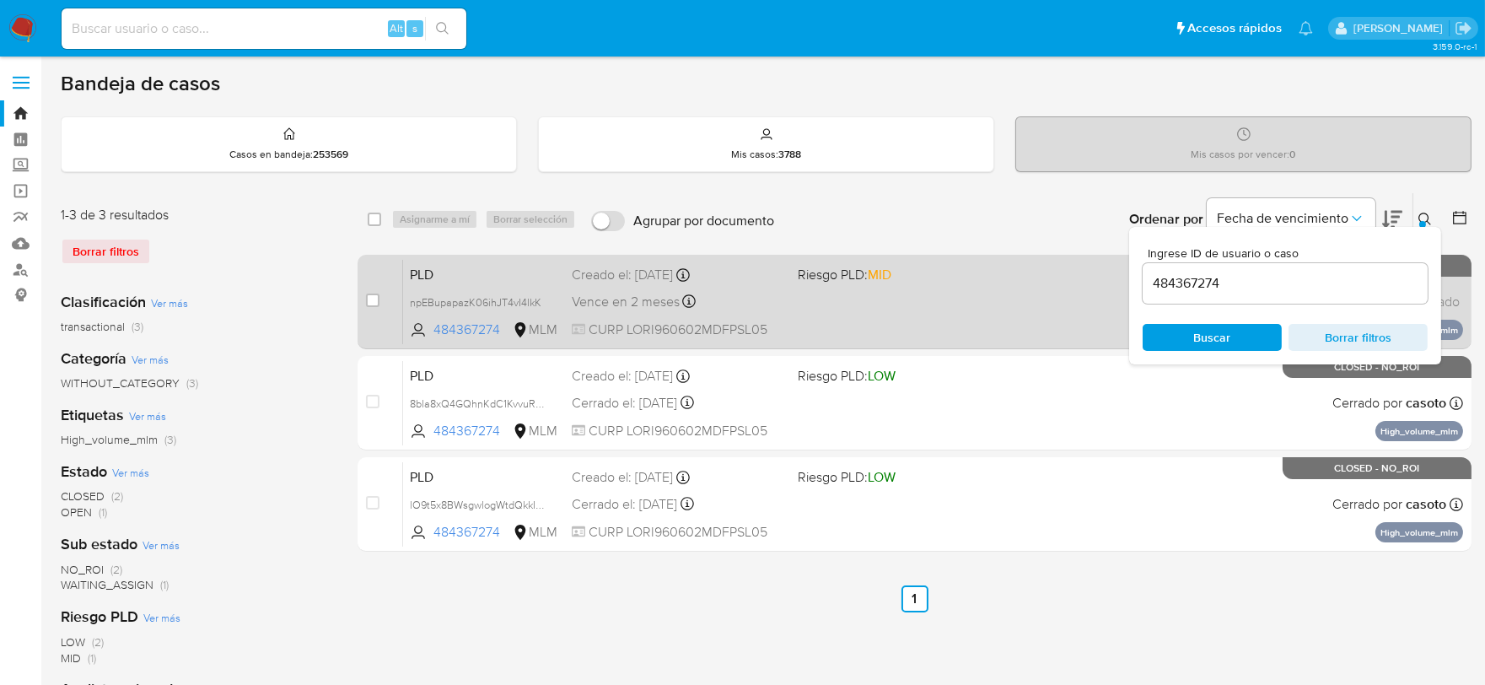
click at [416, 273] on span "PLD" at bounding box center [484, 273] width 148 height 22
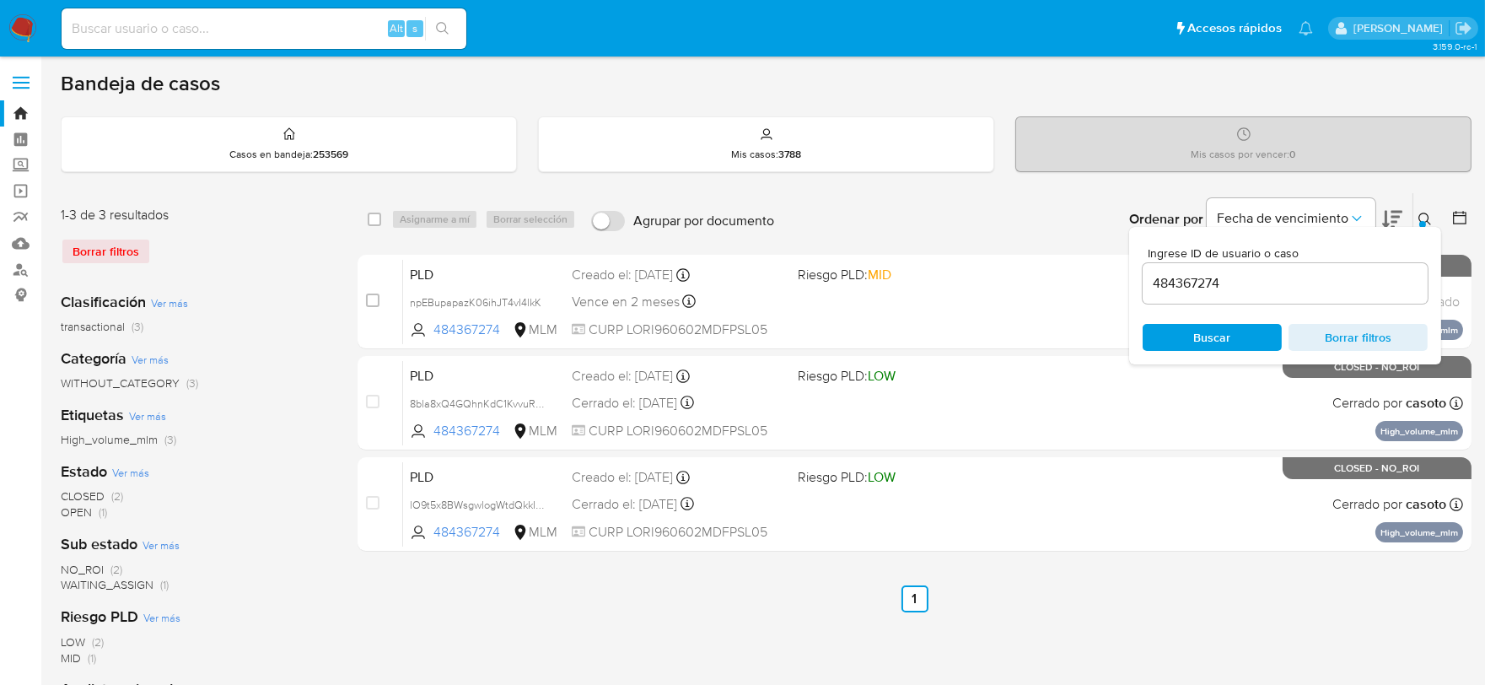
click at [1191, 284] on input "484367274" at bounding box center [1285, 283] width 285 height 22
paste input "516145109"
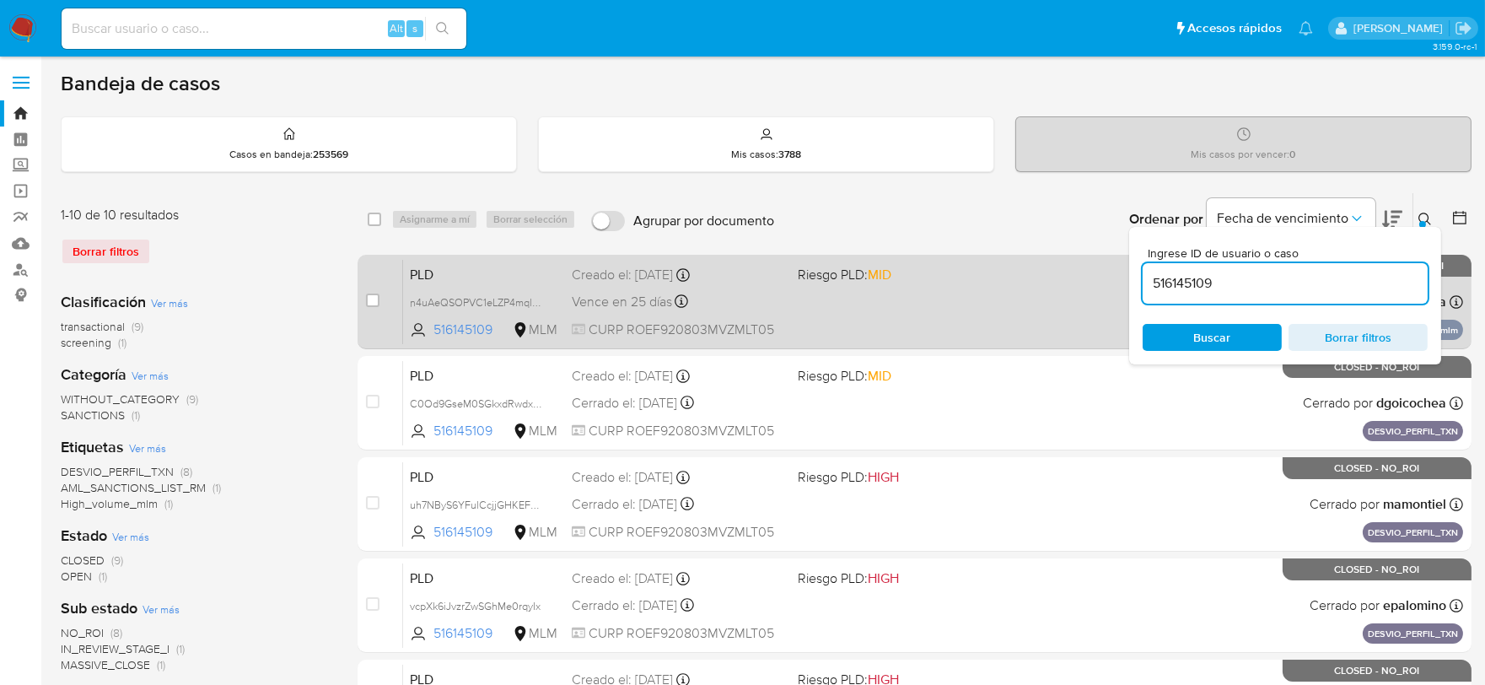
click at [423, 271] on span "PLD" at bounding box center [484, 273] width 148 height 22
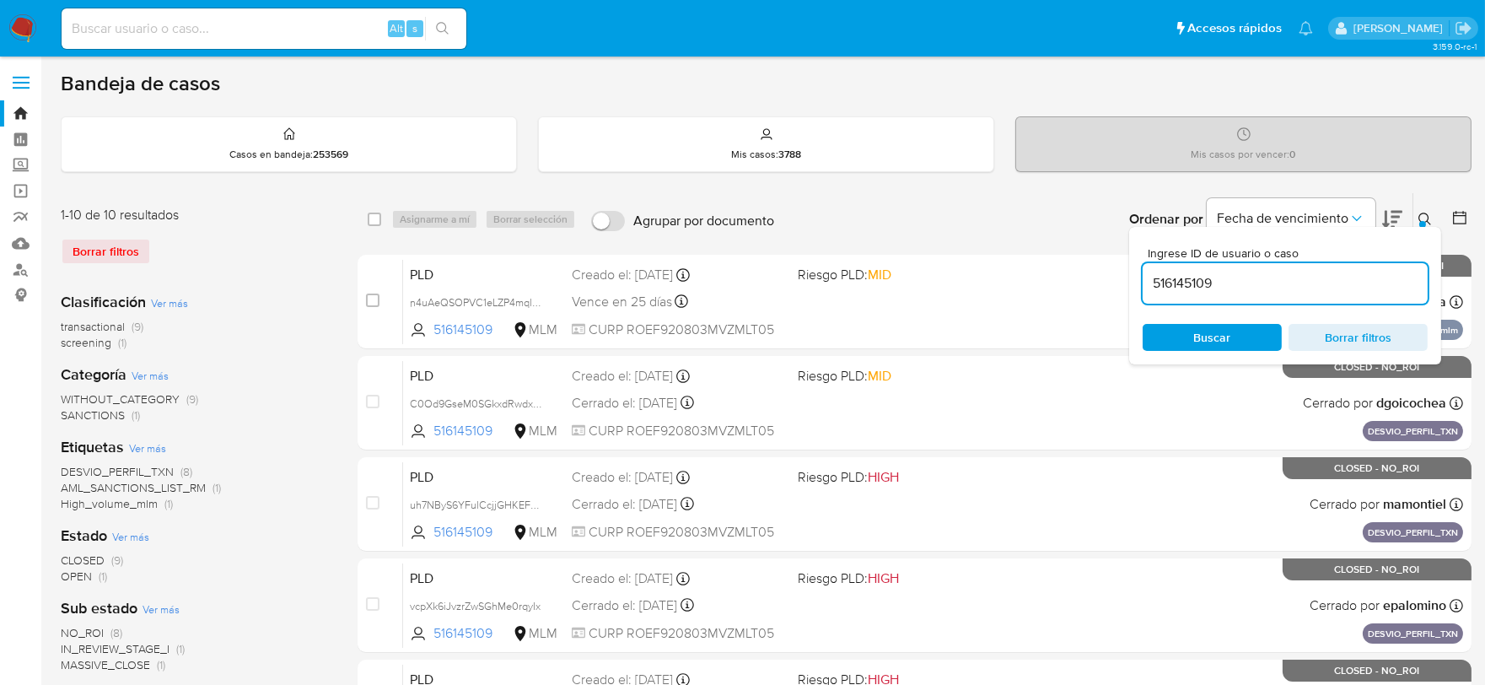
click at [1199, 281] on input "516145109" at bounding box center [1285, 283] width 285 height 22
paste input "4"
click at [1196, 282] on input "516145109" at bounding box center [1285, 283] width 285 height 22
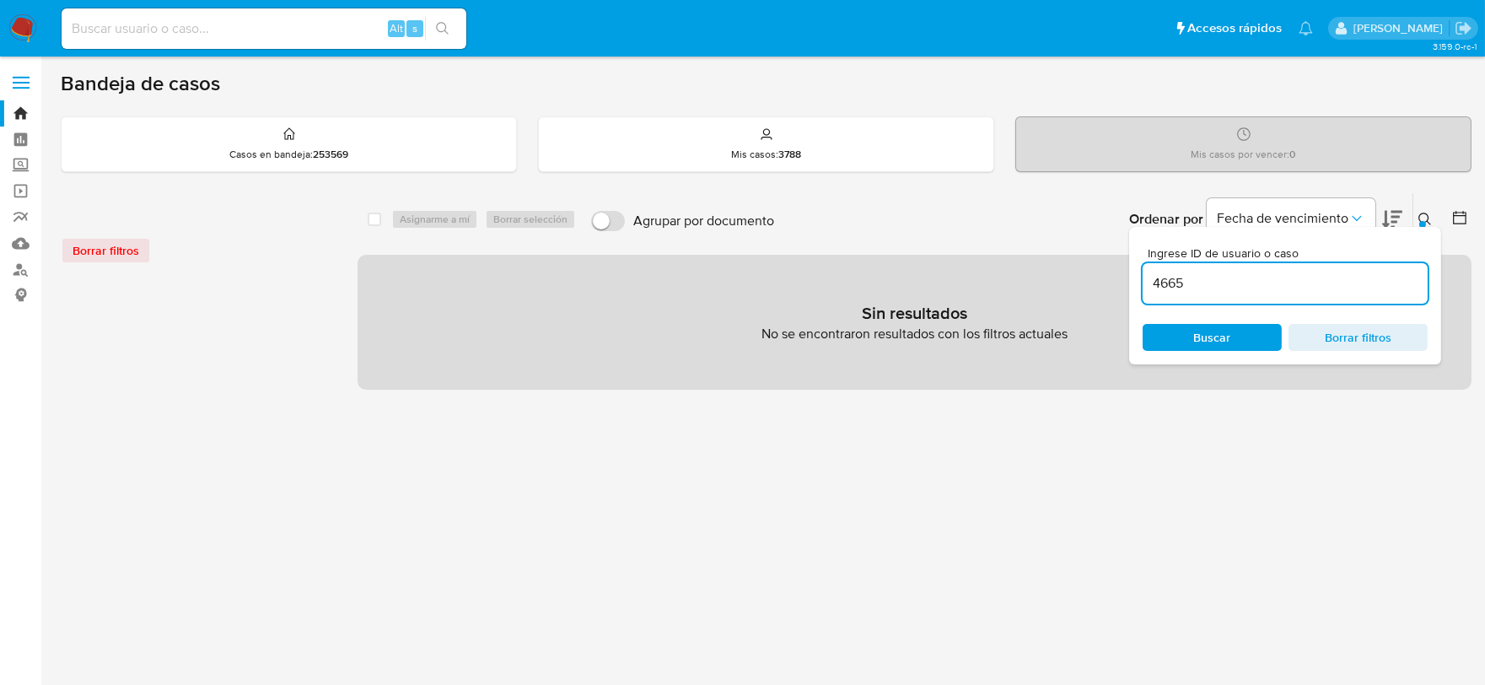
click at [1196, 282] on input "4665" at bounding box center [1285, 283] width 285 height 22
type input "466583386"
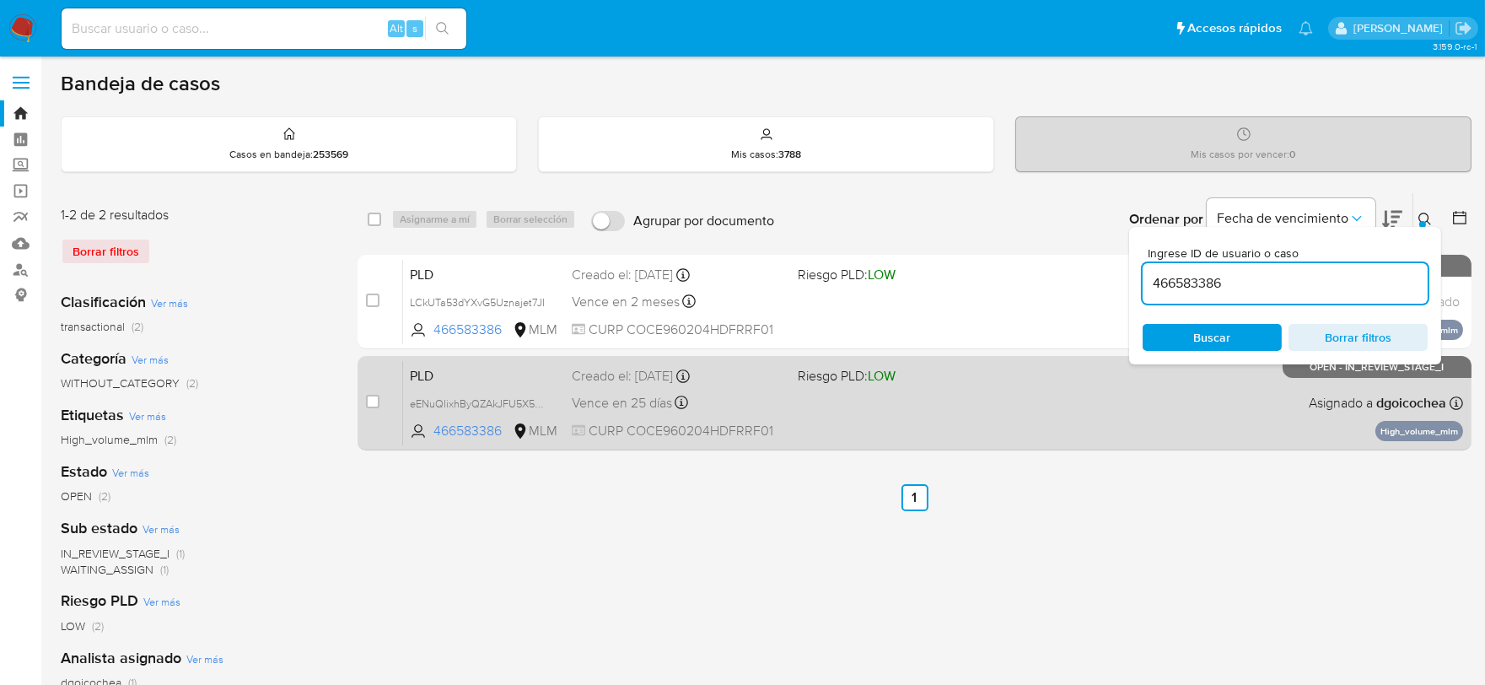
click at [431, 374] on span "PLD" at bounding box center [484, 375] width 148 height 22
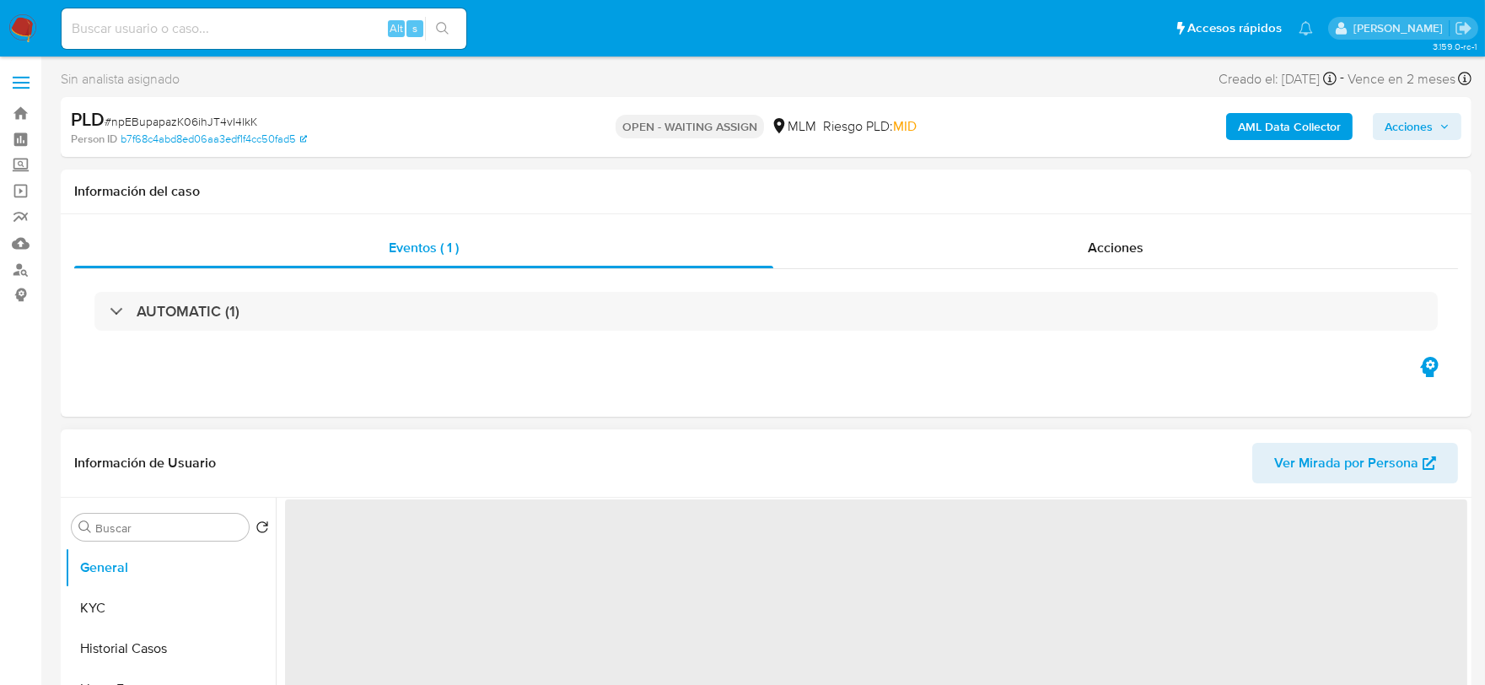
select select "10"
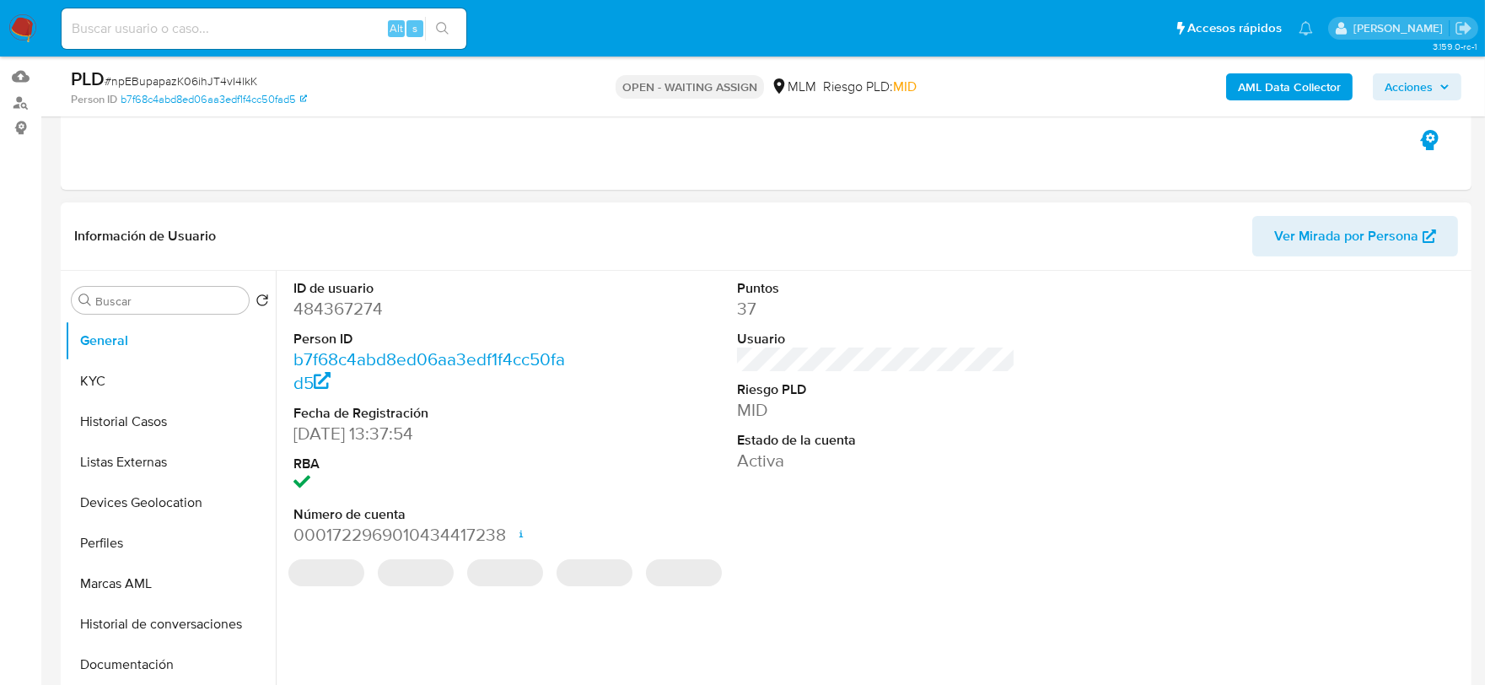
scroll to position [187, 0]
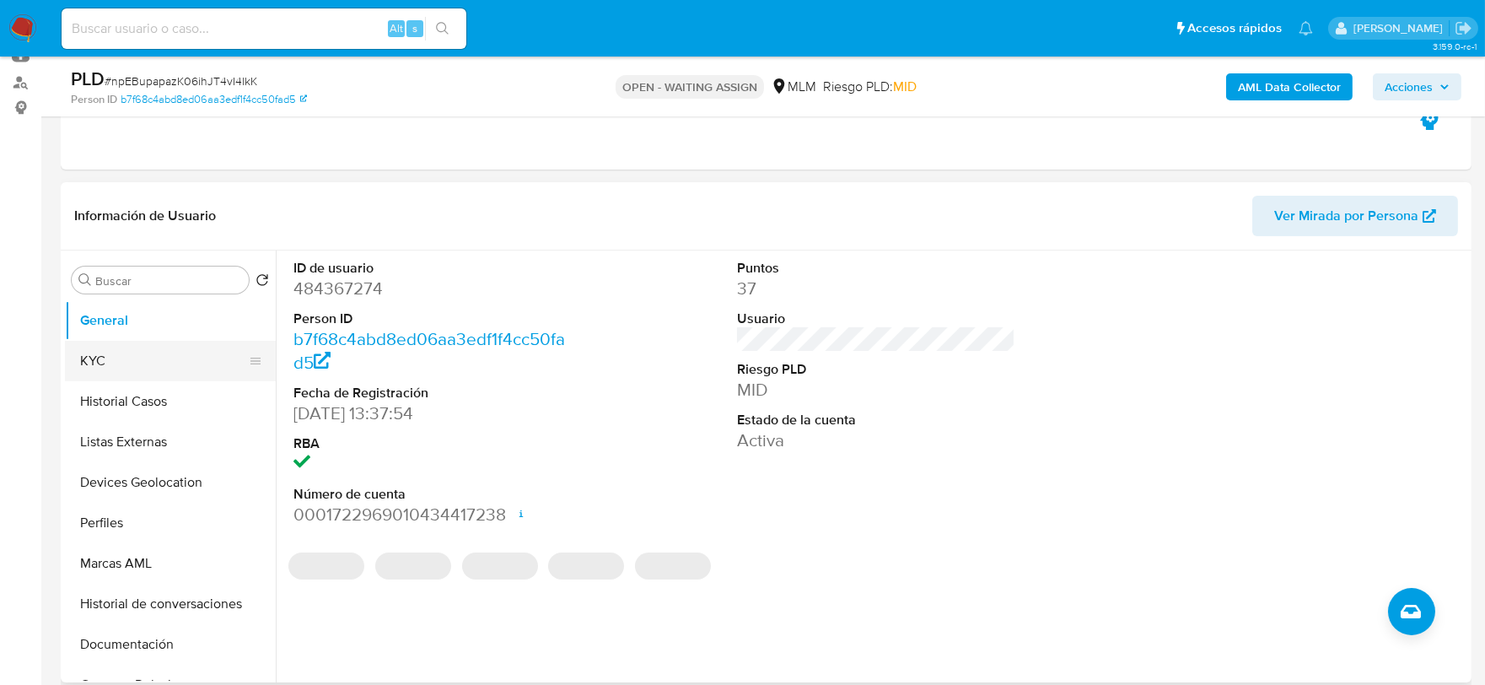
click at [137, 347] on button "KYC" at bounding box center [163, 361] width 197 height 40
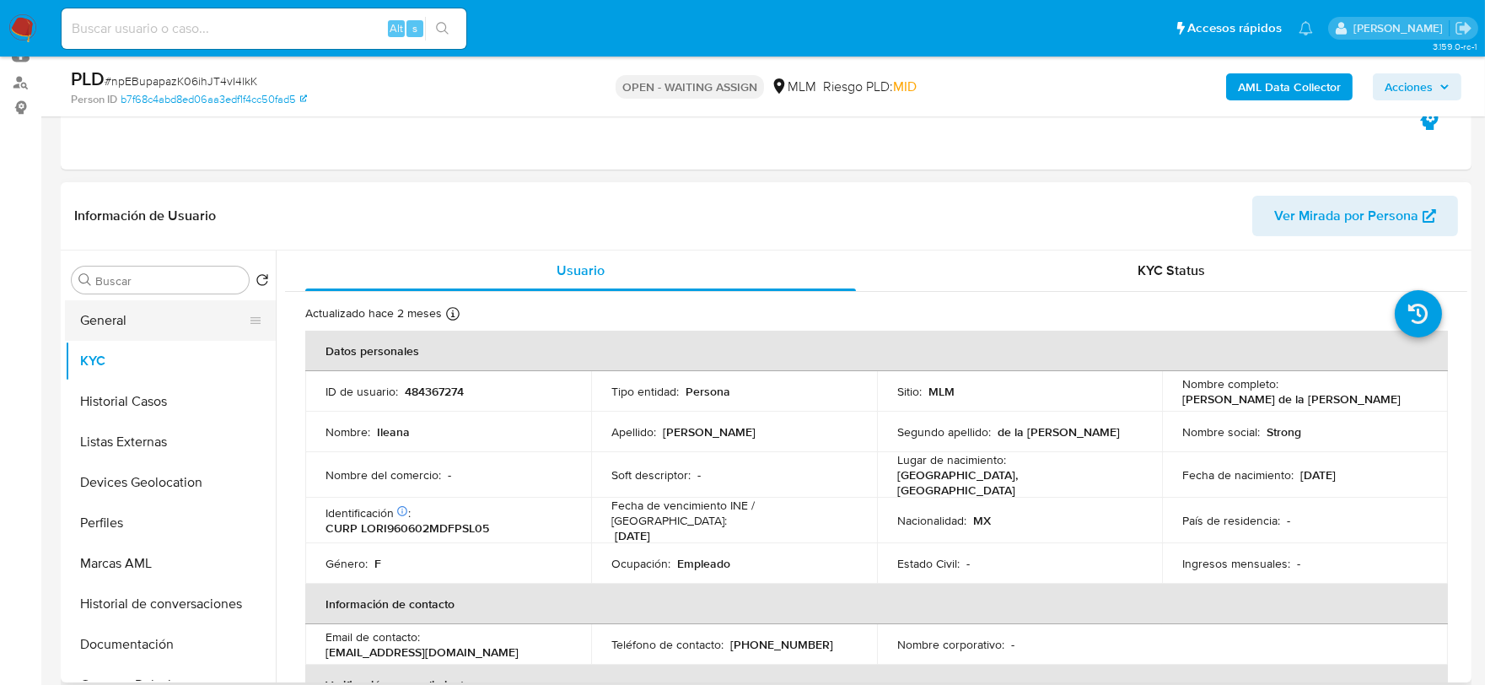
click at [128, 321] on button "General" at bounding box center [163, 320] width 197 height 40
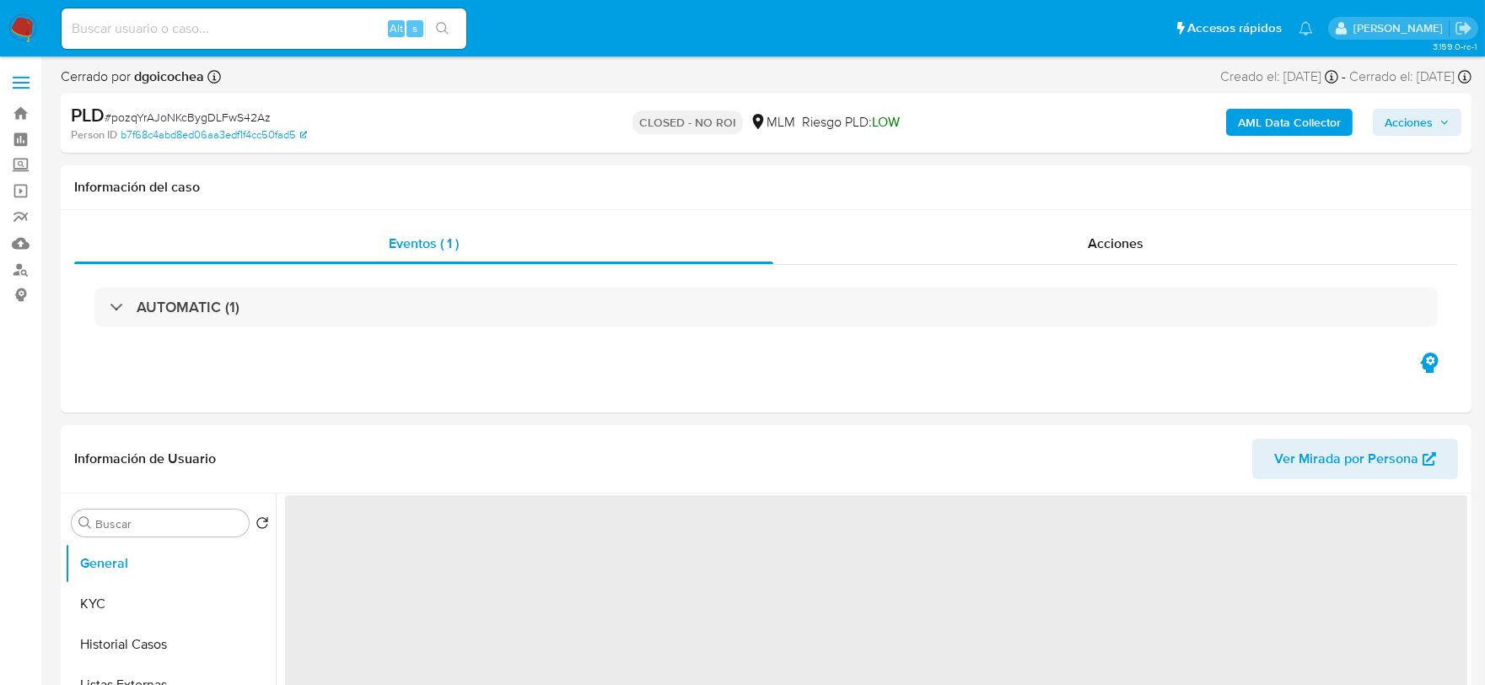
select select "10"
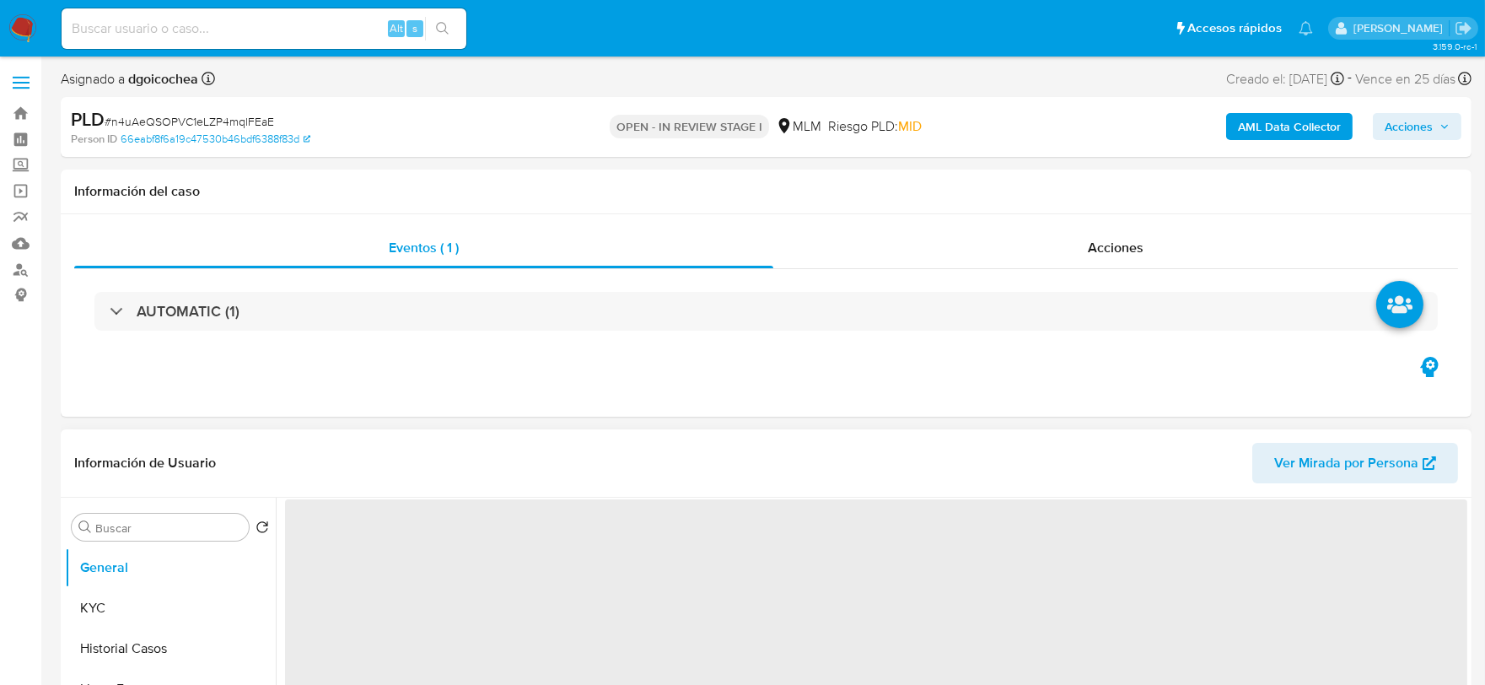
select select "10"
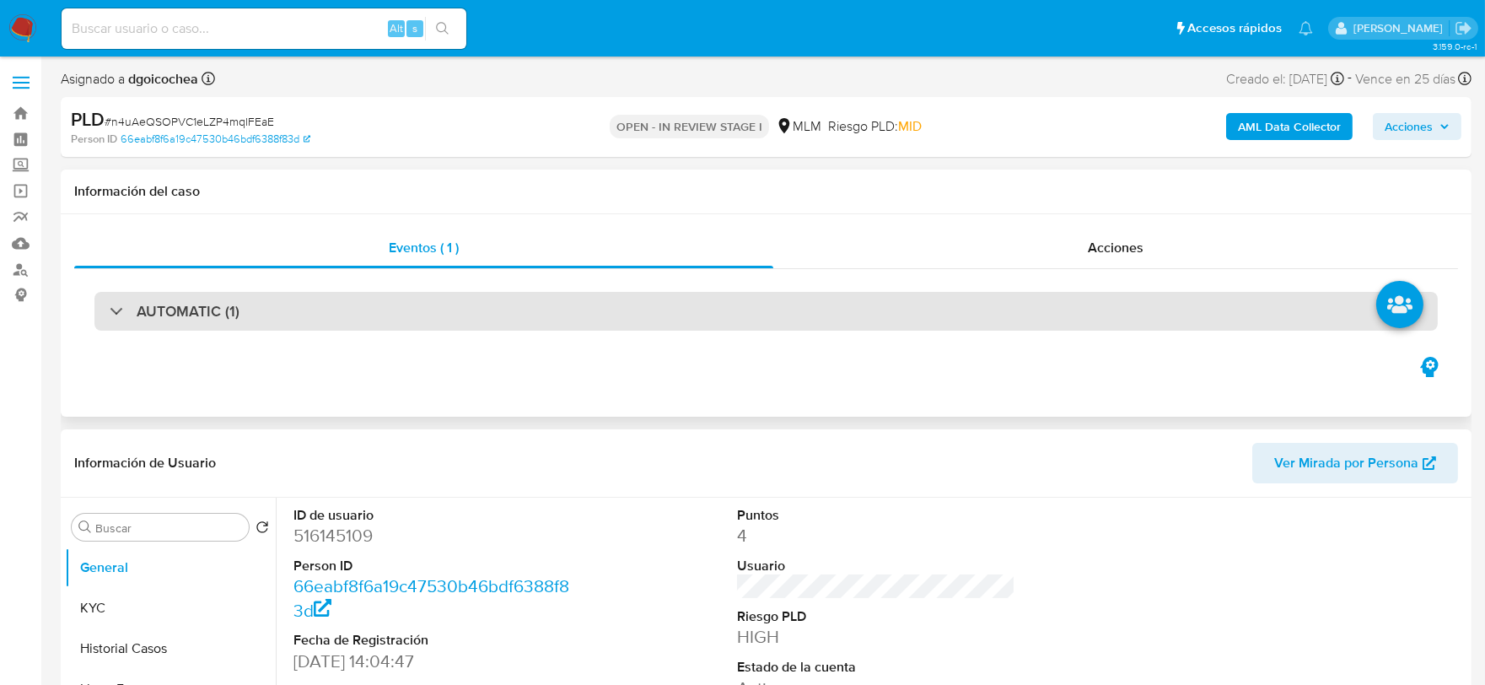
click at [180, 302] on h3 "AUTOMATIC (1)" at bounding box center [188, 311] width 103 height 19
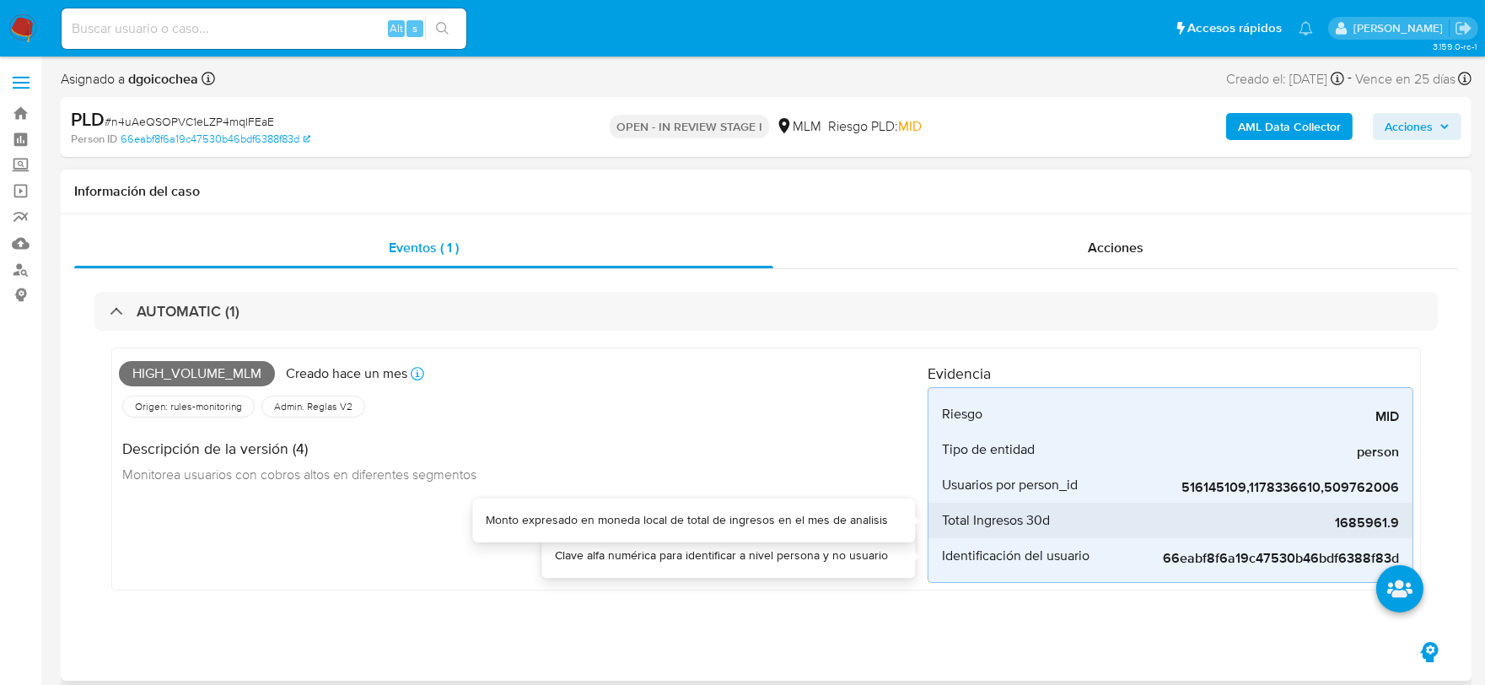
click at [1356, 523] on span "1685961.9" at bounding box center [1272, 523] width 253 height 17
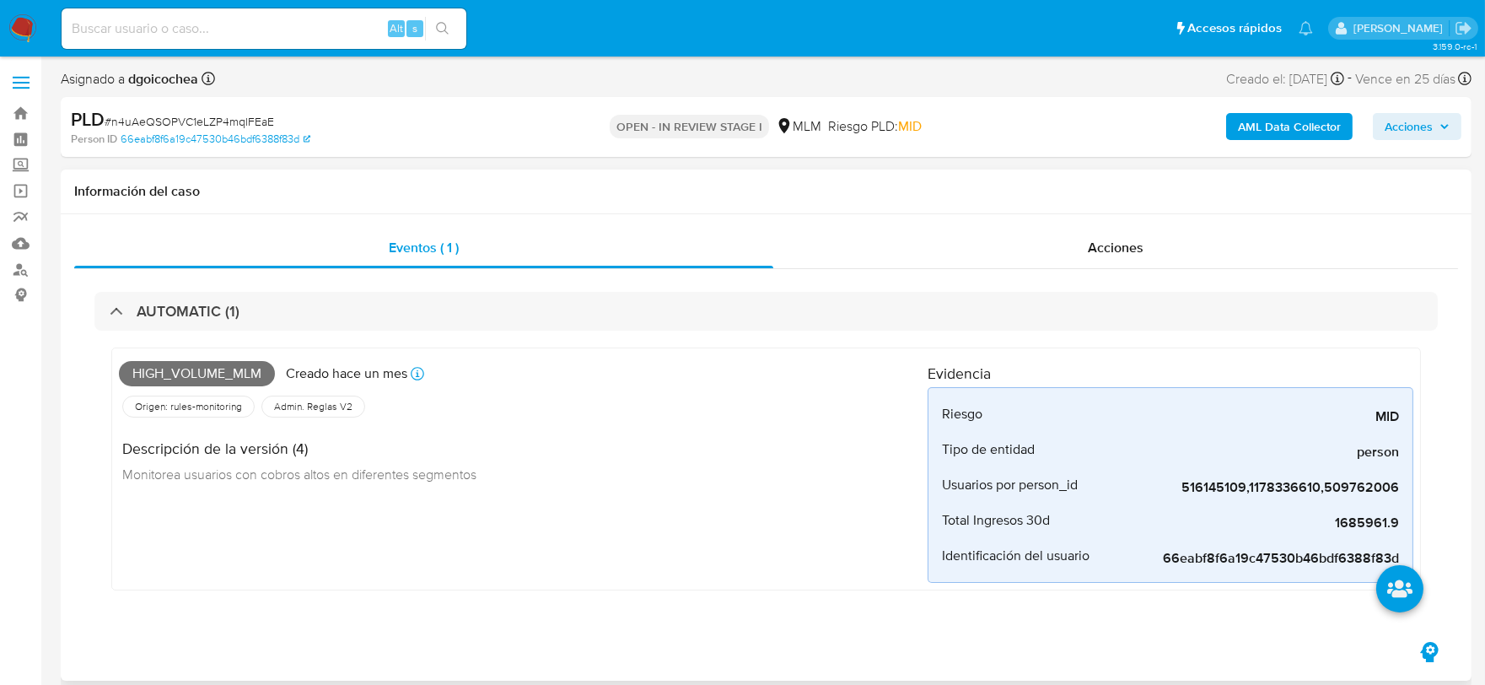
click at [543, 418] on div "Origen: rules-monitoring Referencia al id de la tabla rule-result en rules-moni…" at bounding box center [523, 406] width 809 height 29
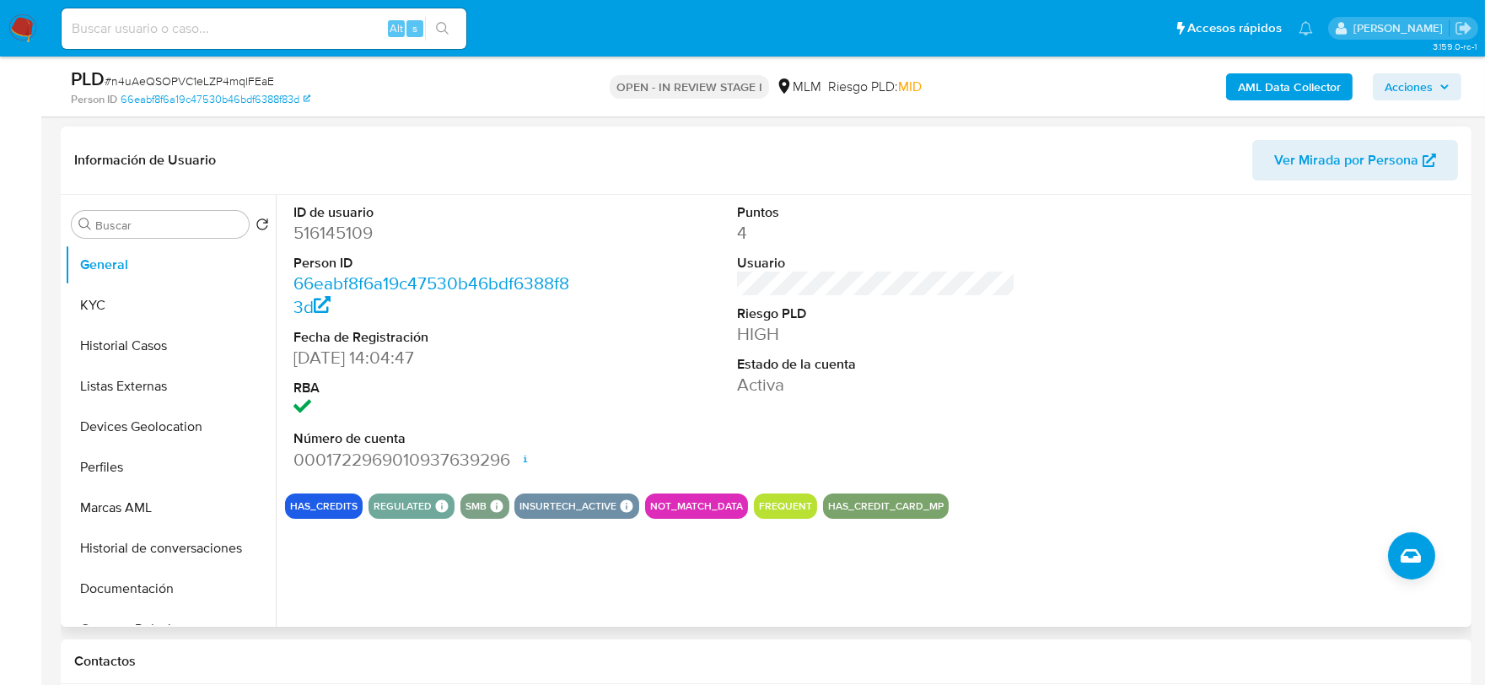
scroll to position [562, 0]
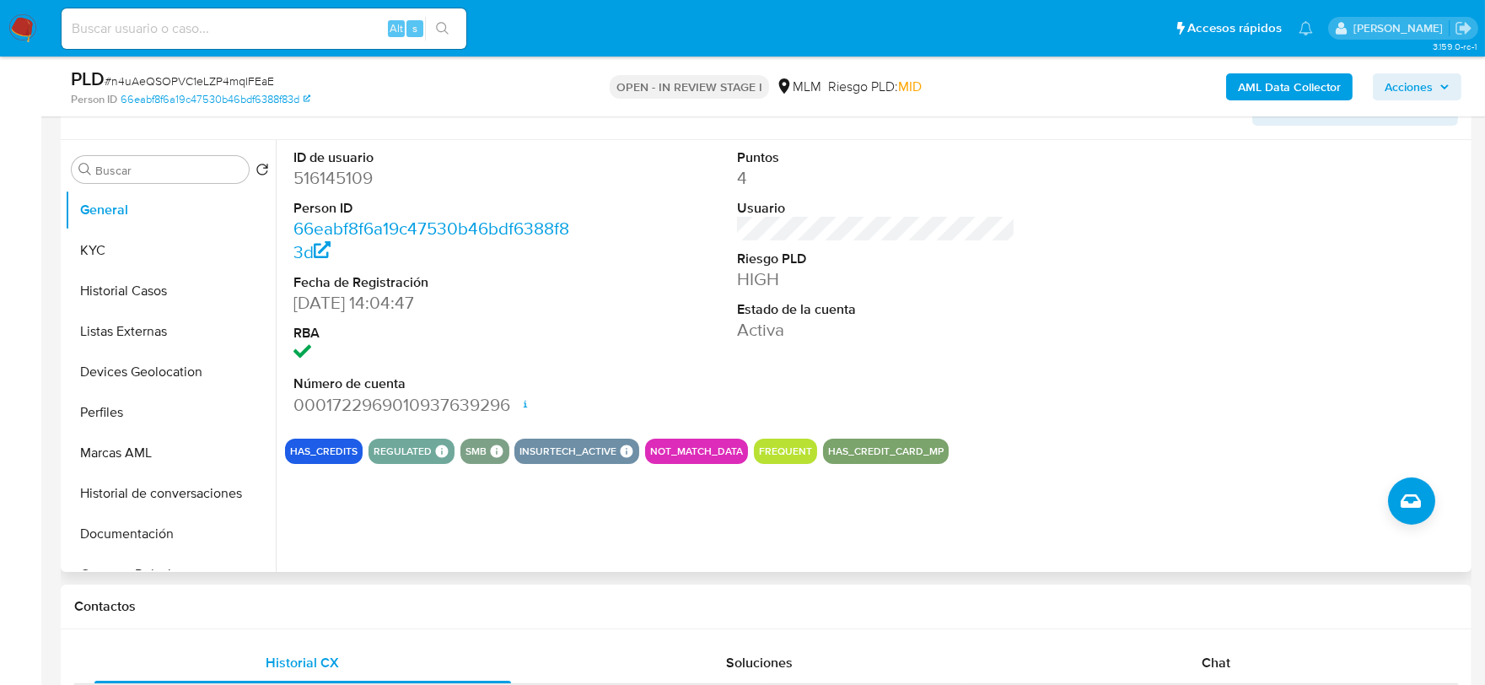
click at [1172, 353] on div at bounding box center [1320, 282] width 296 height 285
click at [128, 251] on button "KYC" at bounding box center [163, 250] width 197 height 40
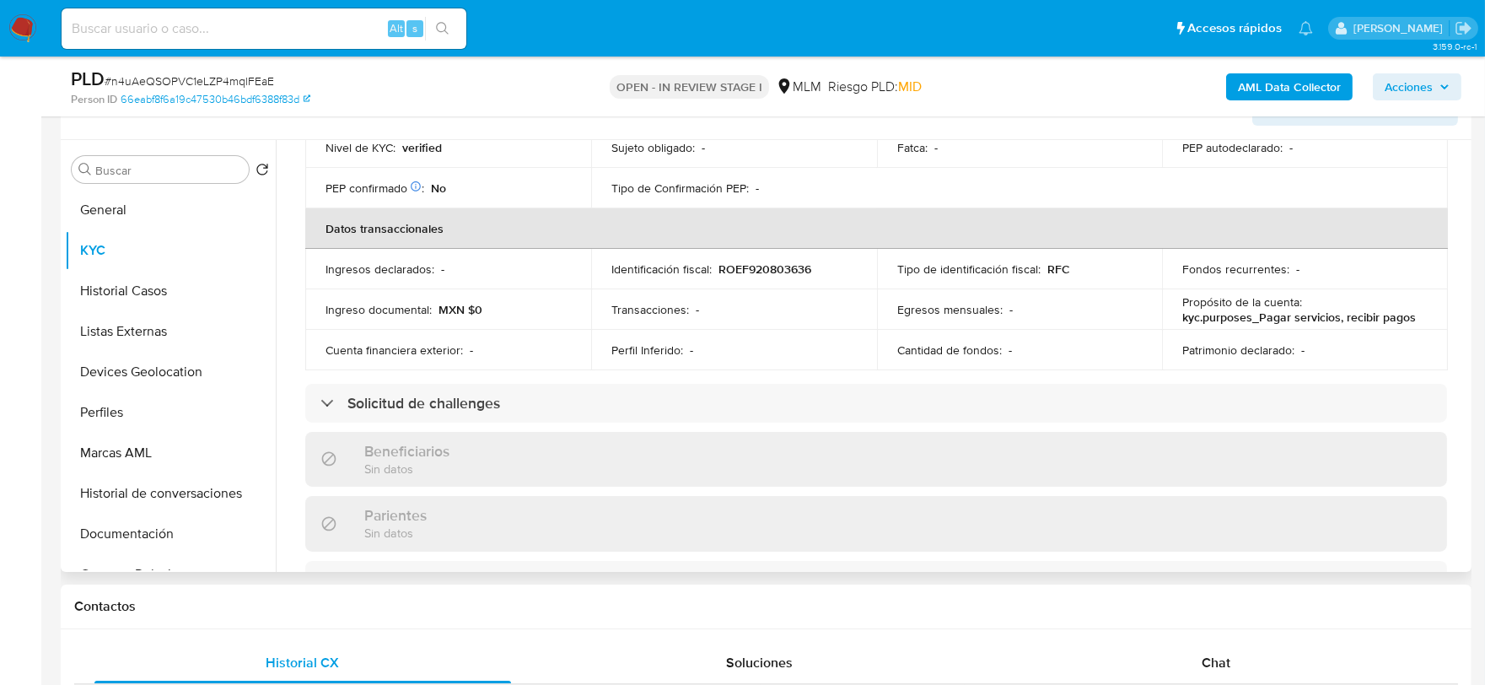
click at [288, 234] on div "Actualizado hace 4 días Creado: 07/05/2020 16:18:51 Actualizado: 11/09/2025 18:…" at bounding box center [876, 427] width 1183 height 1428
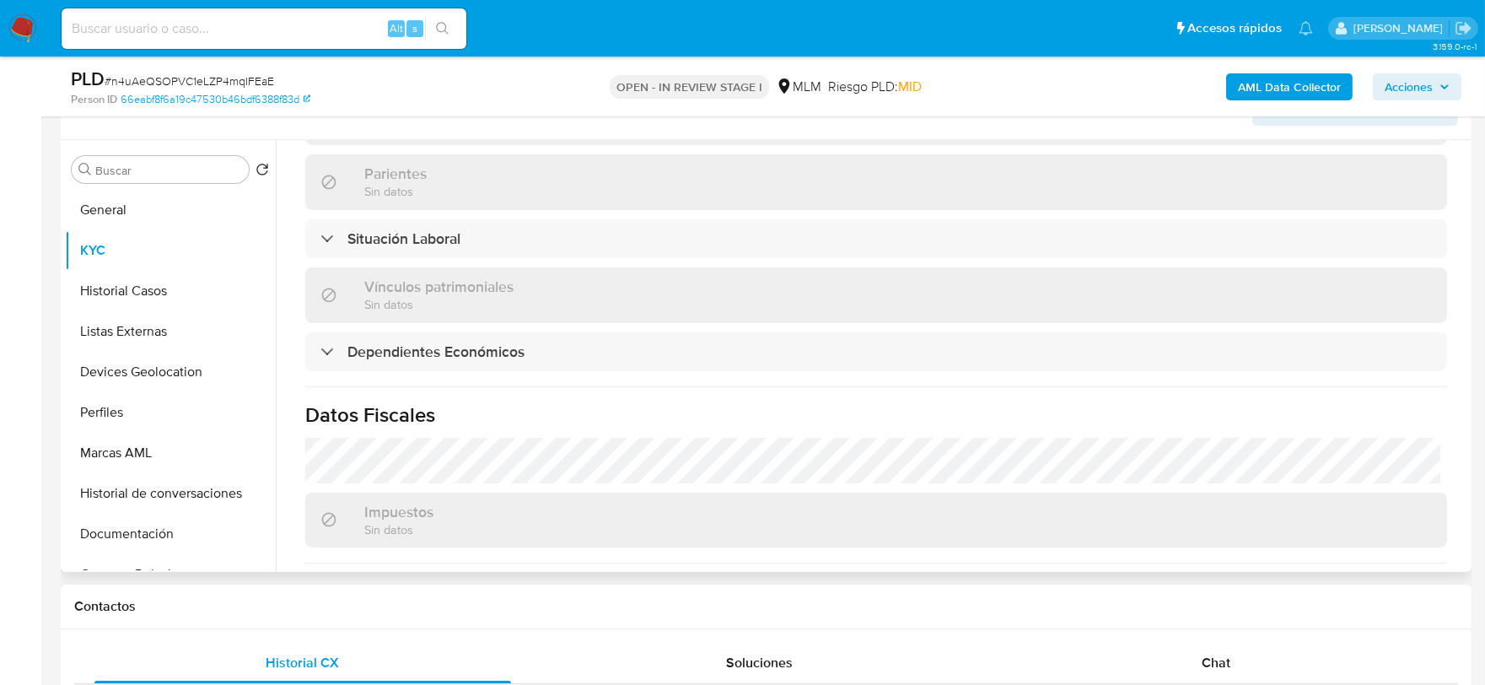
scroll to position [1026, 0]
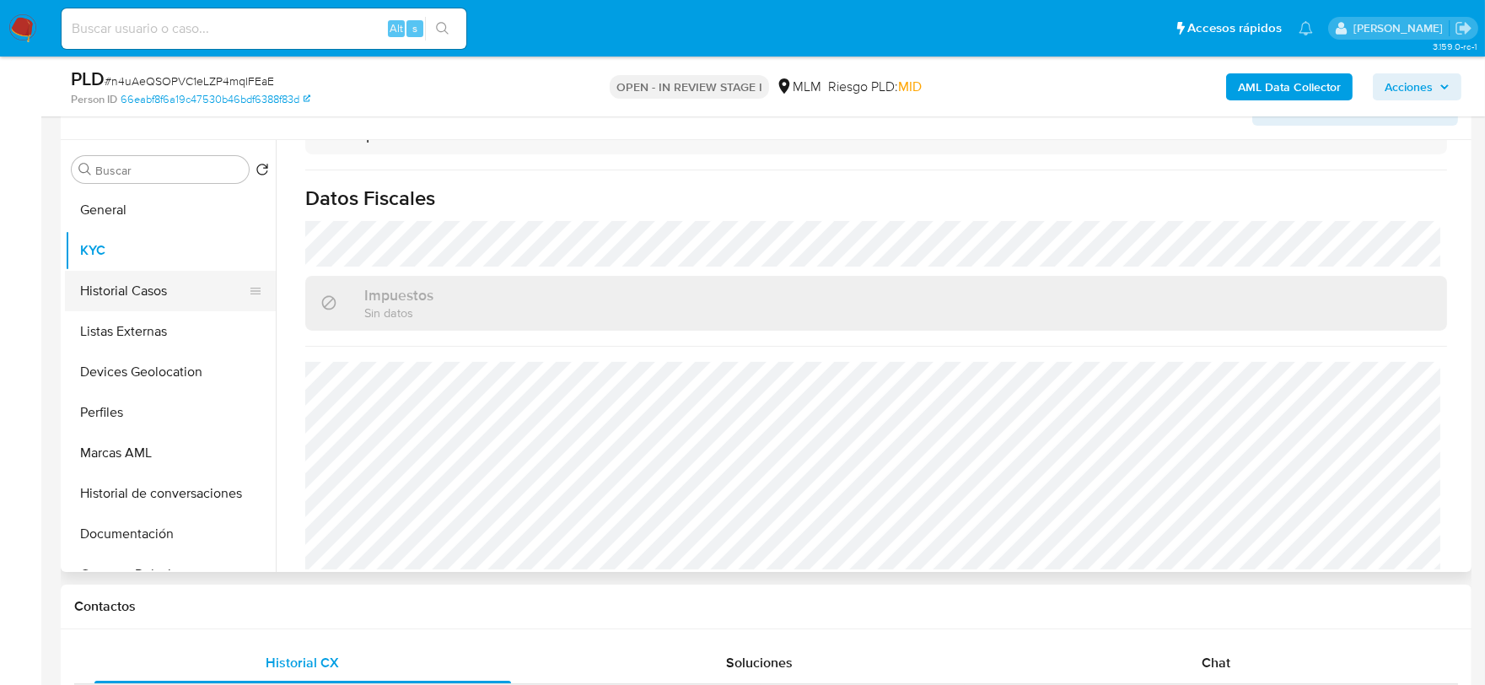
drag, startPoint x: 119, startPoint y: 292, endPoint x: 127, endPoint y: 287, distance: 9.1
click at [119, 292] on button "Historial Casos" at bounding box center [163, 291] width 197 height 40
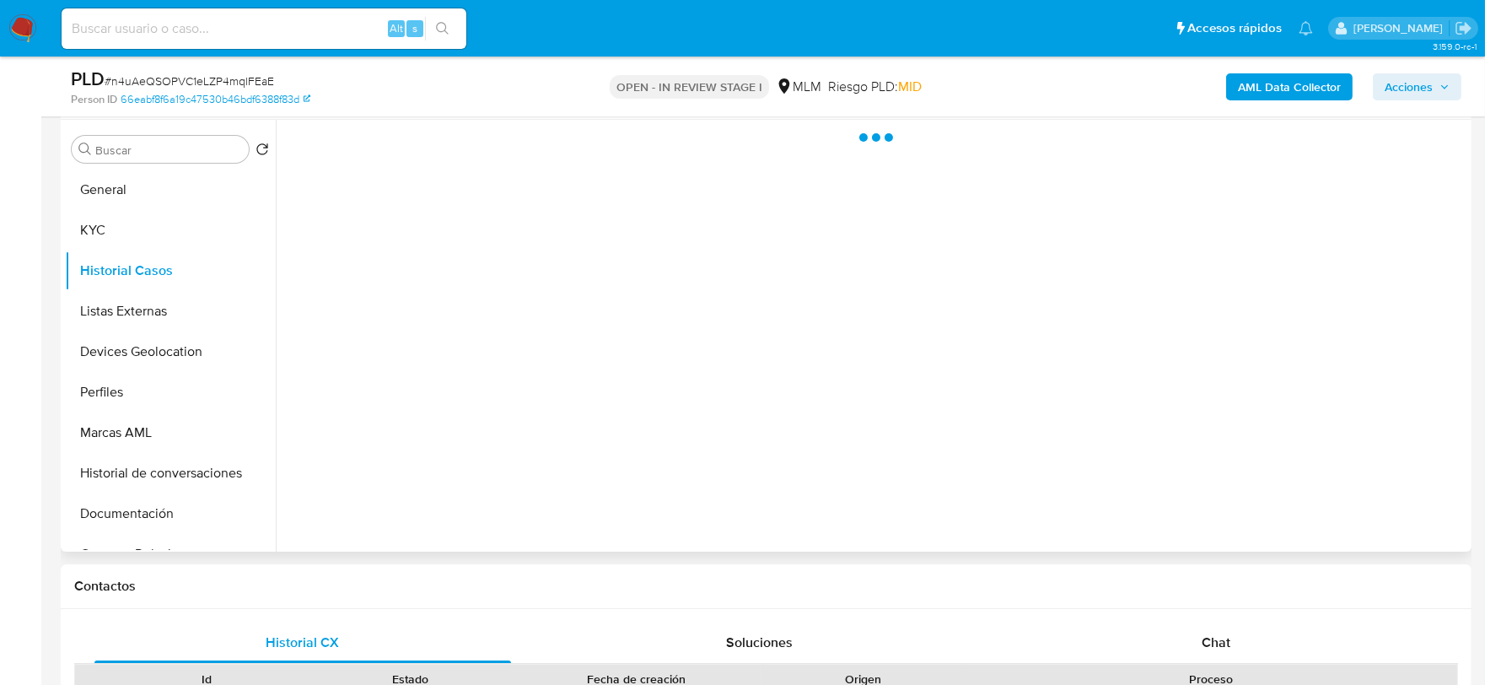
scroll to position [0, 0]
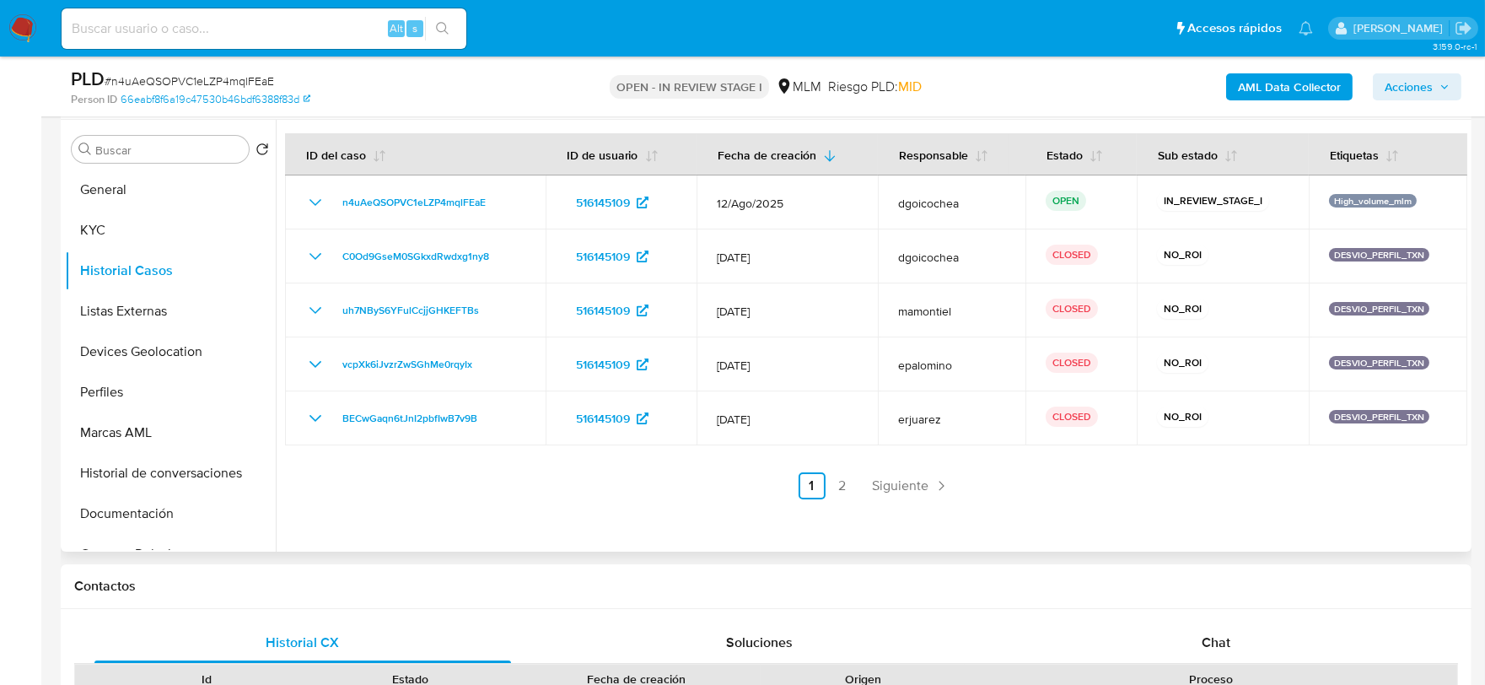
click at [592, 389] on td "516145109" at bounding box center [621, 364] width 151 height 54
click at [873, 479] on span "Siguiente" at bounding box center [901, 485] width 57 height 13
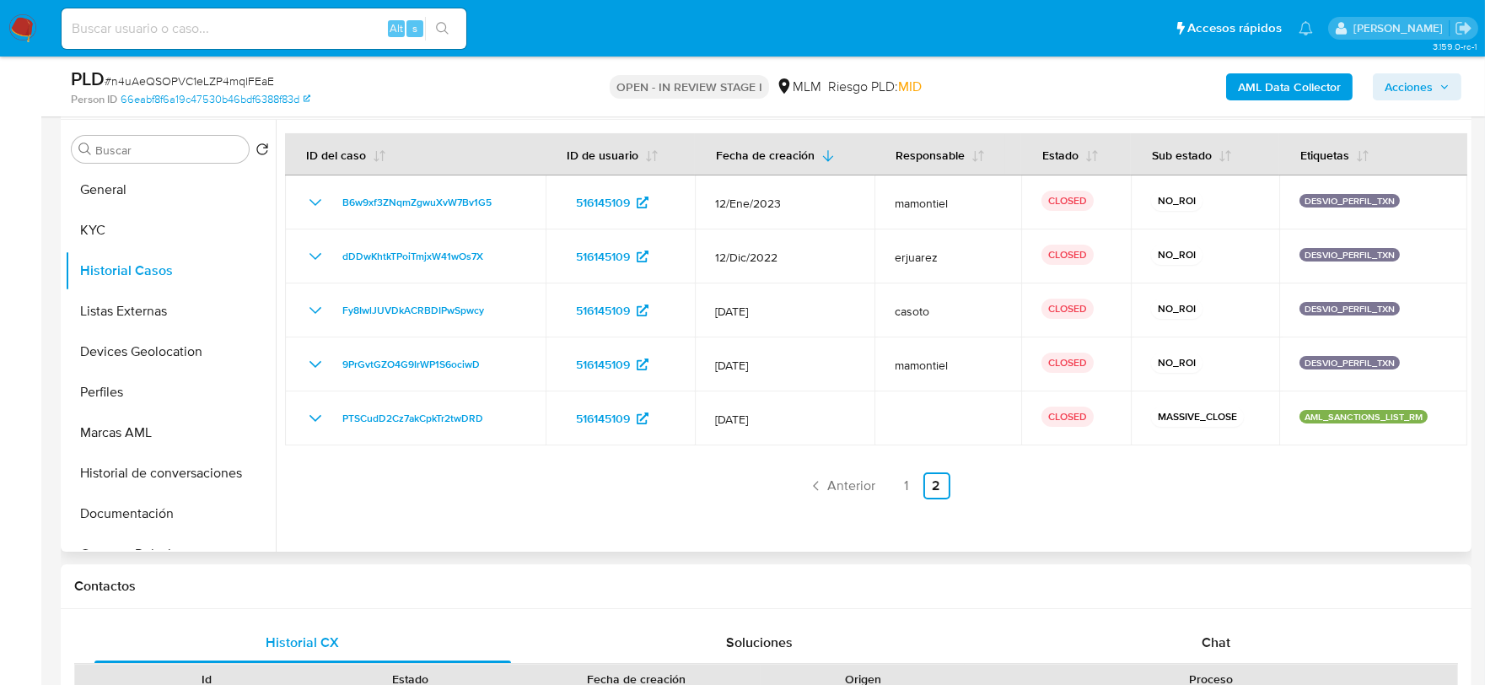
click at [447, 472] on ul "Anterior 1 2 Siguiente" at bounding box center [876, 485] width 1183 height 27
click at [160, 308] on button "Listas Externas" at bounding box center [163, 311] width 197 height 40
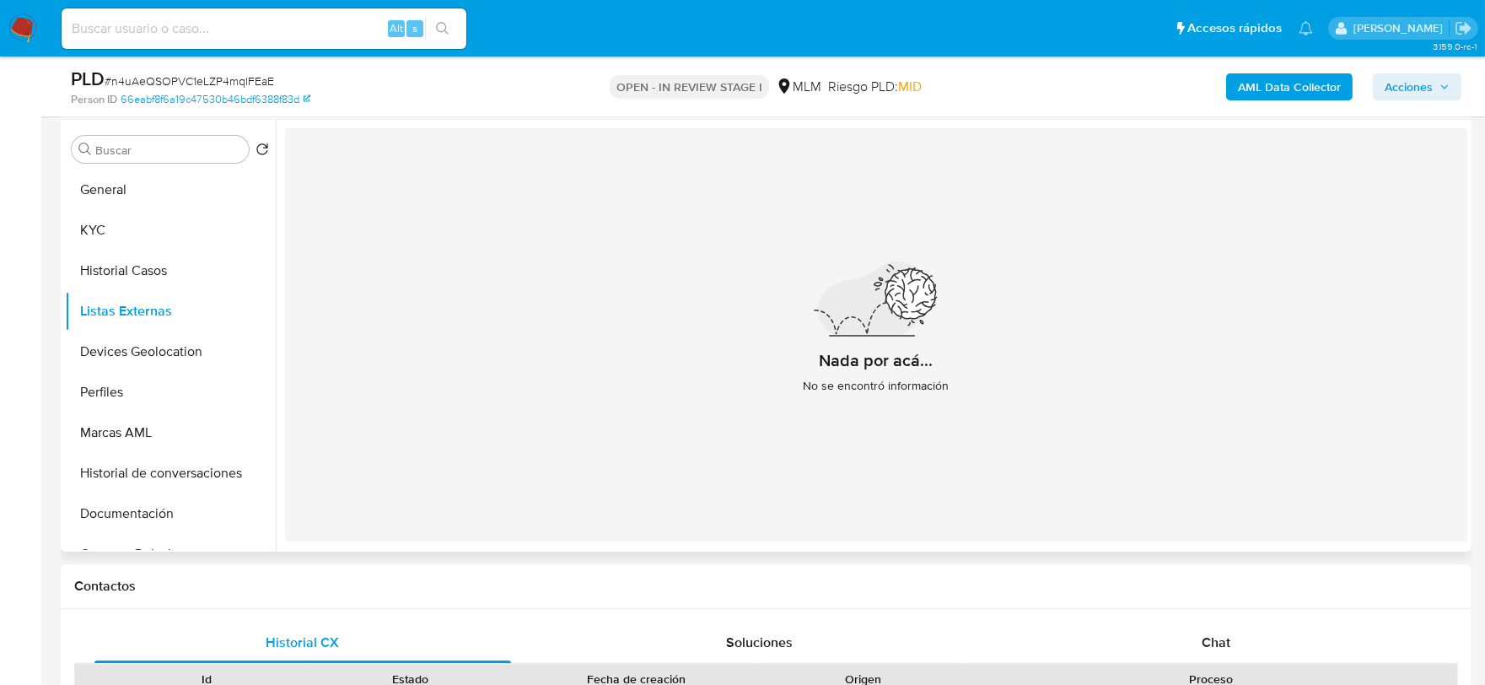
click at [447, 423] on div "Nada por acá... No se encontró información" at bounding box center [876, 334] width 1183 height 413
click at [137, 339] on button "Devices Geolocation" at bounding box center [163, 351] width 197 height 40
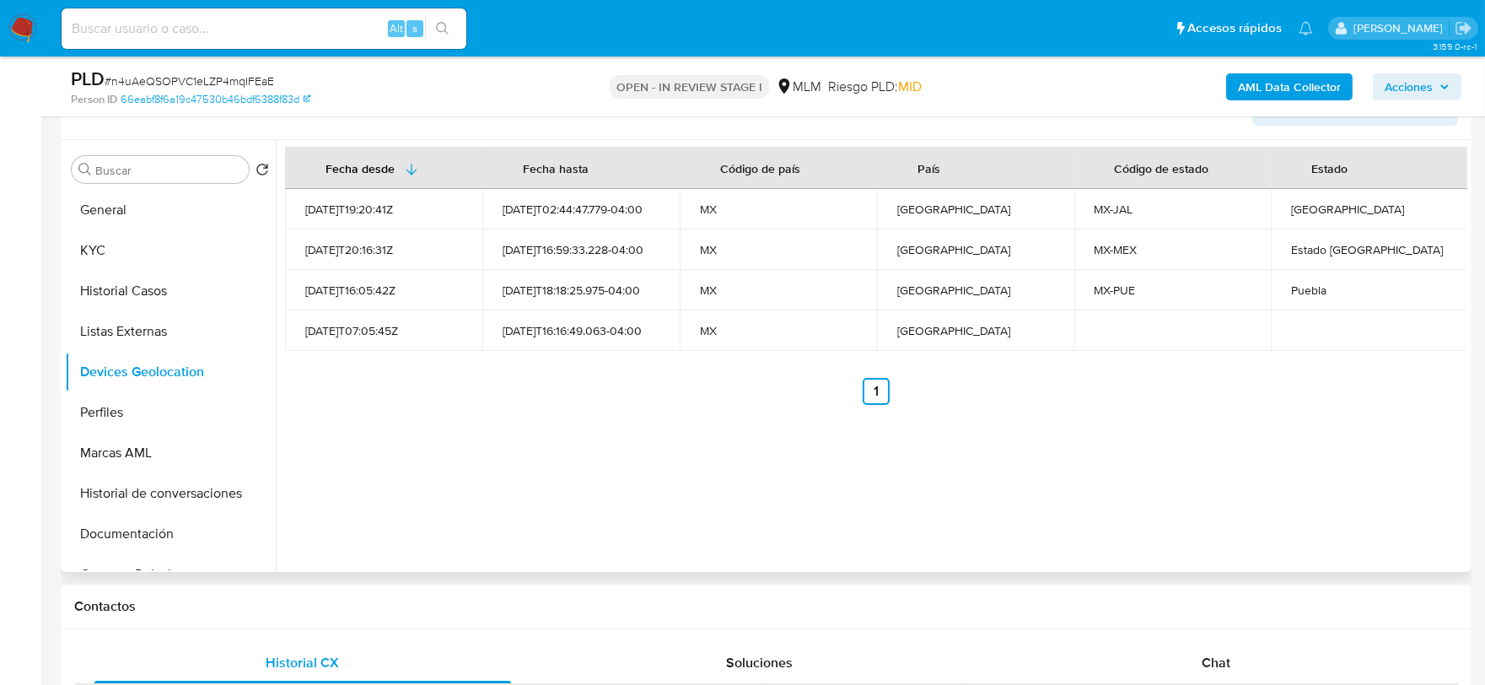
click at [744, 433] on div "Fecha desde Fecha hasta Código de país País Código de estado Estado 2022-11-25T…" at bounding box center [872, 356] width 1192 height 432
click at [162, 407] on button "Perfiles" at bounding box center [163, 412] width 197 height 40
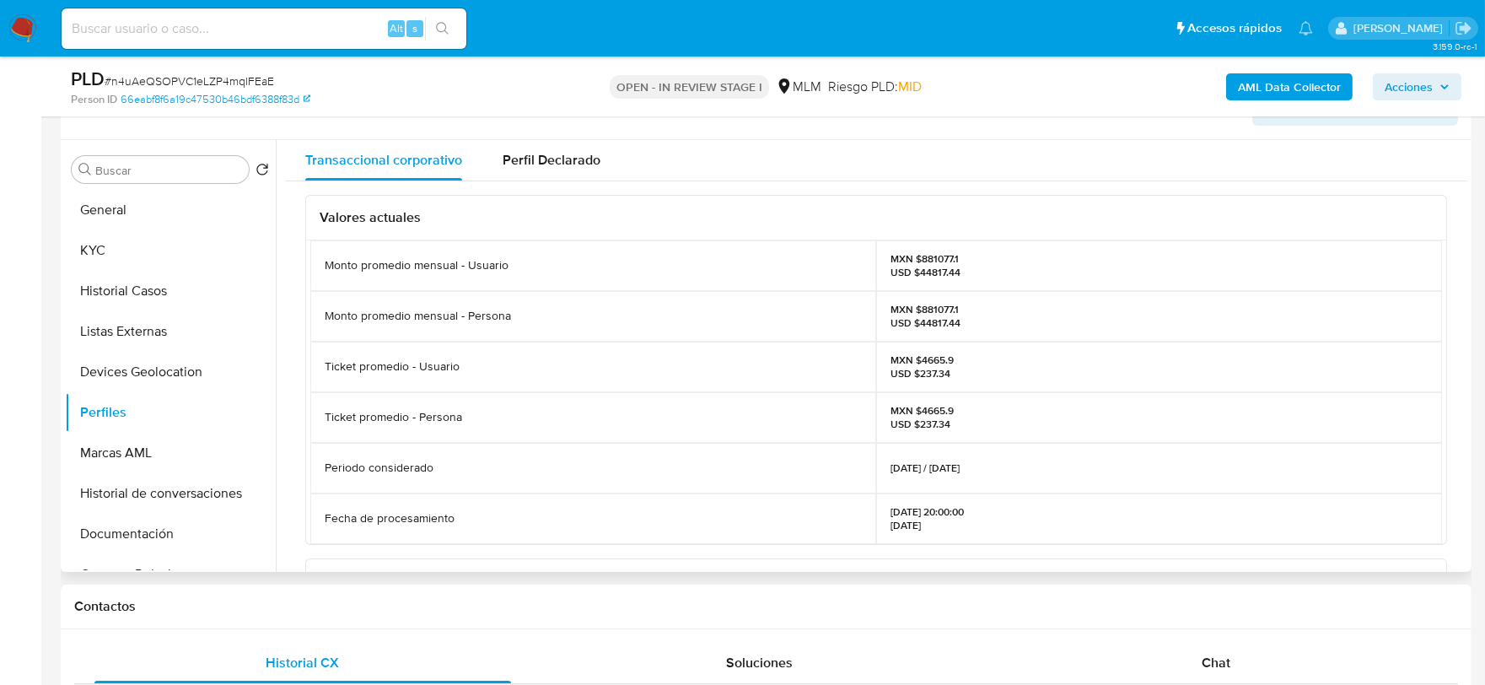
click at [288, 359] on div "Valores actuales Monto promedio mensual - Usuario MXN $881077.1 USD $44817.44 M…" at bounding box center [876, 574] width 1183 height 786
click at [150, 462] on button "Marcas AML" at bounding box center [170, 453] width 211 height 40
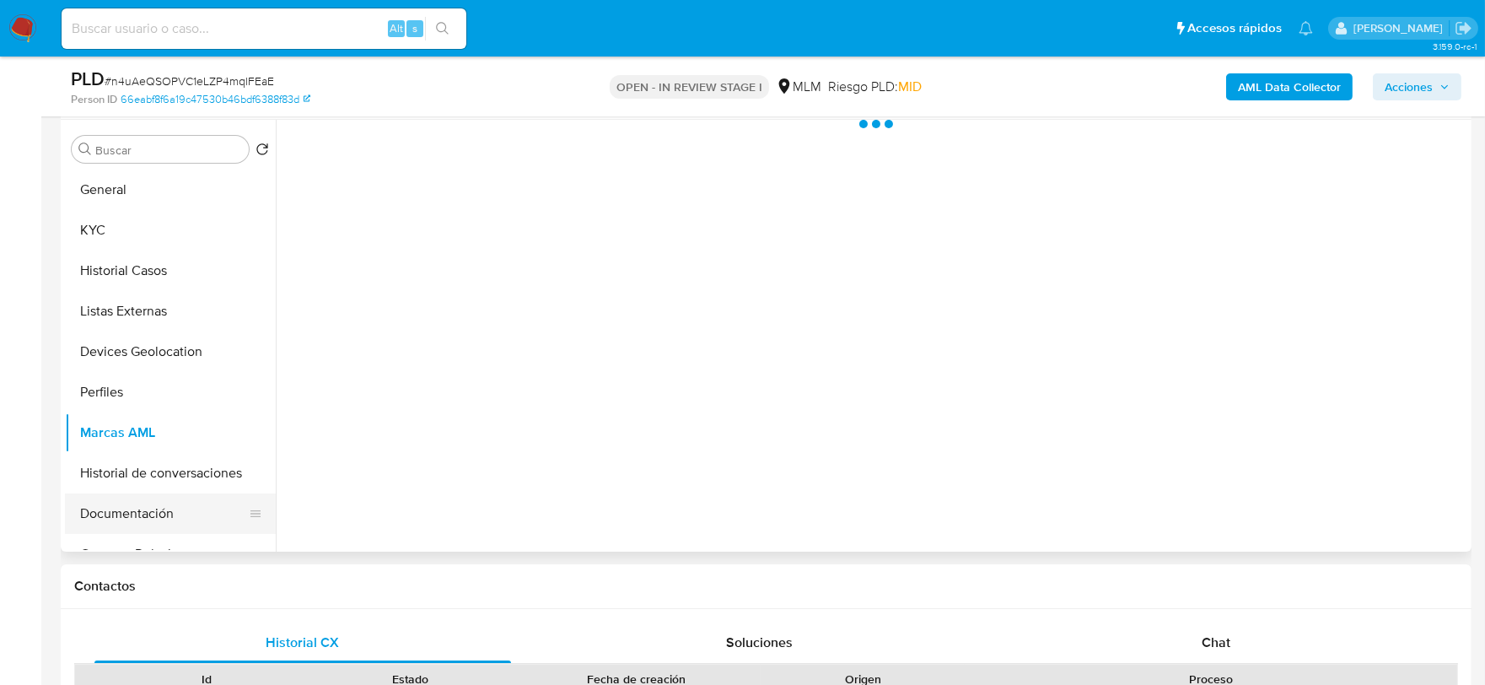
click at [175, 506] on button "Documentación" at bounding box center [163, 513] width 197 height 40
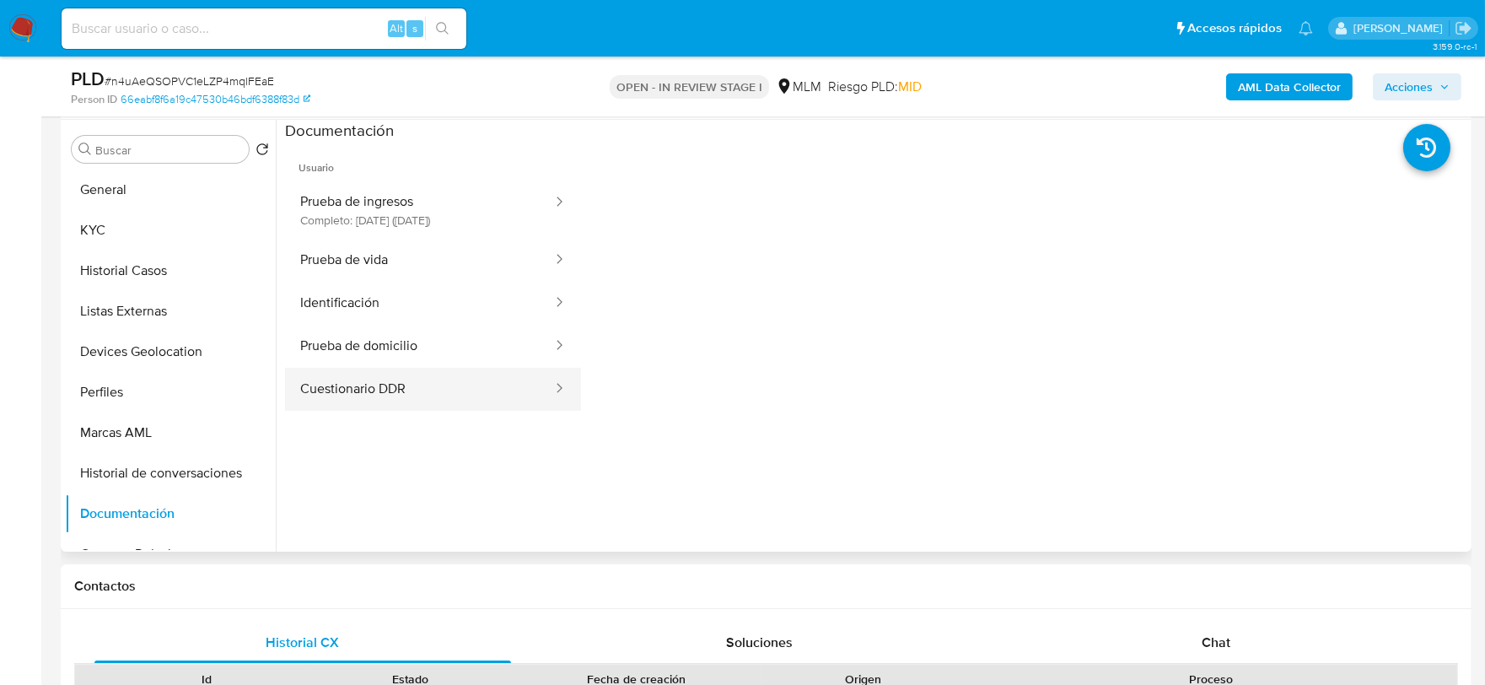
click at [383, 390] on button "Cuestionario DDR" at bounding box center [419, 389] width 269 height 43
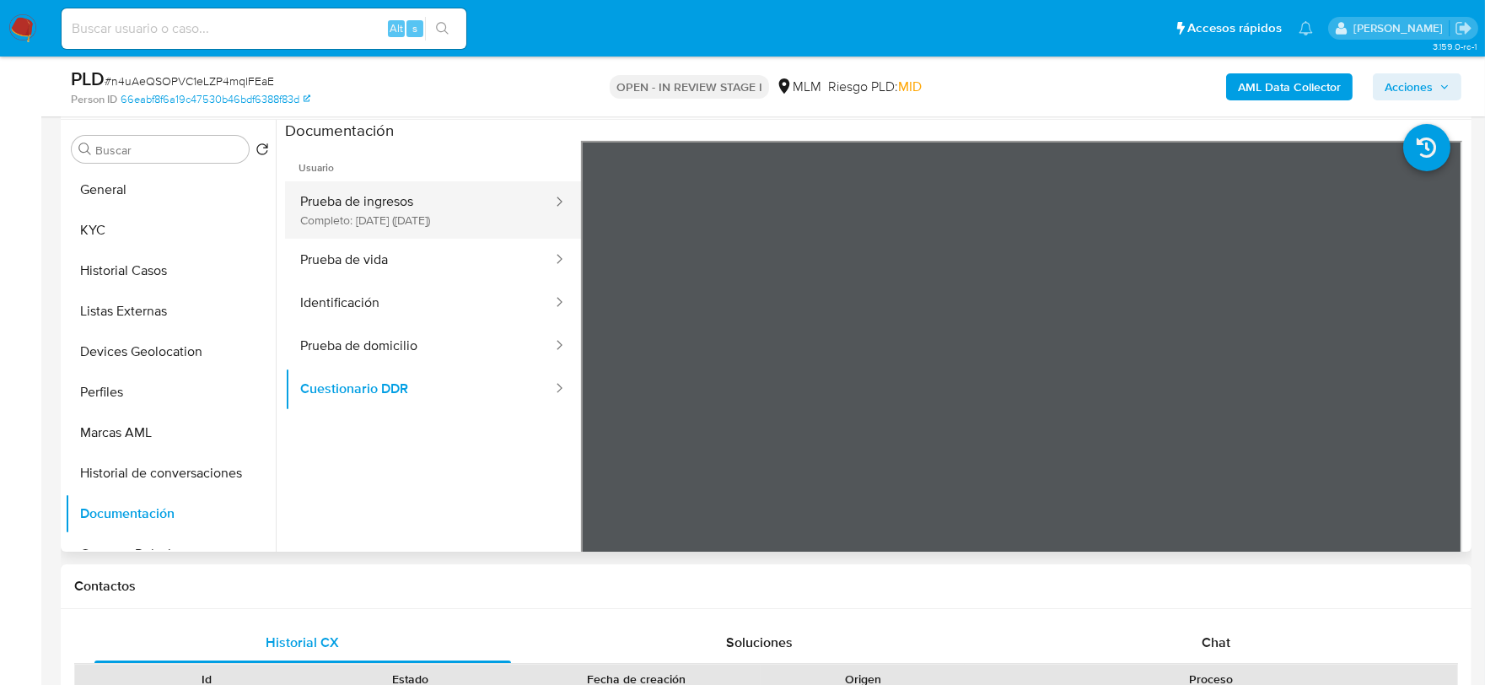
click at [407, 237] on button "Prueba de ingresos Completo: 07/09/2022 (hace 3 años)" at bounding box center [419, 209] width 269 height 57
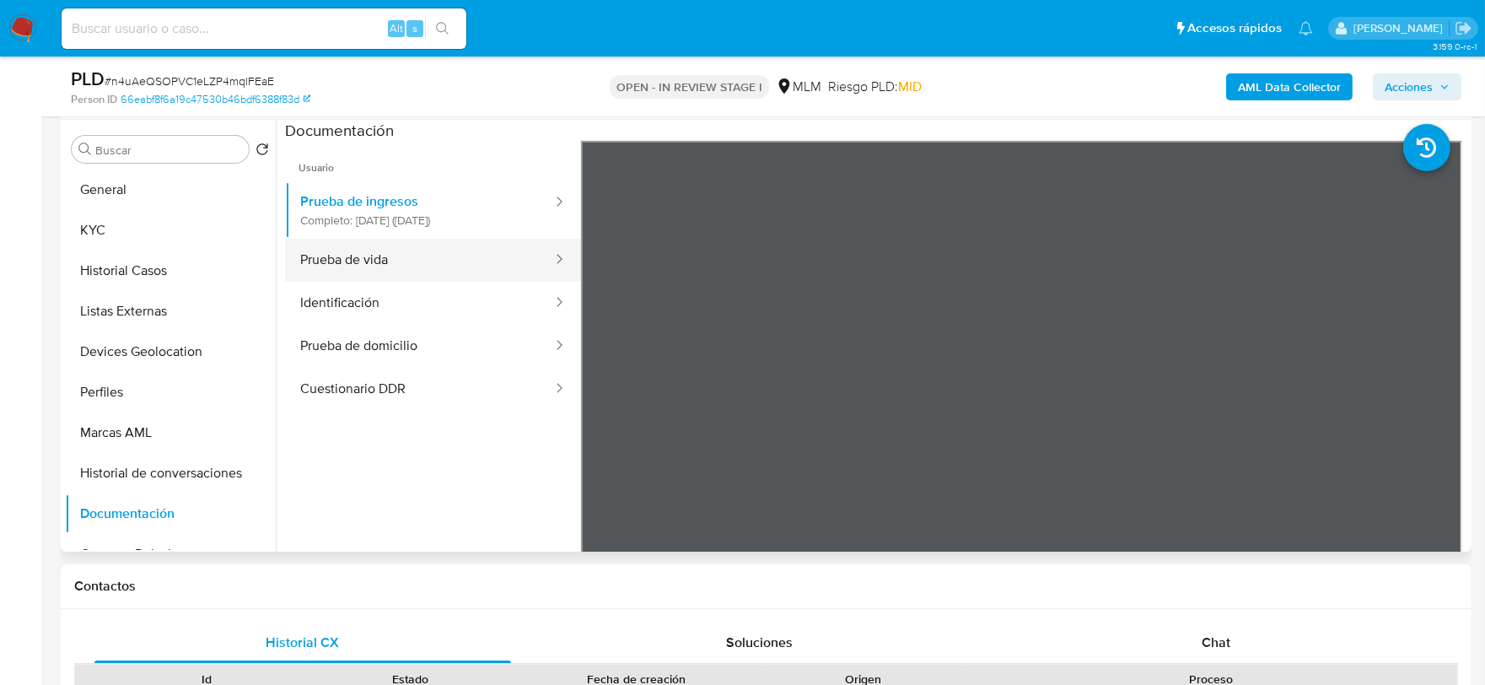
click at [388, 257] on button "Prueba de vida" at bounding box center [419, 260] width 269 height 43
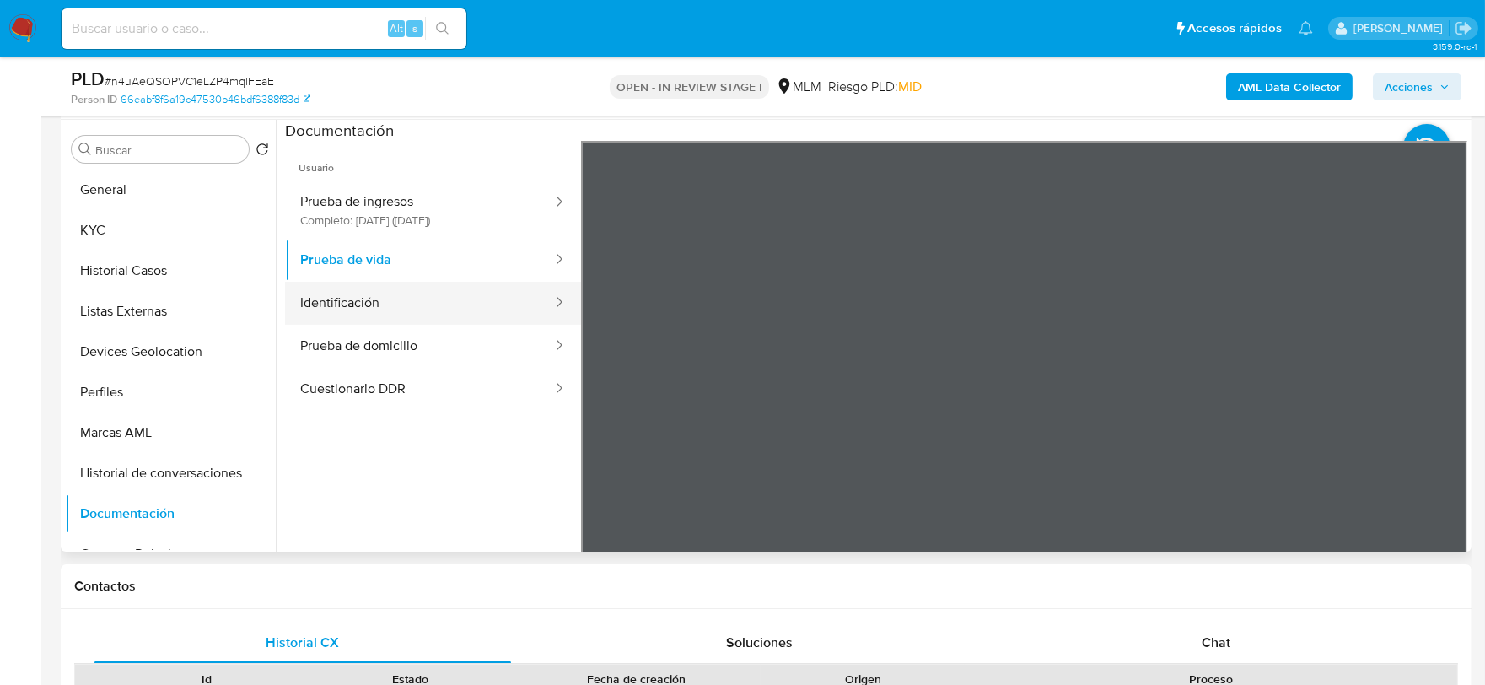
click at [432, 297] on button "Identificación" at bounding box center [419, 303] width 269 height 43
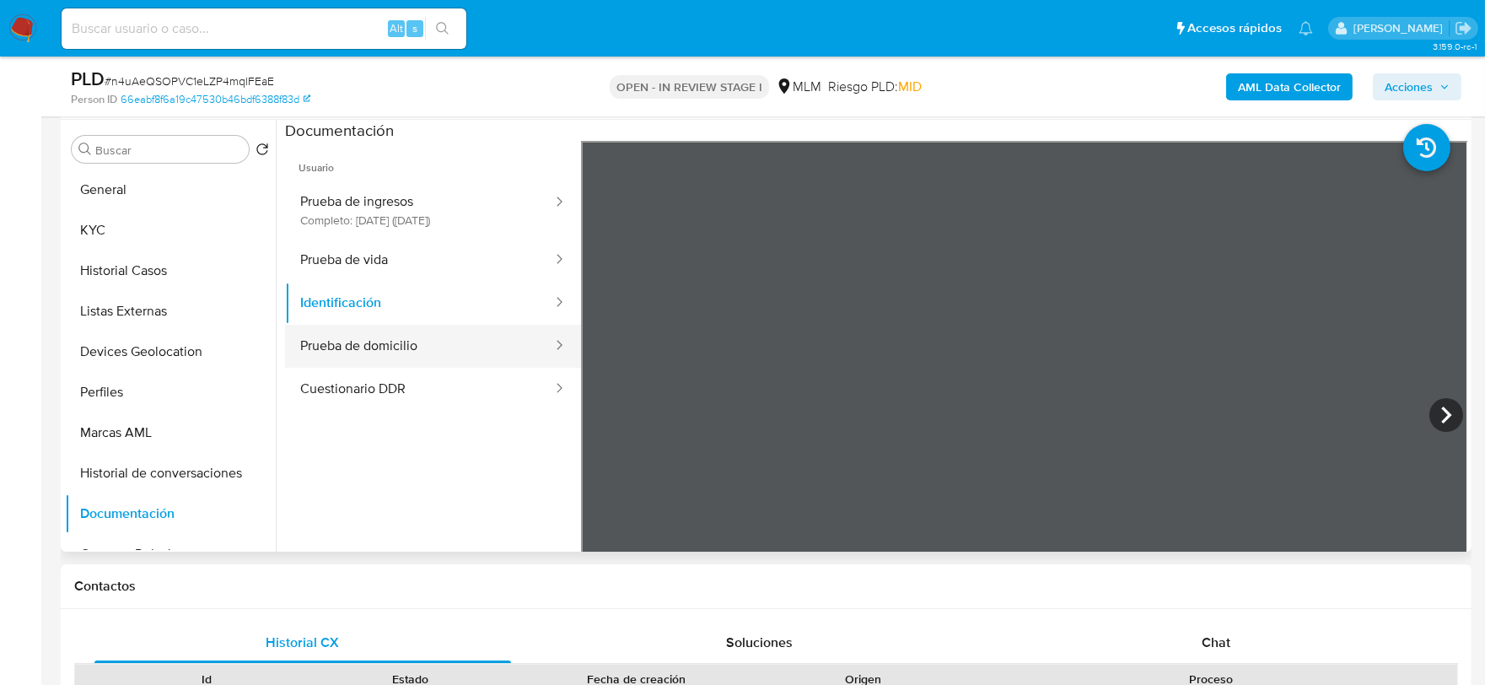
click at [513, 340] on button "Prueba de domicilio" at bounding box center [419, 346] width 269 height 43
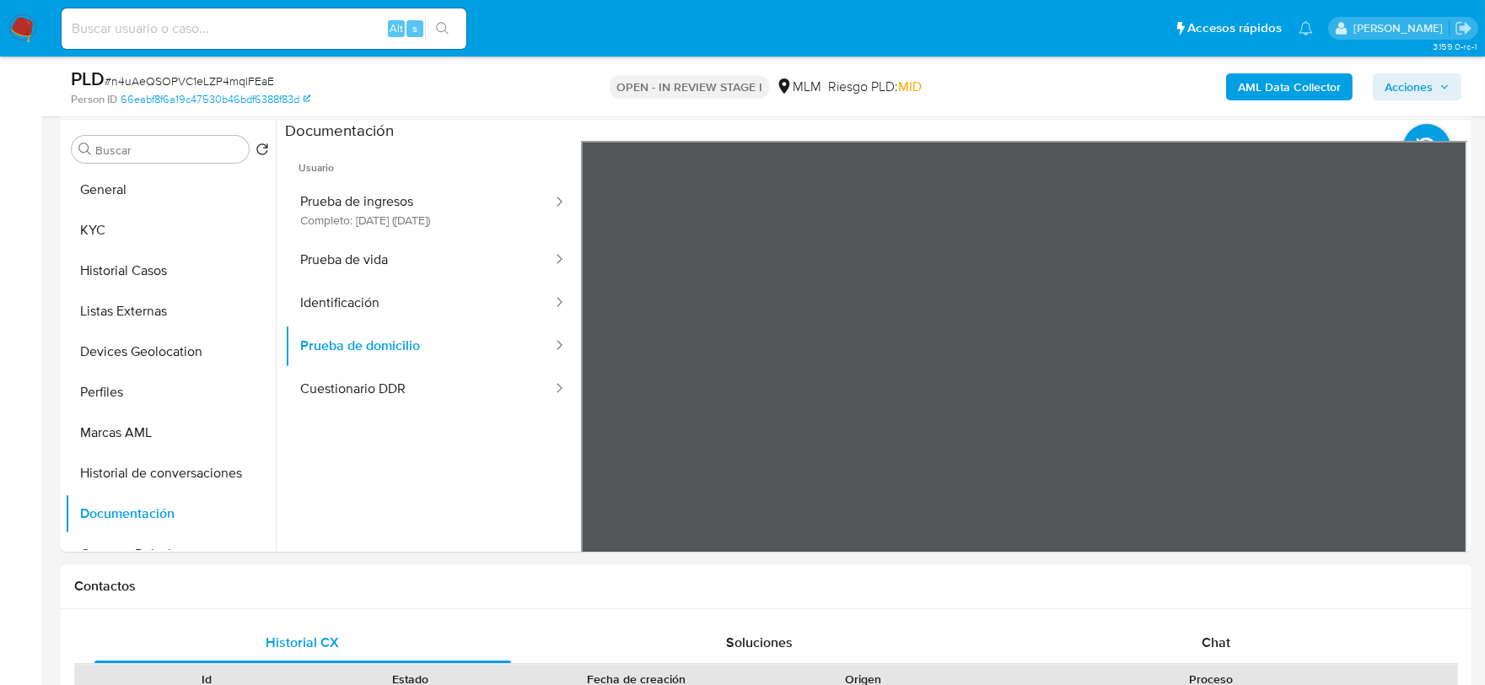
click at [436, 260] on button "Prueba de vida" at bounding box center [419, 260] width 269 height 43
click at [412, 307] on button "Identificación" at bounding box center [419, 303] width 269 height 43
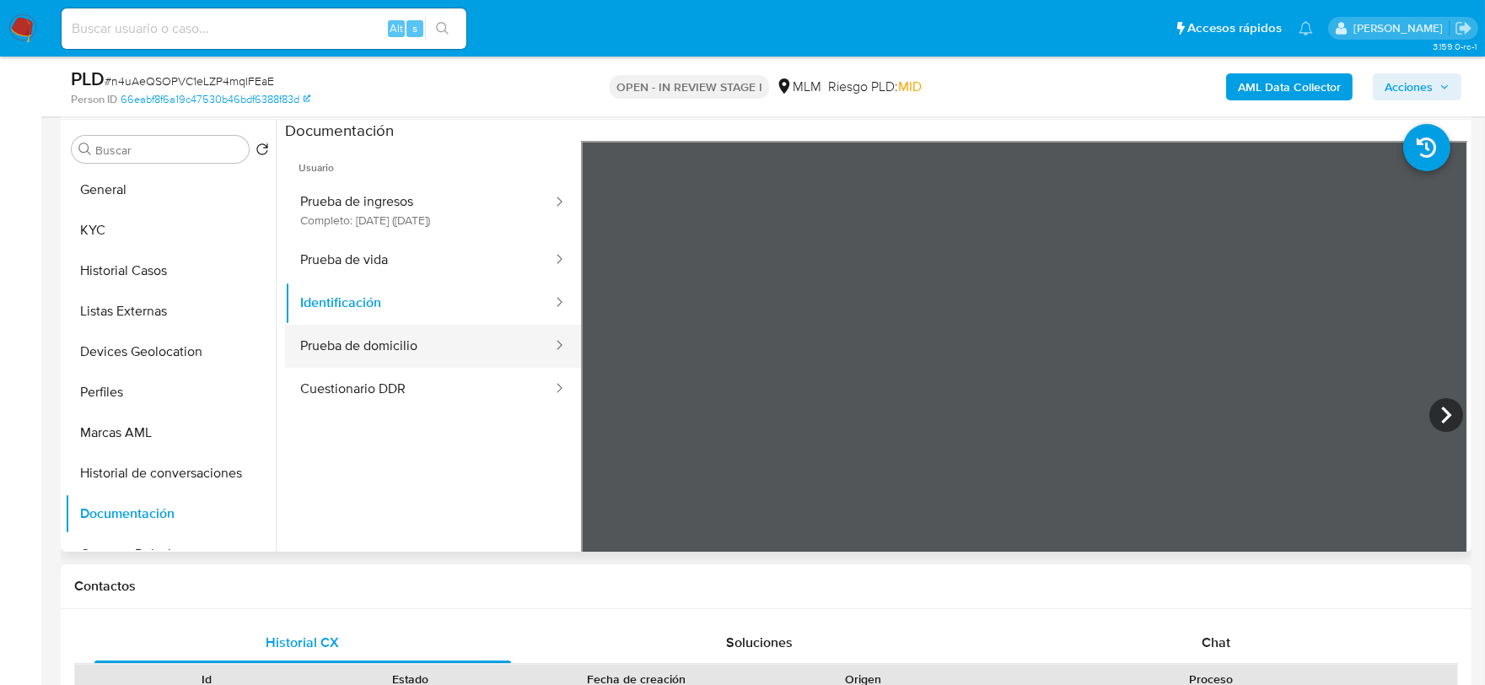
click at [324, 338] on button "Prueba de domicilio" at bounding box center [419, 346] width 269 height 43
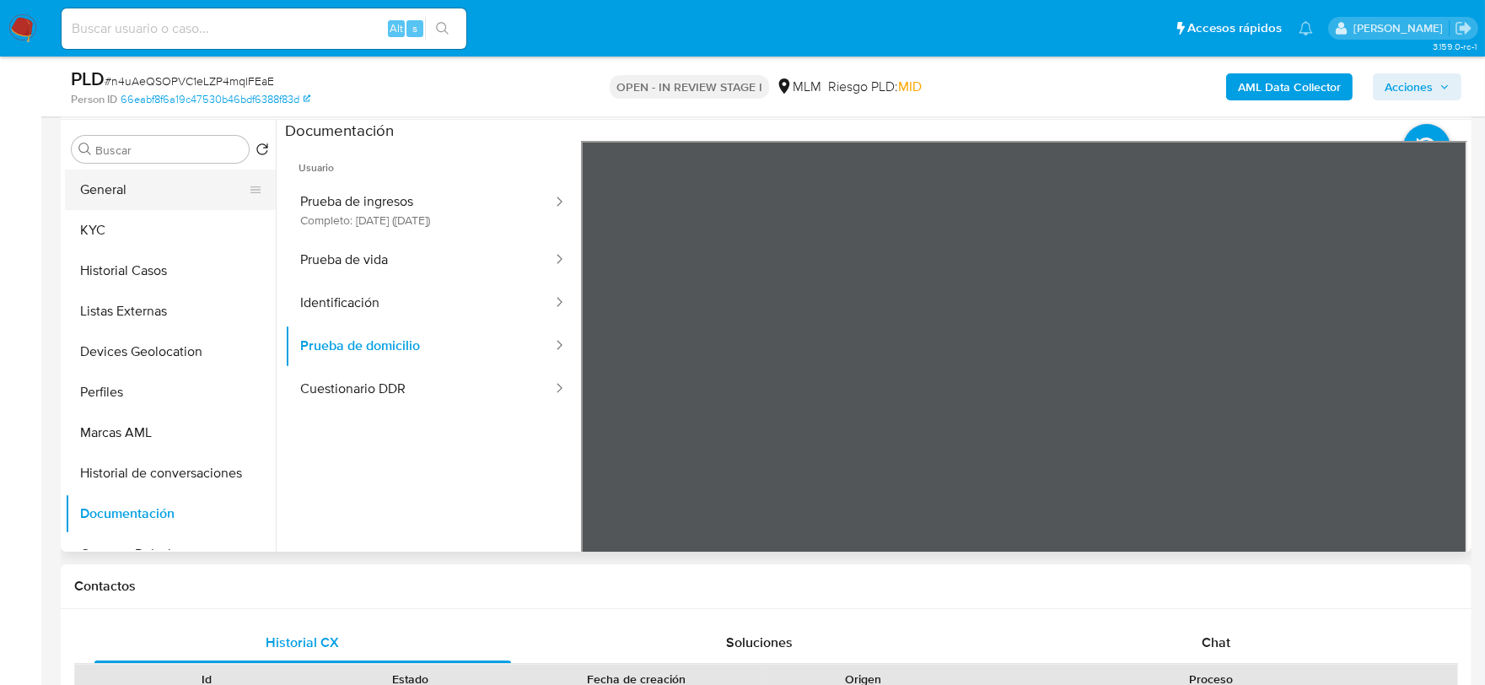
click at [143, 188] on button "General" at bounding box center [163, 190] width 197 height 40
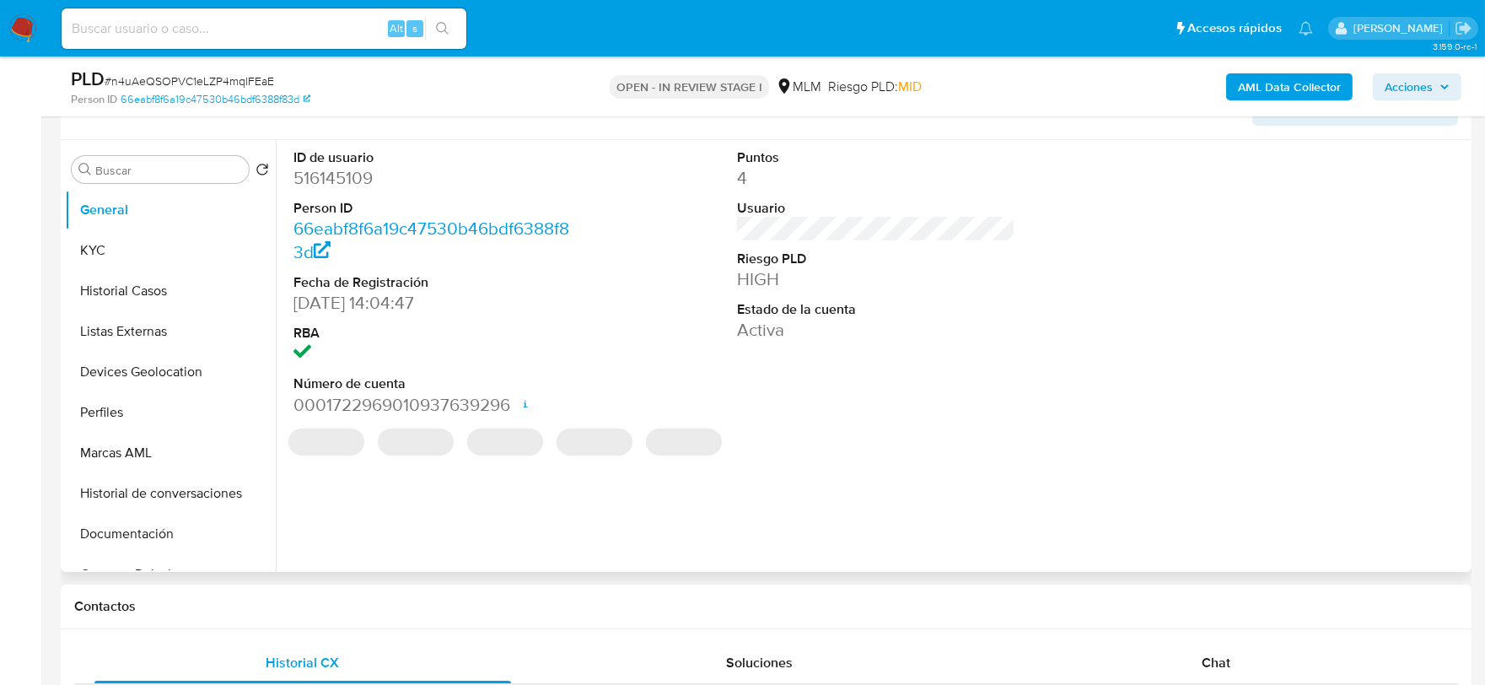
click at [333, 174] on dd "516145109" at bounding box center [433, 178] width 279 height 24
copy dd "516145109"
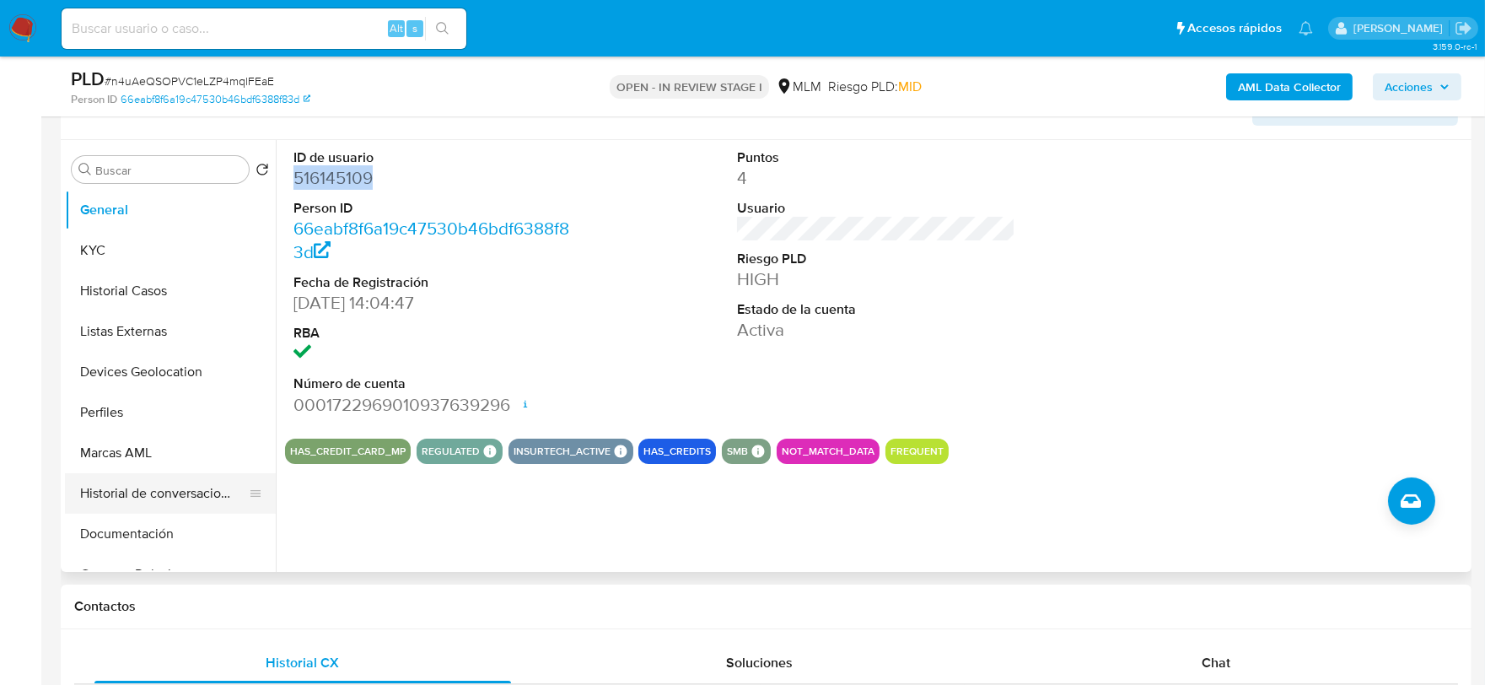
click at [143, 494] on button "Historial de conversaciones" at bounding box center [163, 493] width 197 height 40
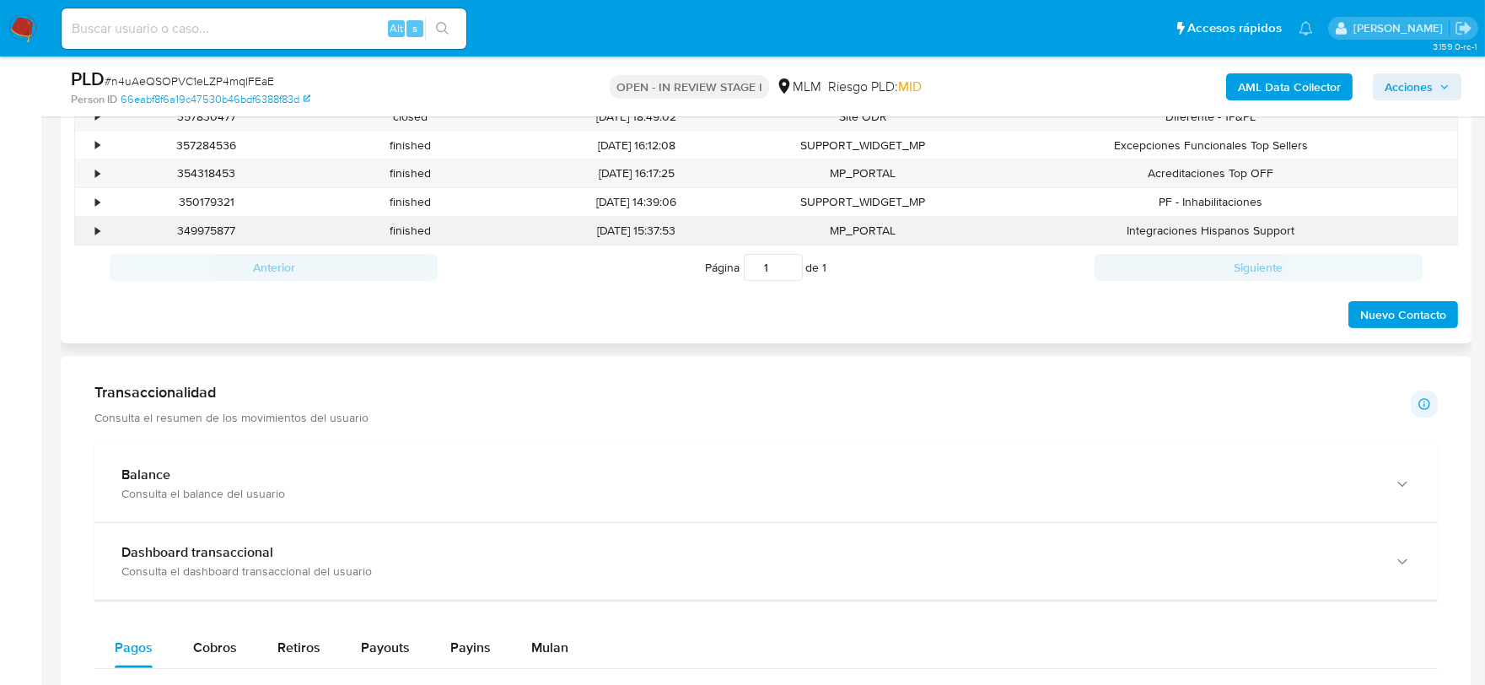
scroll to position [1218, 0]
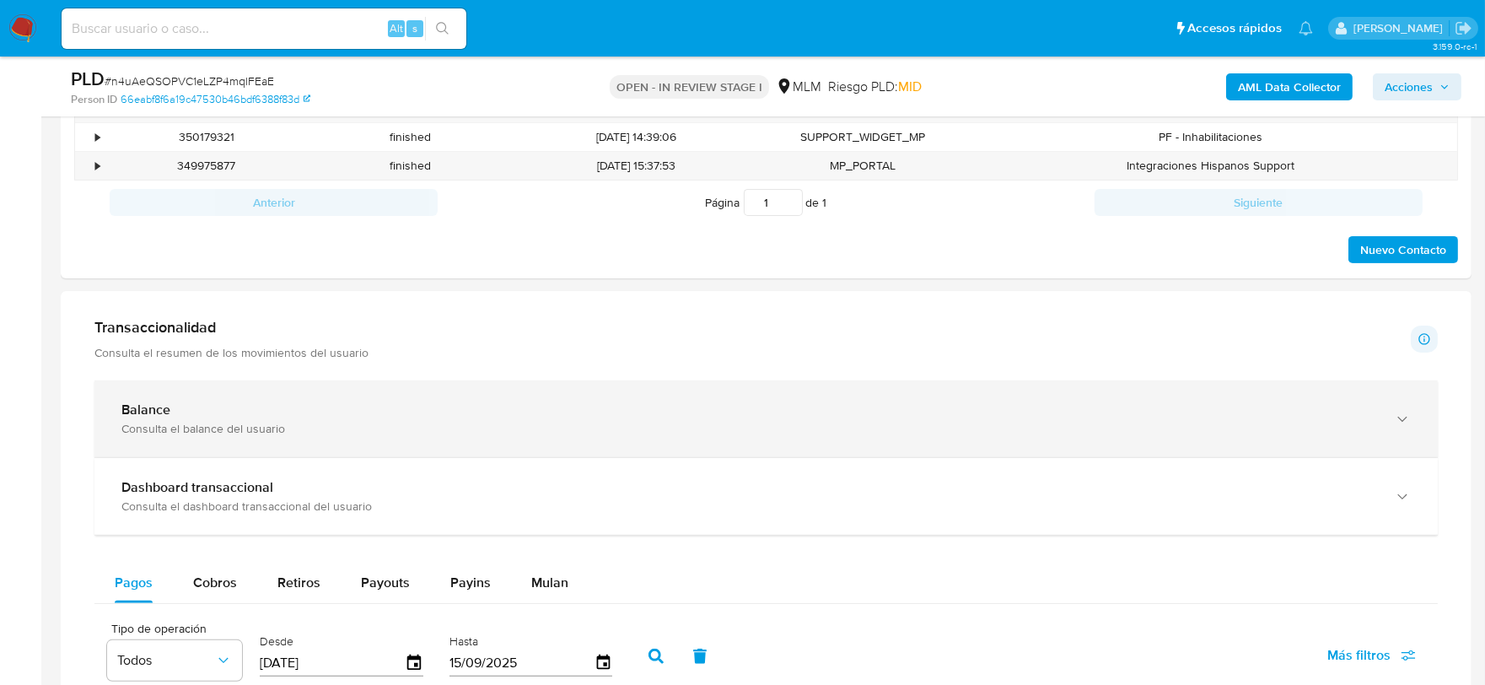
click at [1393, 407] on div "button" at bounding box center [1401, 418] width 20 height 35
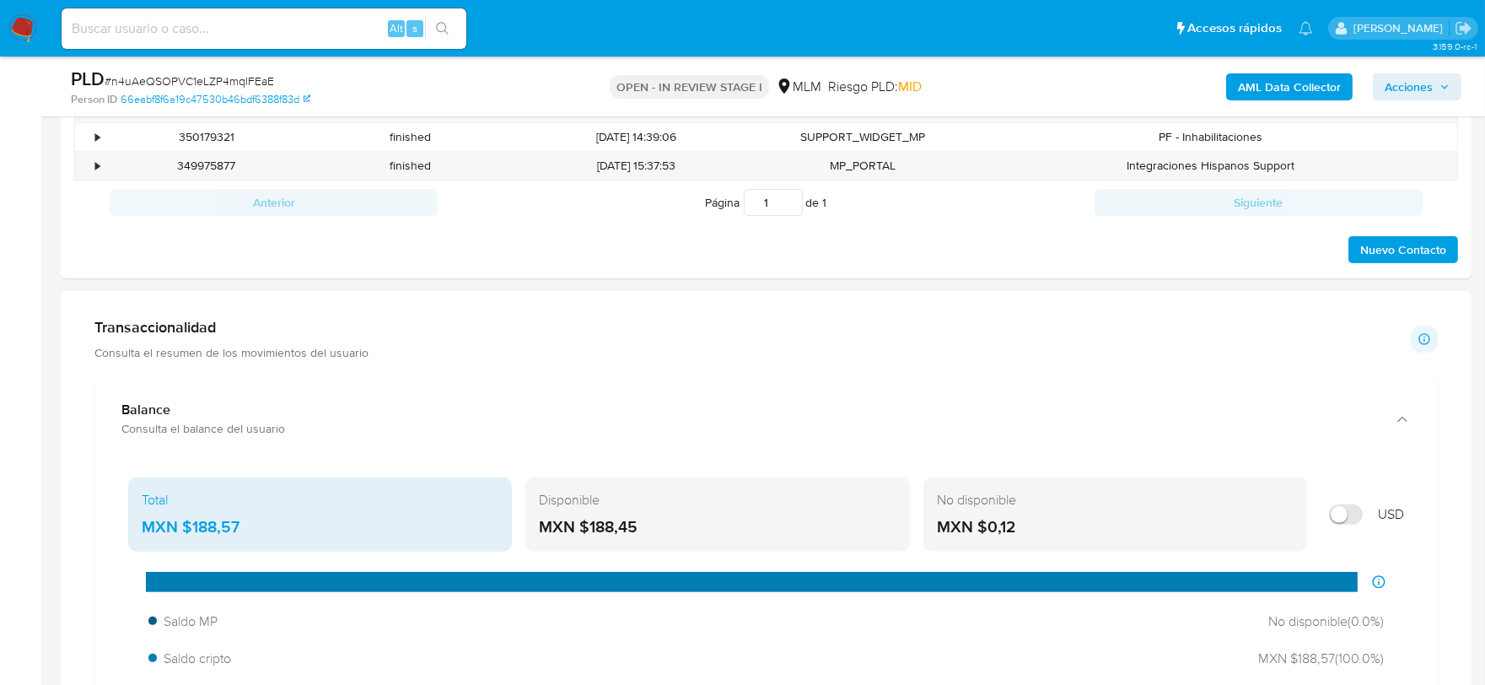
click at [526, 333] on div "Transaccionalidad Consulta el resumen de los movimientos del usuario Informació…" at bounding box center [766, 339] width 1344 height 42
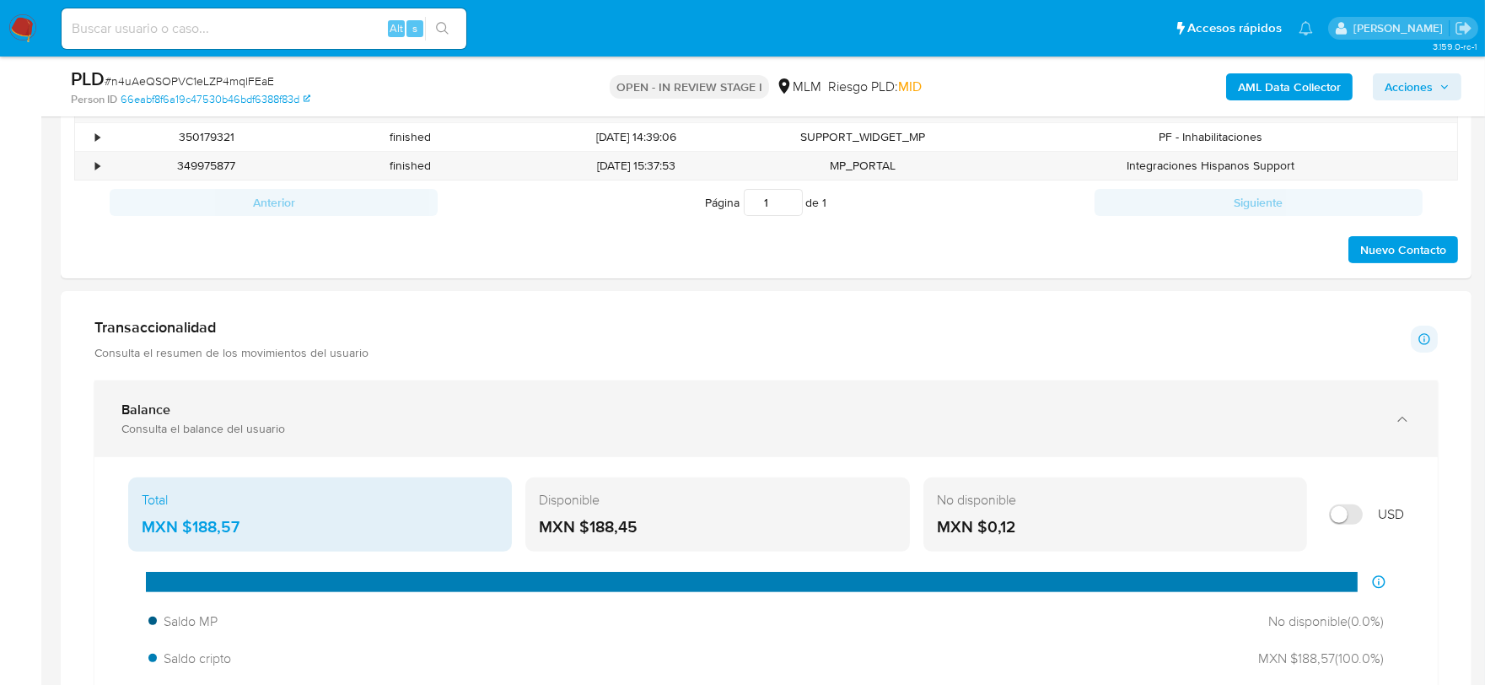
click at [754, 385] on div "Balance Consulta el balance del usuario" at bounding box center [766, 418] width 1344 height 77
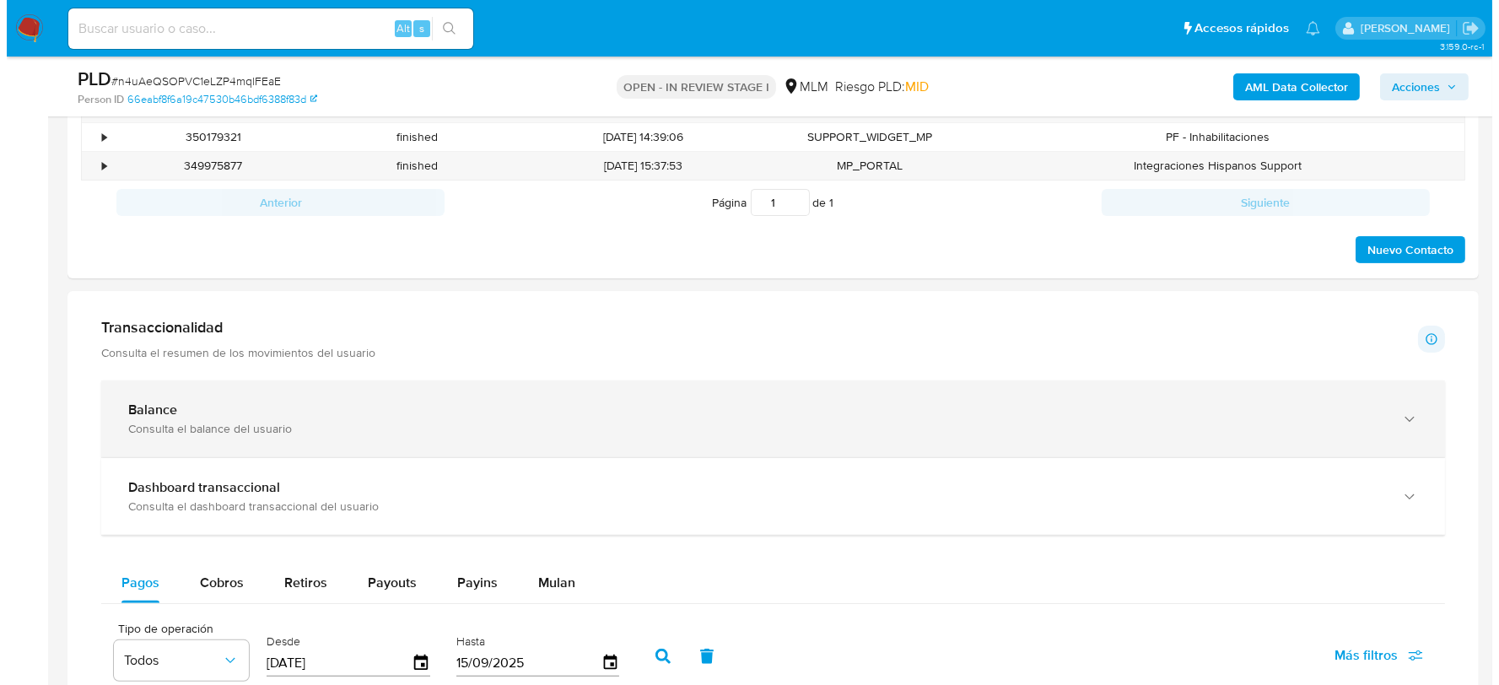
scroll to position [520, 0]
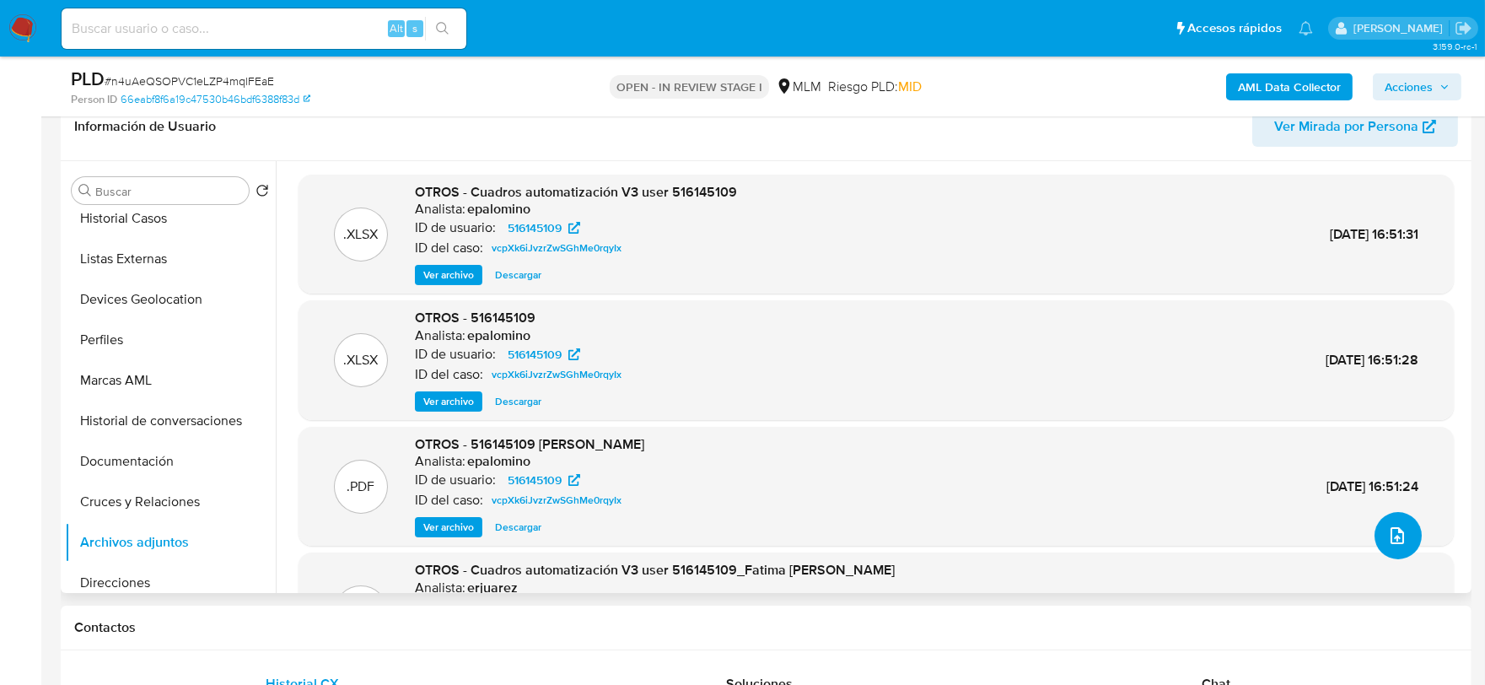
click at [1379, 525] on button "upload-file" at bounding box center [1398, 535] width 47 height 47
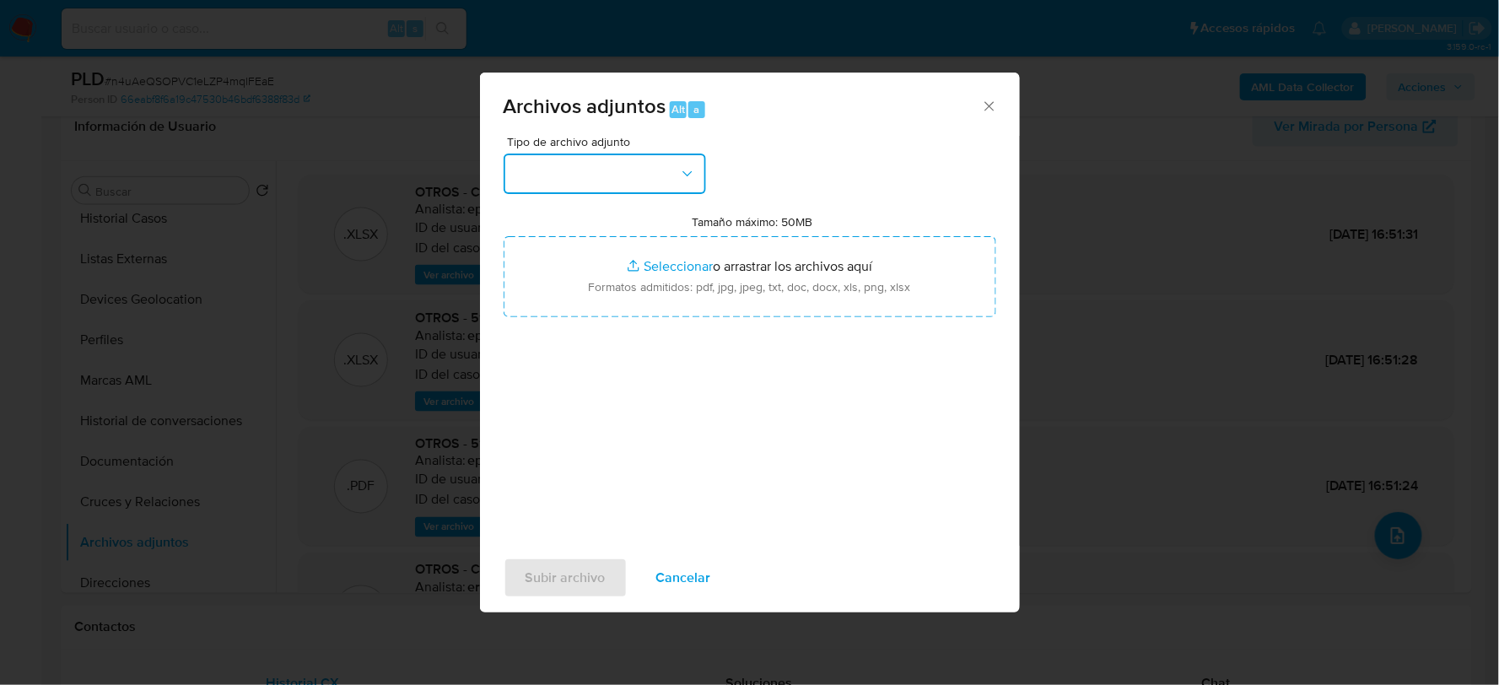
click at [607, 167] on button "button" at bounding box center [605, 174] width 202 height 40
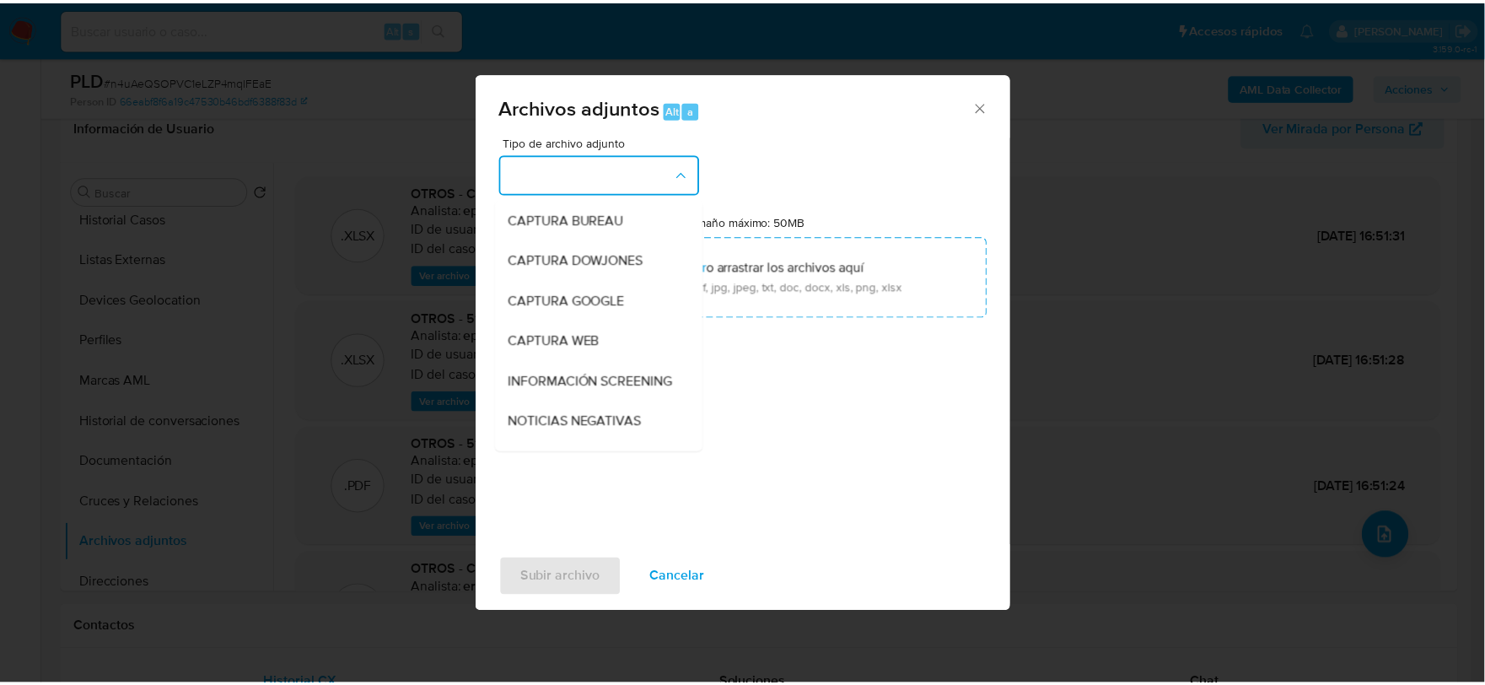
scroll to position [128, 0]
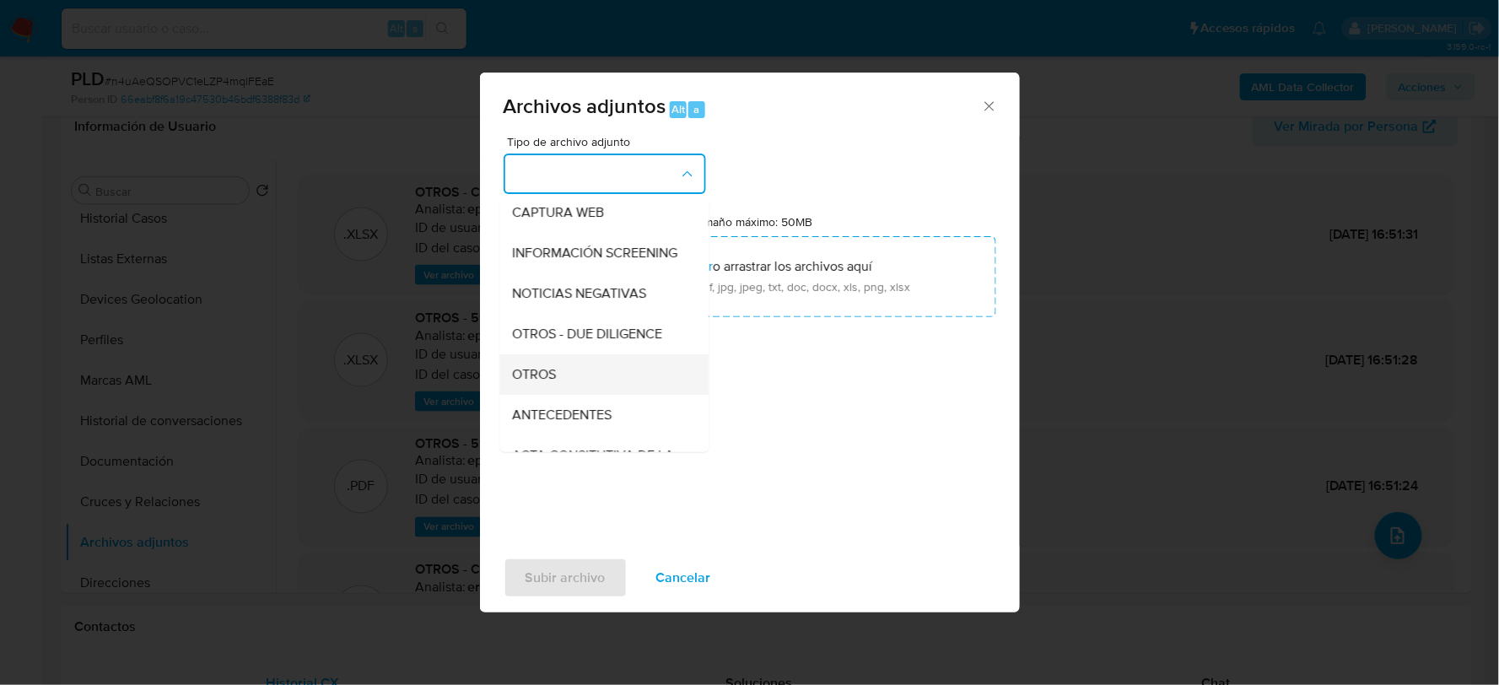
click at [546, 382] on span "OTROS" at bounding box center [535, 373] width 44 height 17
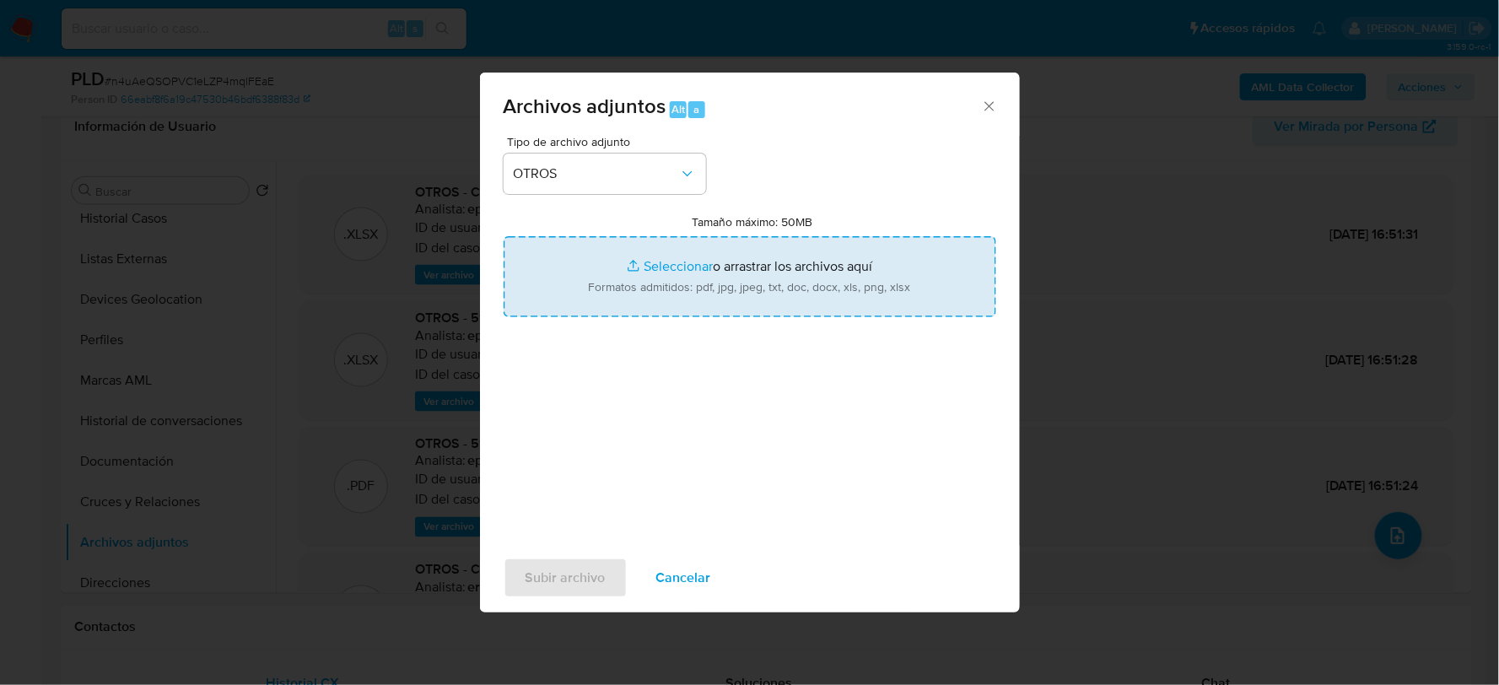
type input "C:\fakepath\516145109_FATIMA ROMERO_AGO2025.xlsx"
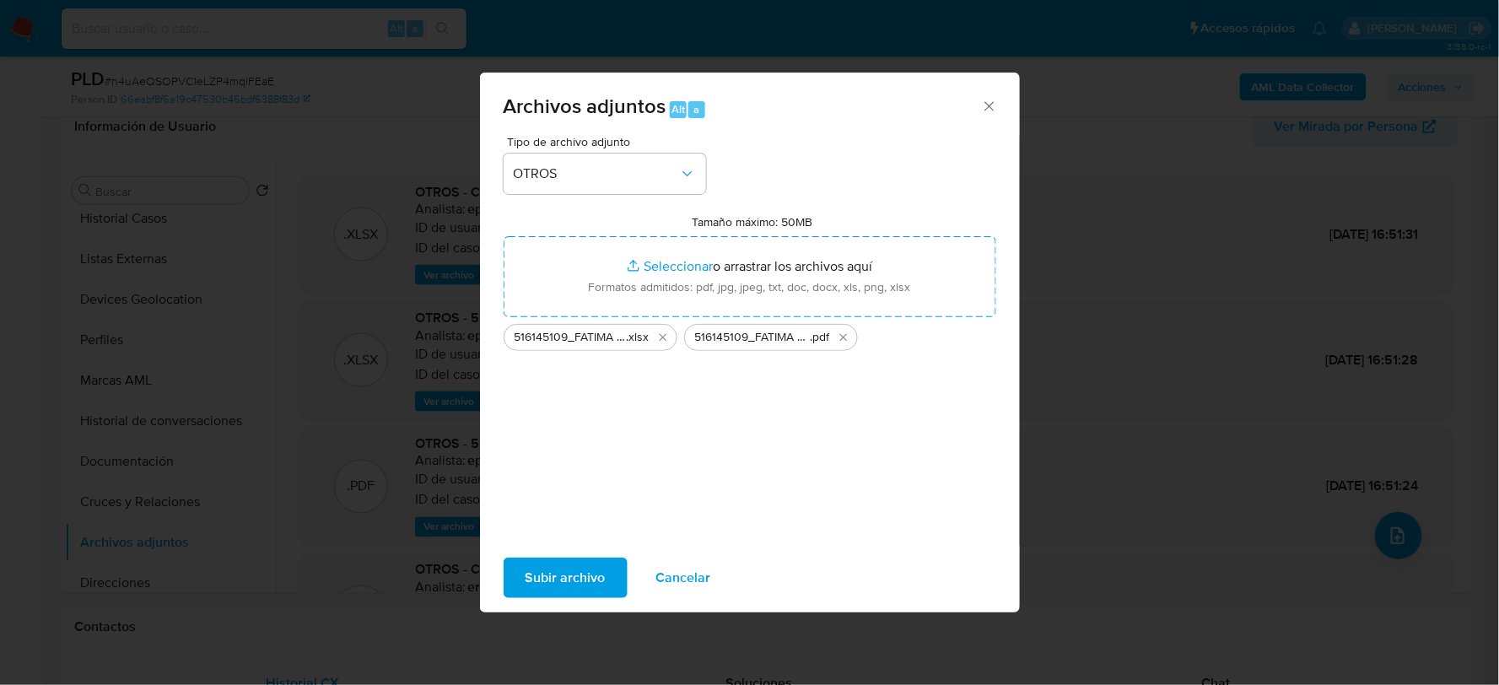
click at [585, 570] on span "Subir archivo" at bounding box center [565, 577] width 80 height 37
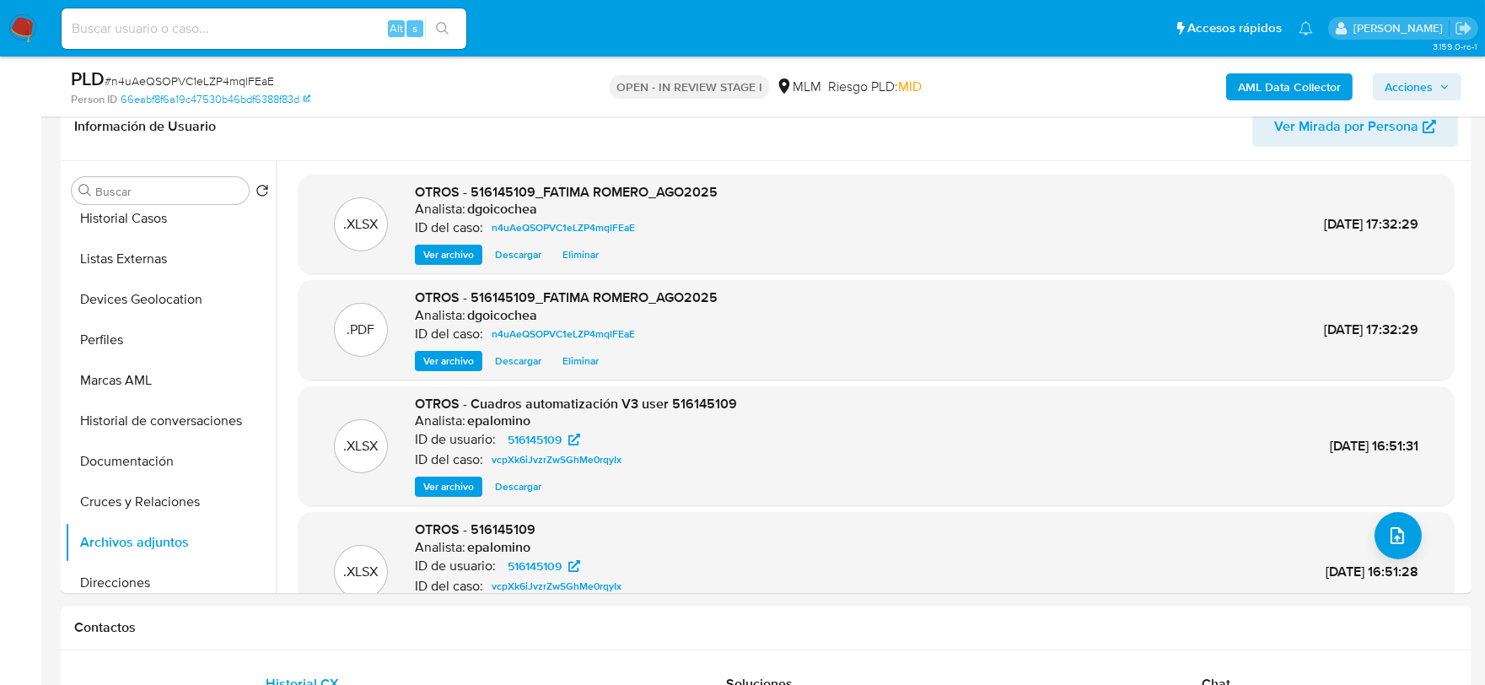
click at [1400, 81] on span "Acciones" at bounding box center [1409, 86] width 48 height 27
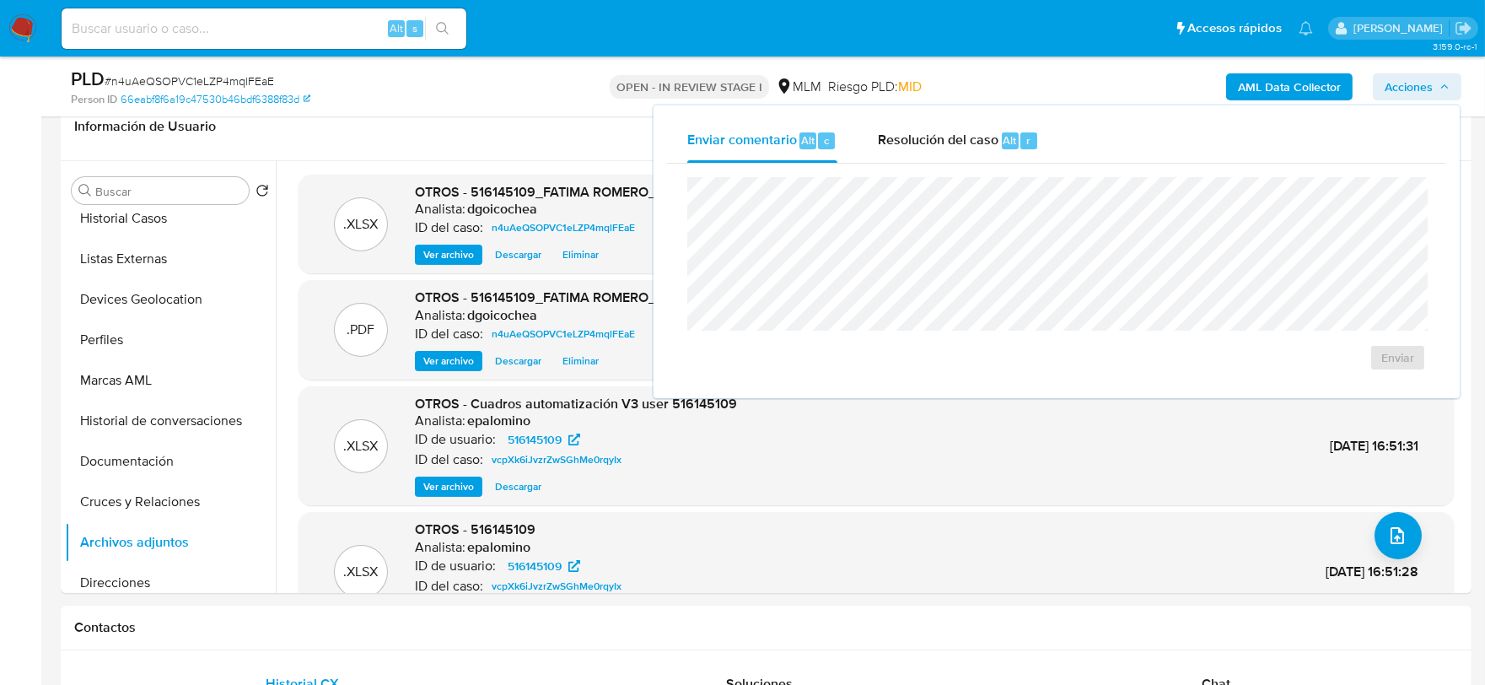
click at [913, 148] on div "Resolución del caso Alt r" at bounding box center [958, 141] width 161 height 44
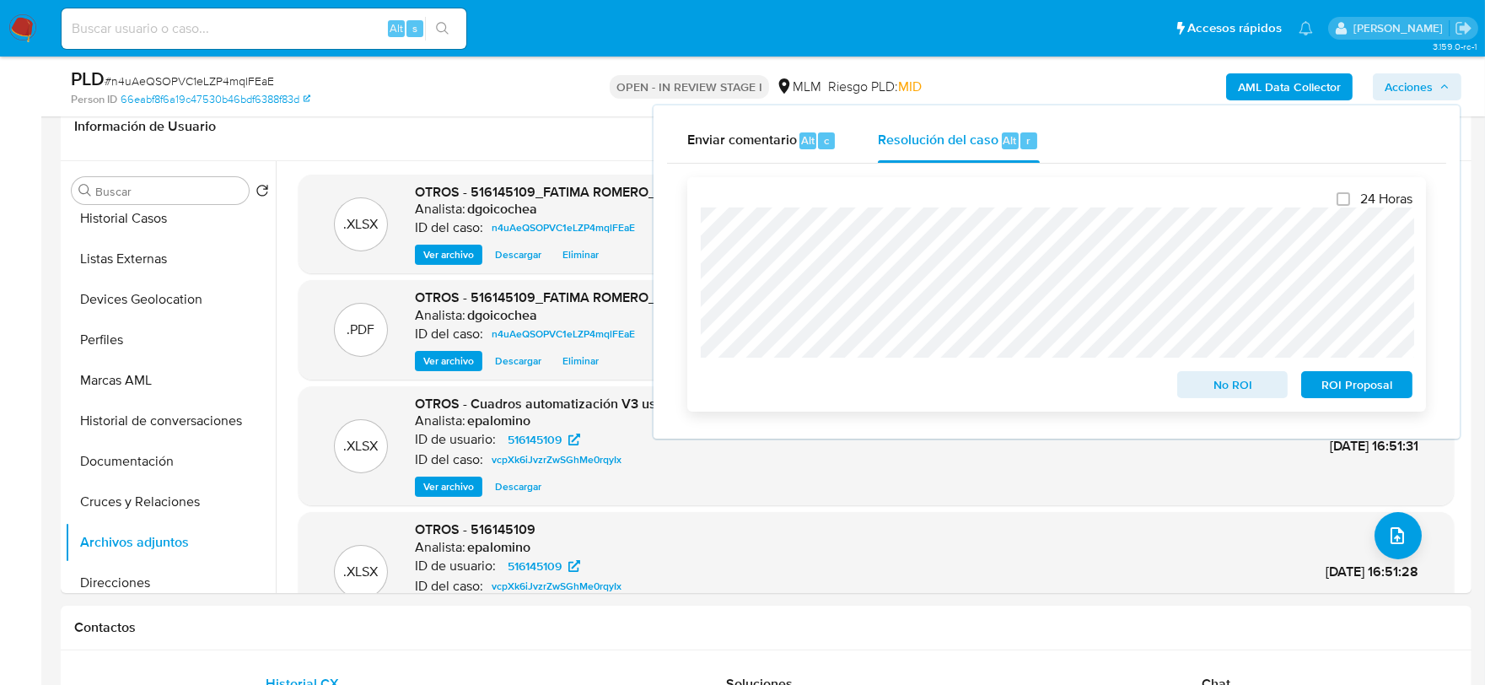
click at [1224, 385] on span "No ROI" at bounding box center [1233, 385] width 88 height 24
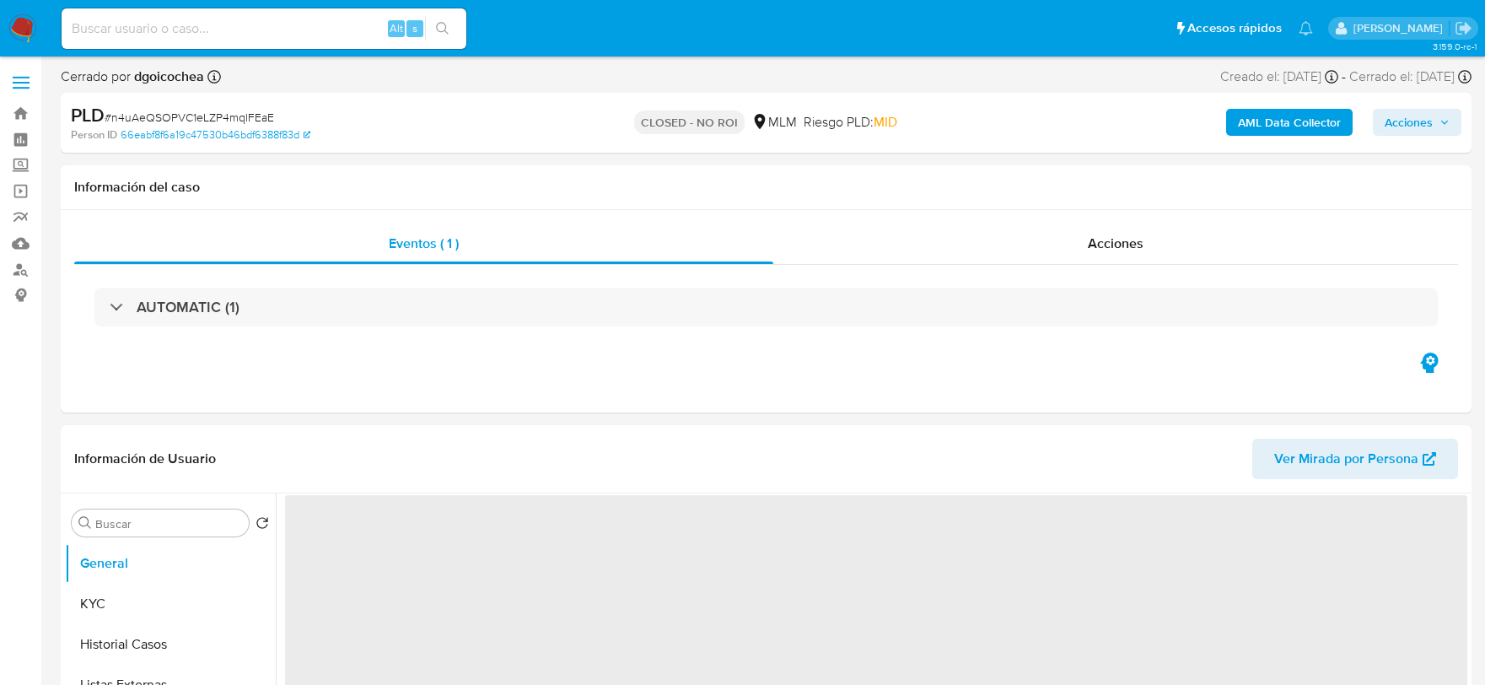
select select "10"
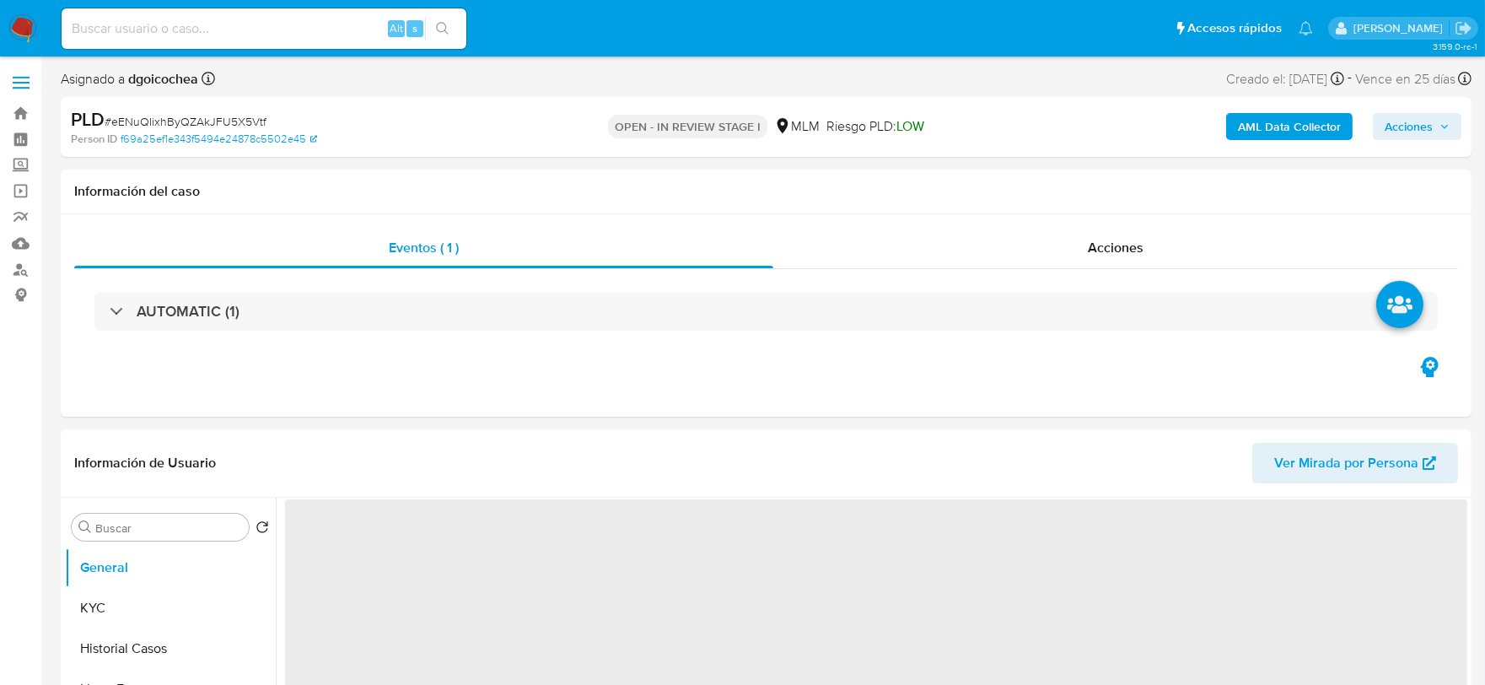
select select "10"
